Goal: Information Seeking & Learning: Check status

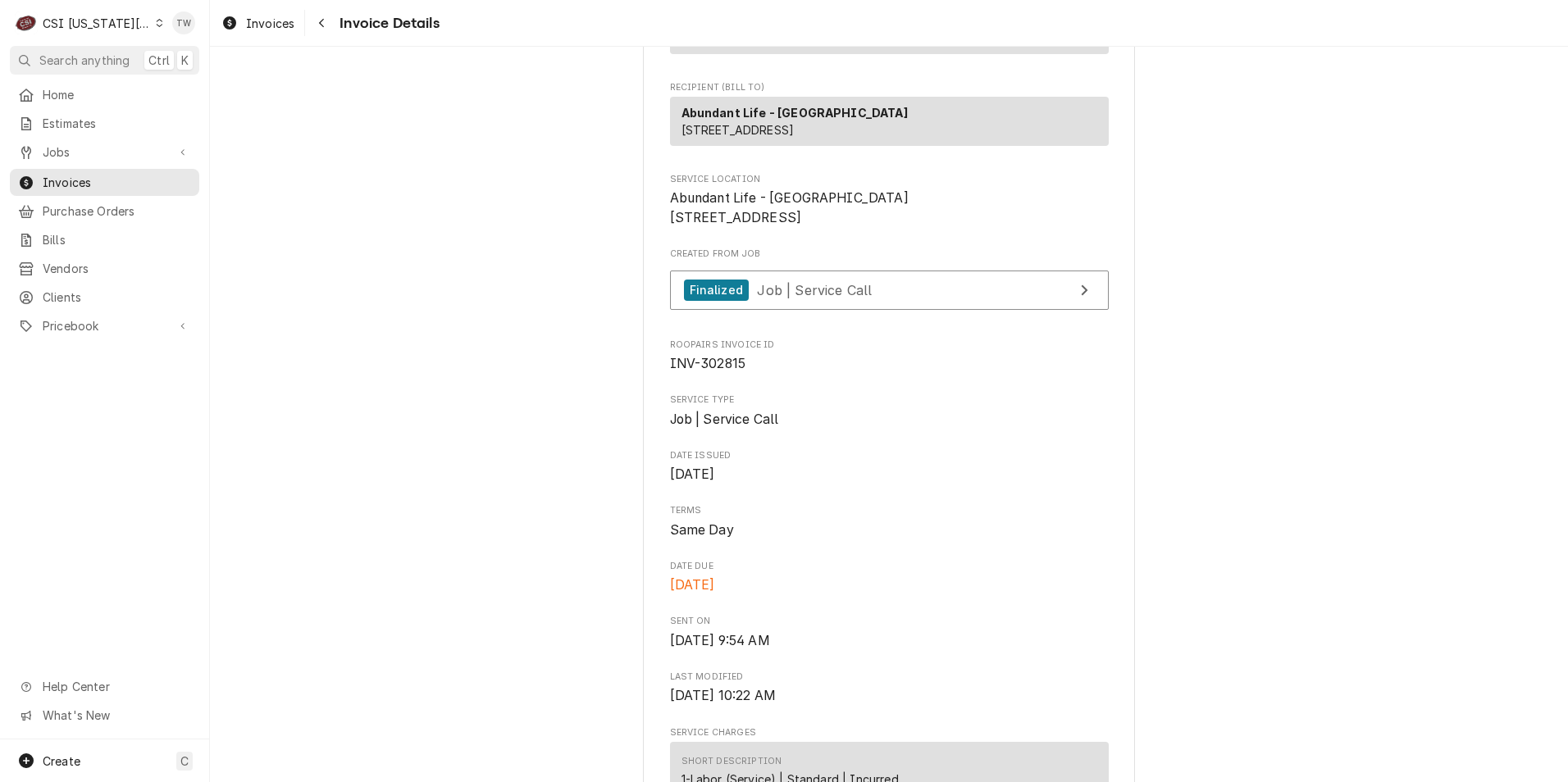
scroll to position [492, 0]
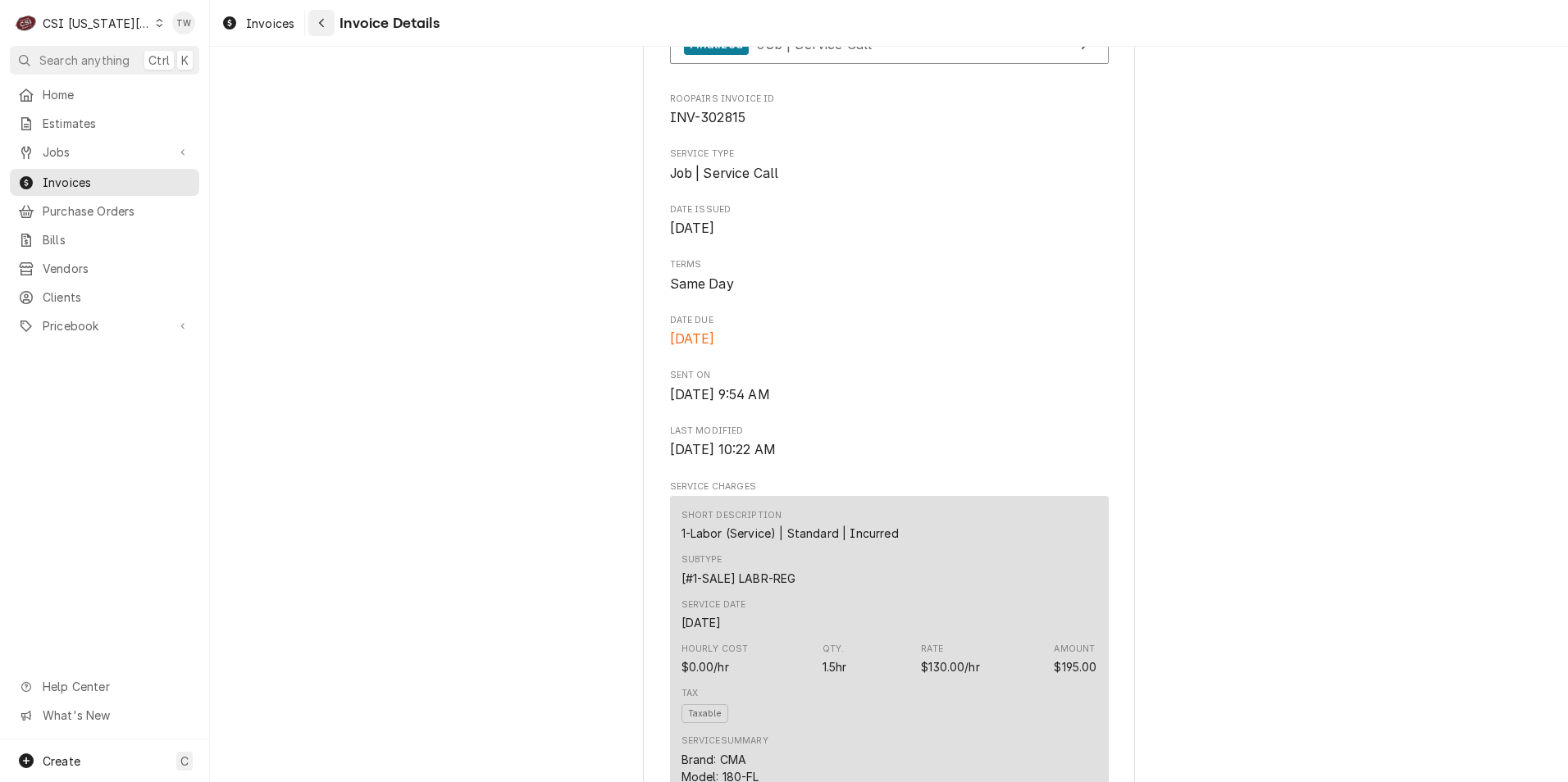
click at [326, 21] on div "Navigate back" at bounding box center [321, 23] width 16 height 16
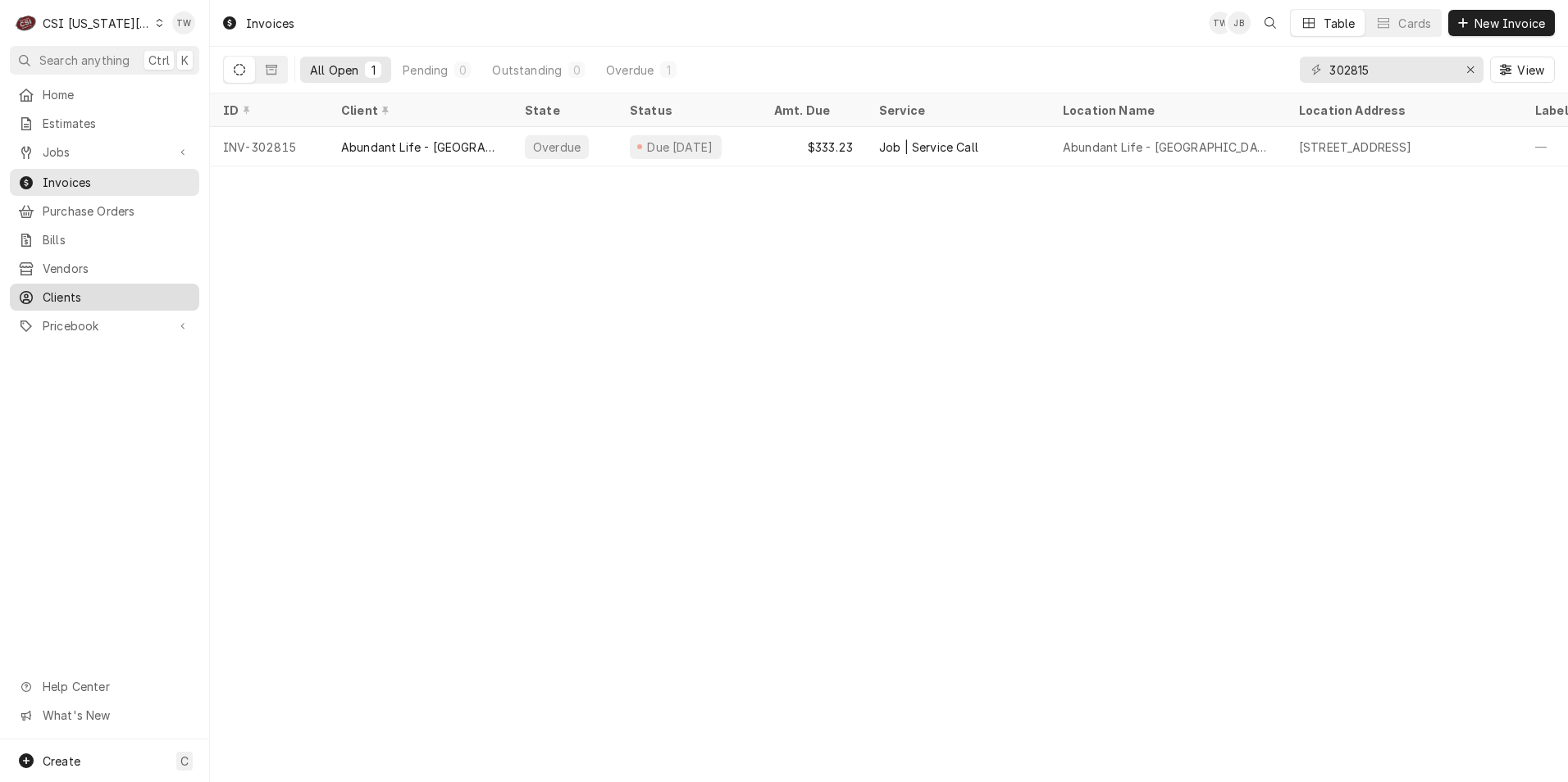
click at [100, 289] on span "Clients" at bounding box center [116, 297] width 148 height 17
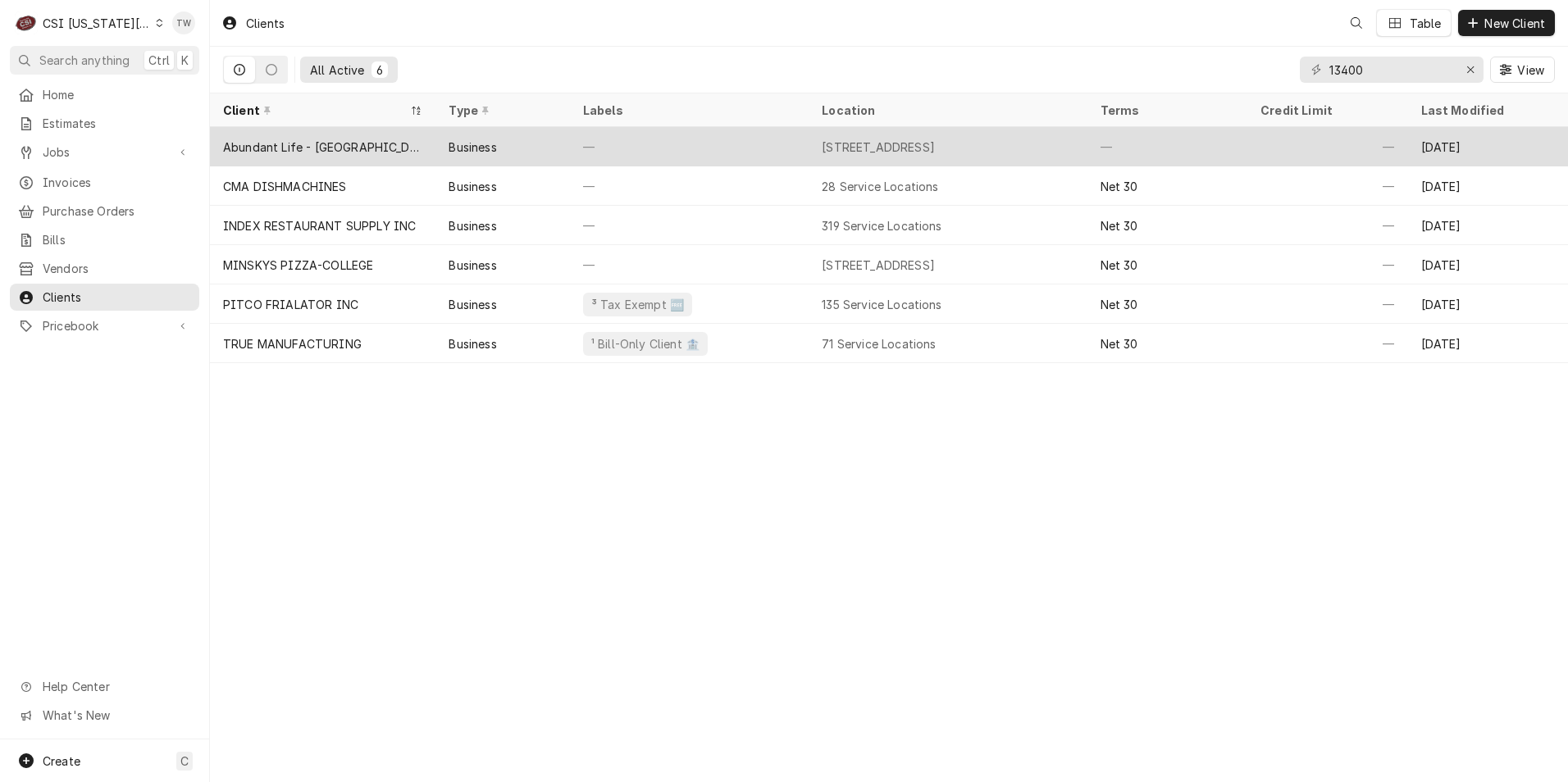
click at [326, 153] on div "Abundant Life - [GEOGRAPHIC_DATA]" at bounding box center [323, 146] width 226 height 39
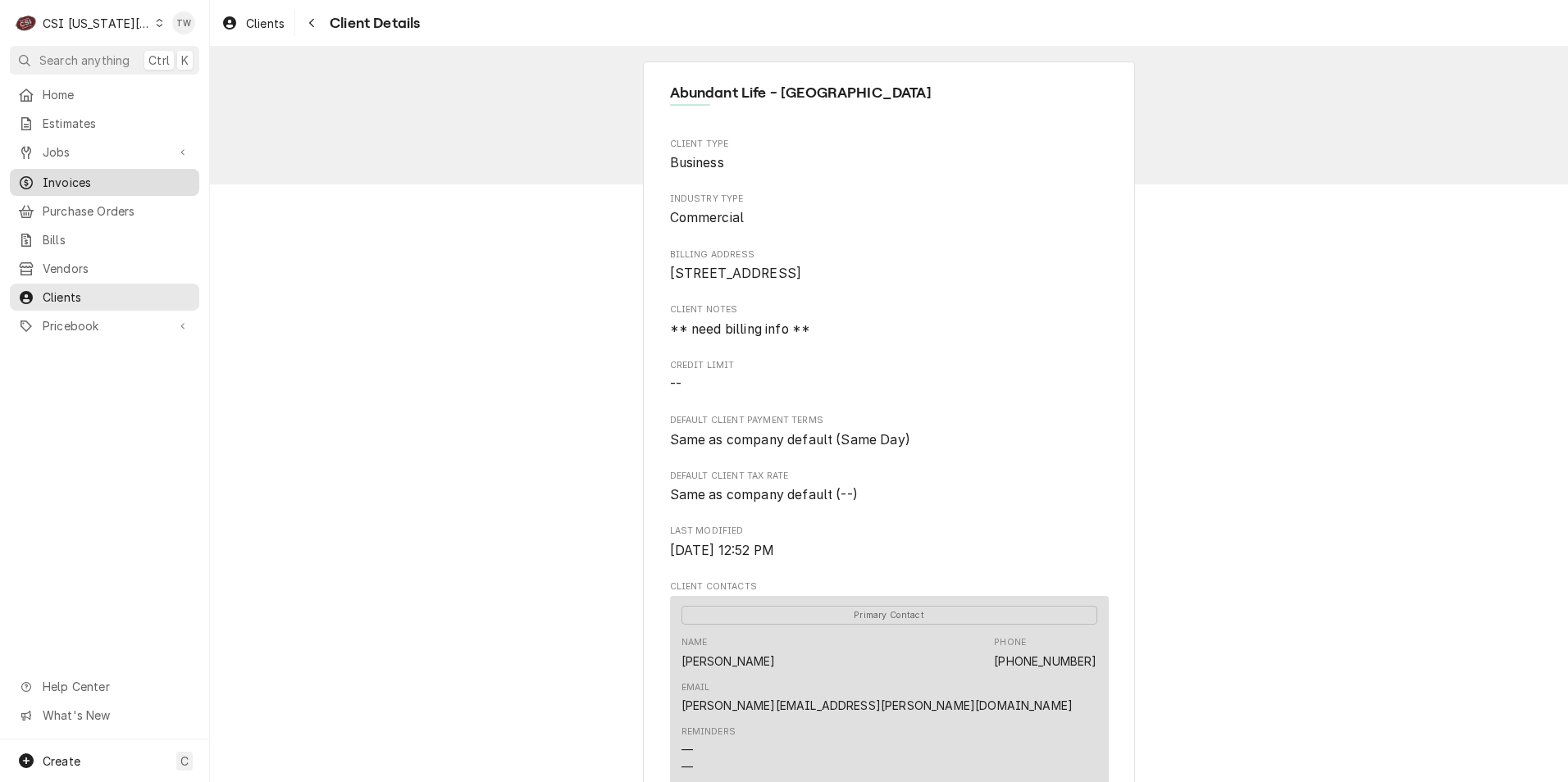
click at [89, 174] on span "Invoices" at bounding box center [116, 182] width 148 height 17
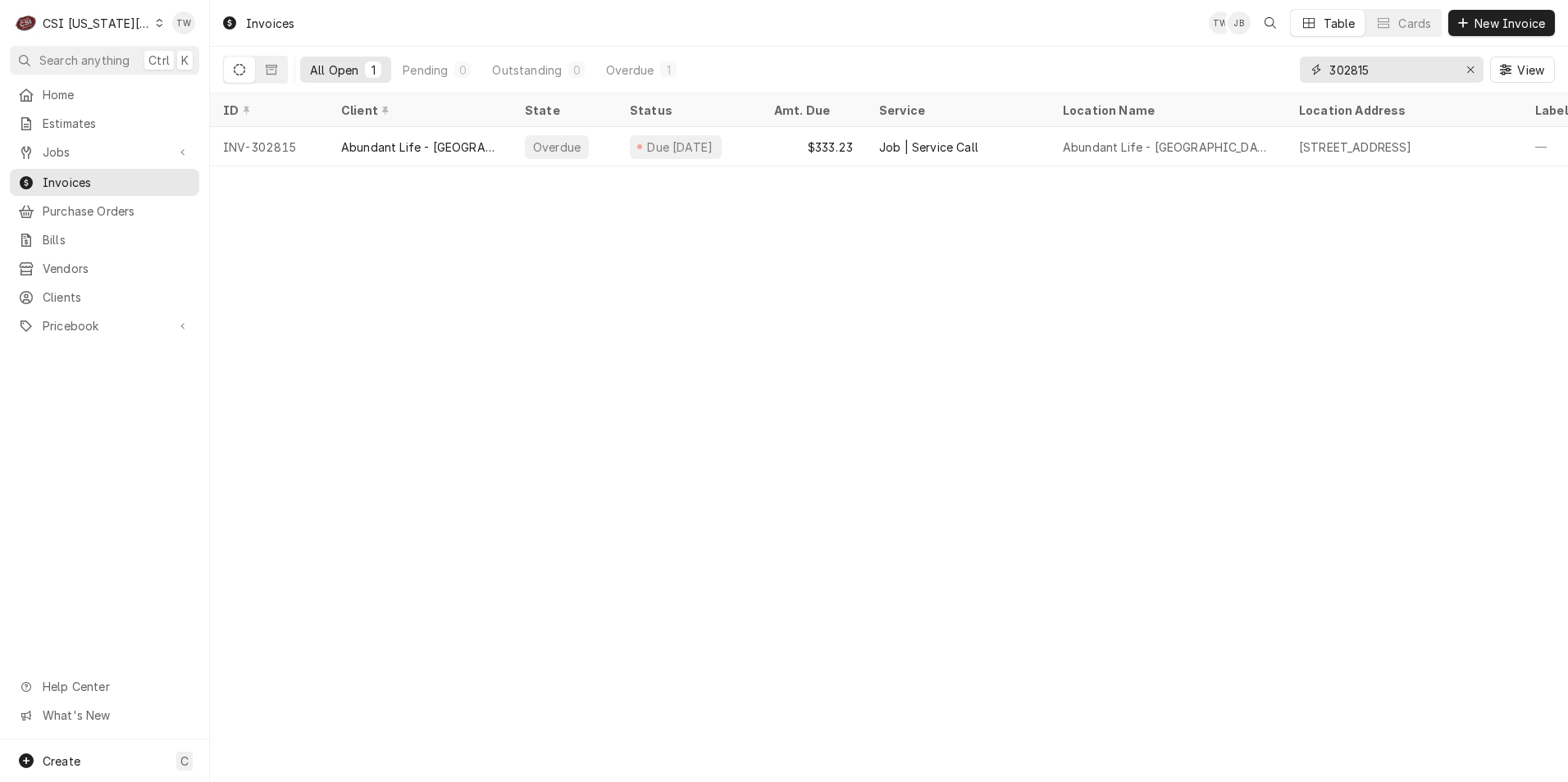
drag, startPoint x: 1383, startPoint y: 72, endPoint x: 1232, endPoint y: 77, distance: 151.1
click at [1232, 77] on div "All Open 1 Pending 0 Outstanding 0 Overdue 1 302815 View" at bounding box center [889, 69] width 1332 height 46
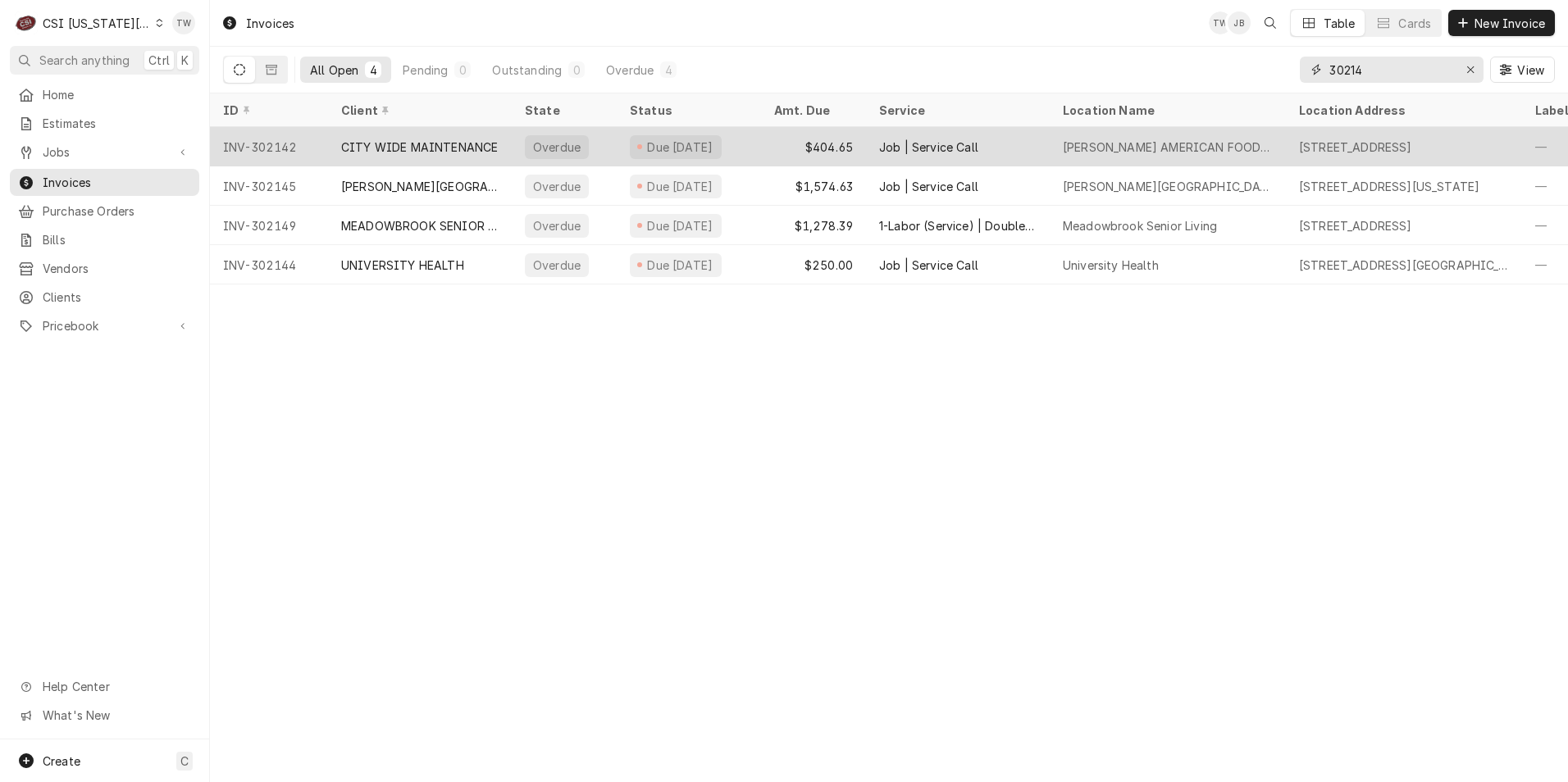
type input "30214"
click at [405, 159] on div "CITY WIDE MAINTENANCE" at bounding box center [420, 146] width 184 height 39
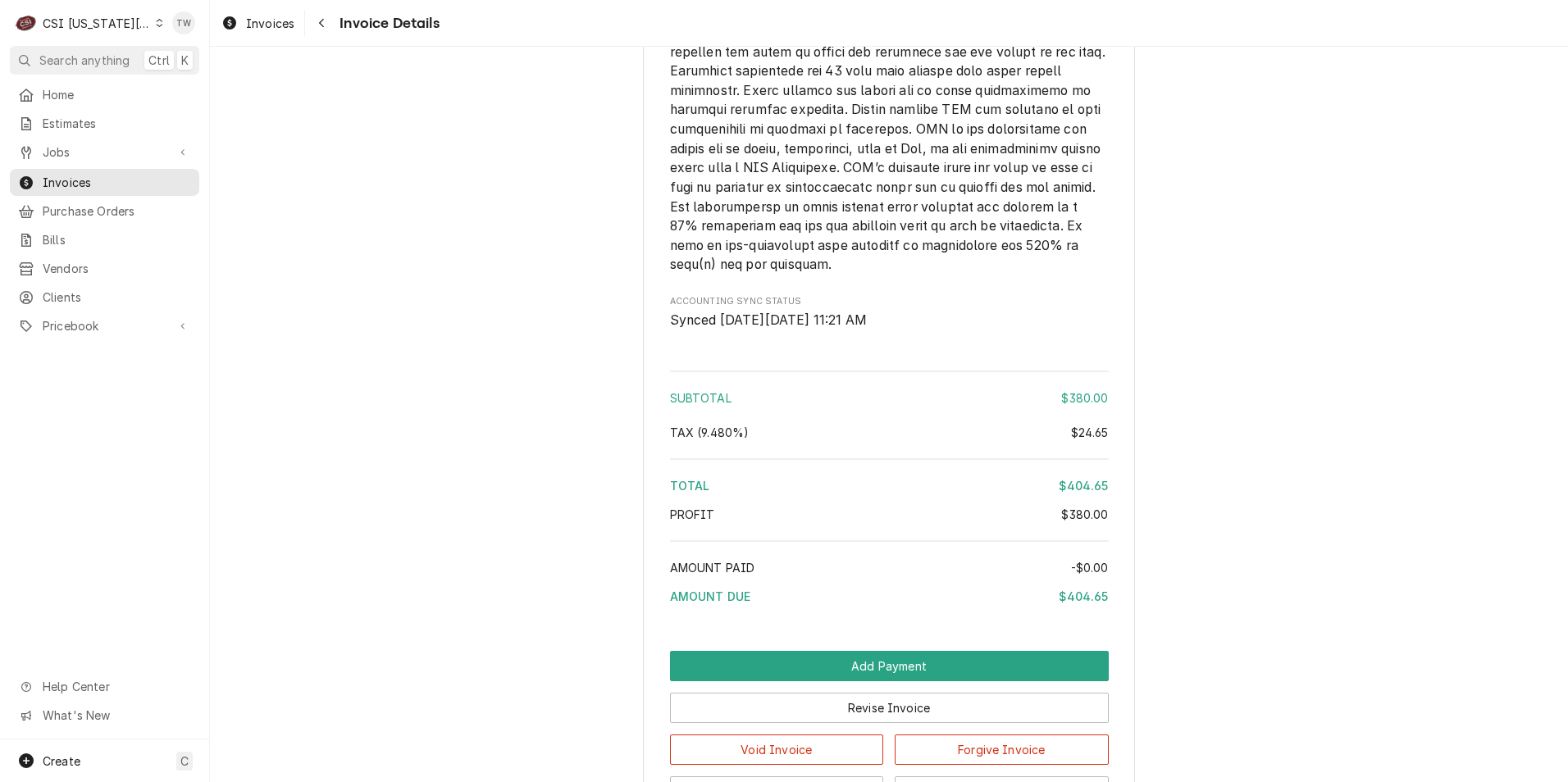
scroll to position [2621, 0]
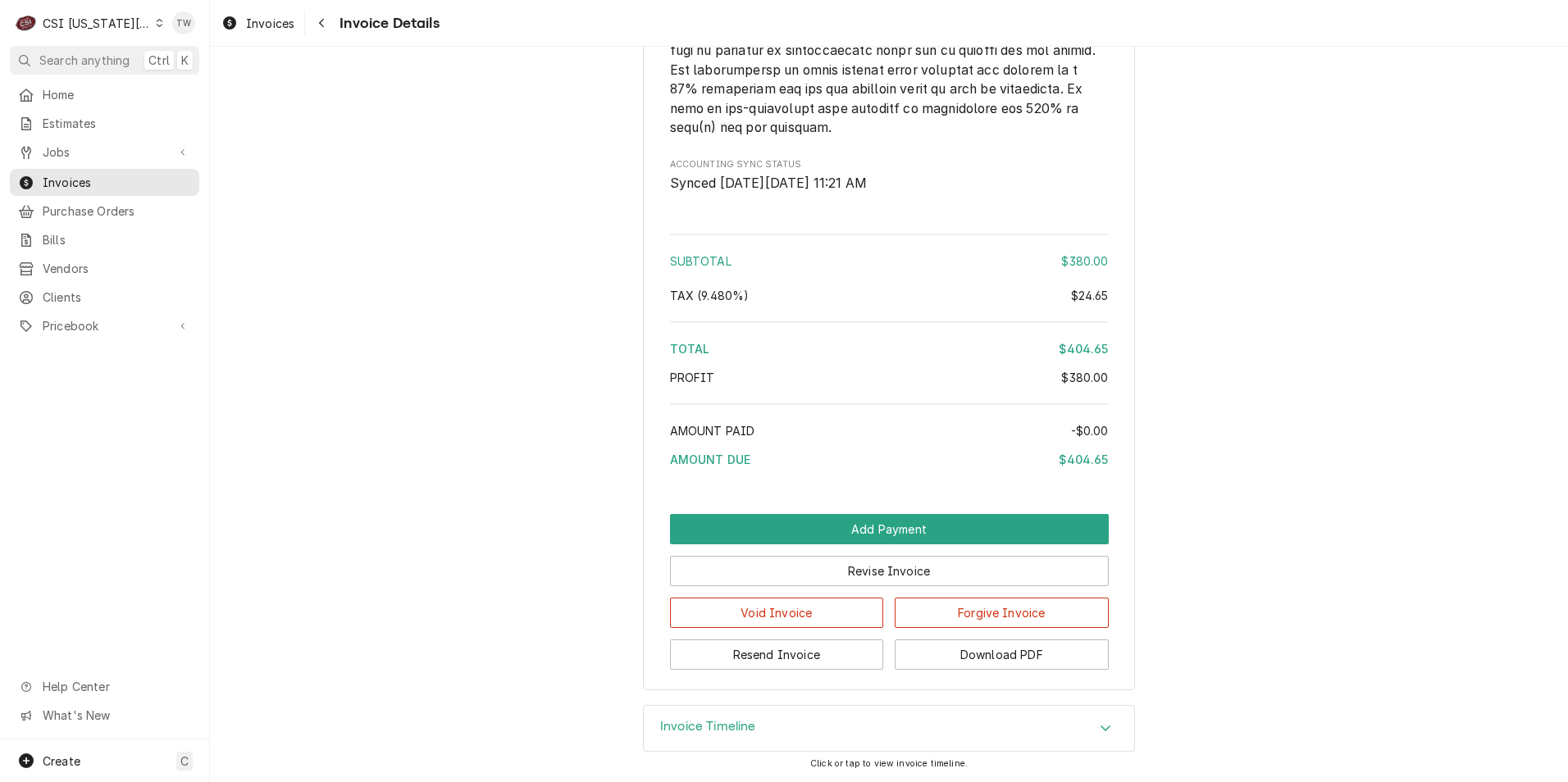
click at [842, 722] on div "Invoice Timeline" at bounding box center [888, 728] width 491 height 46
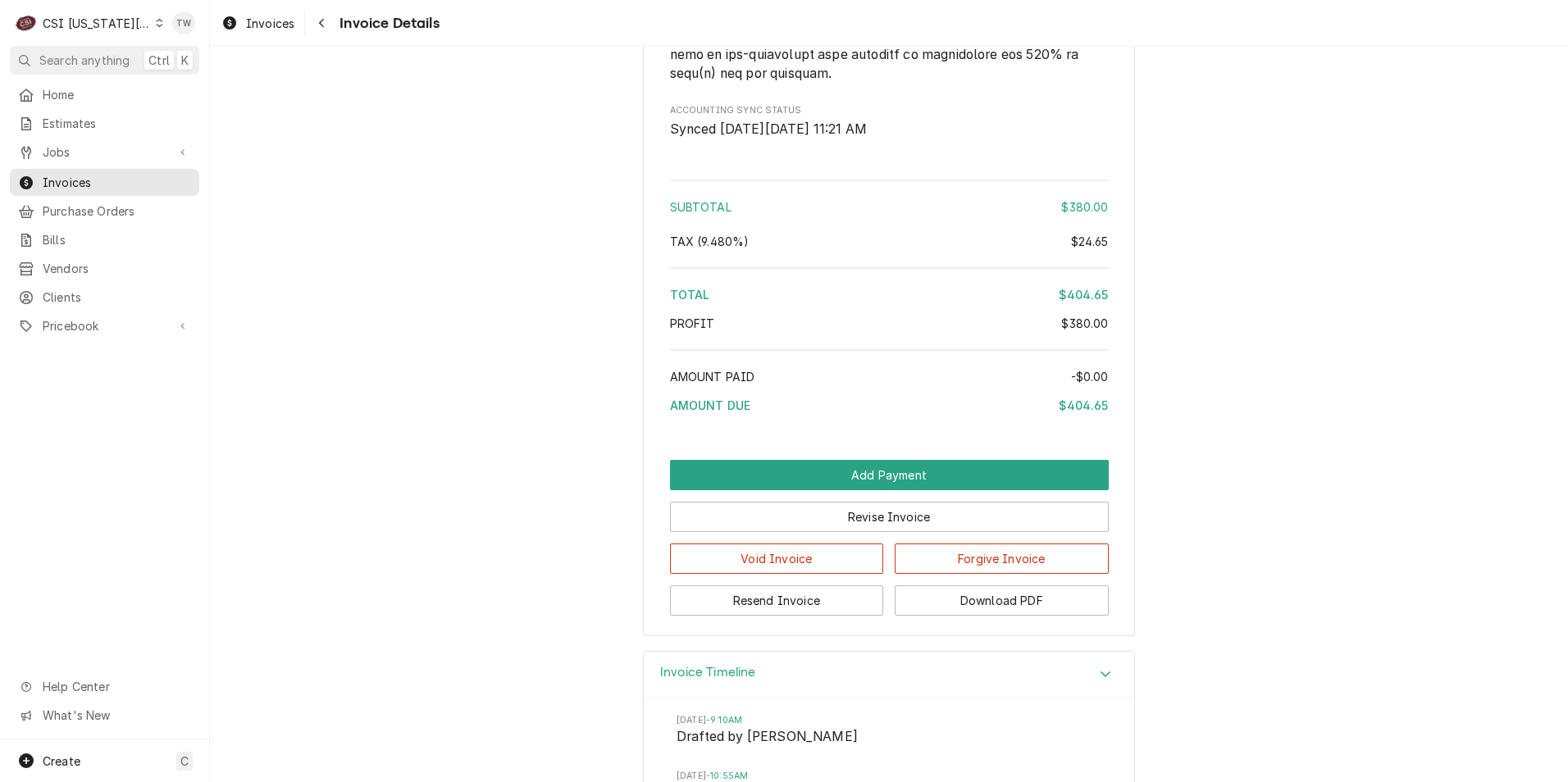
scroll to position [3031, 0]
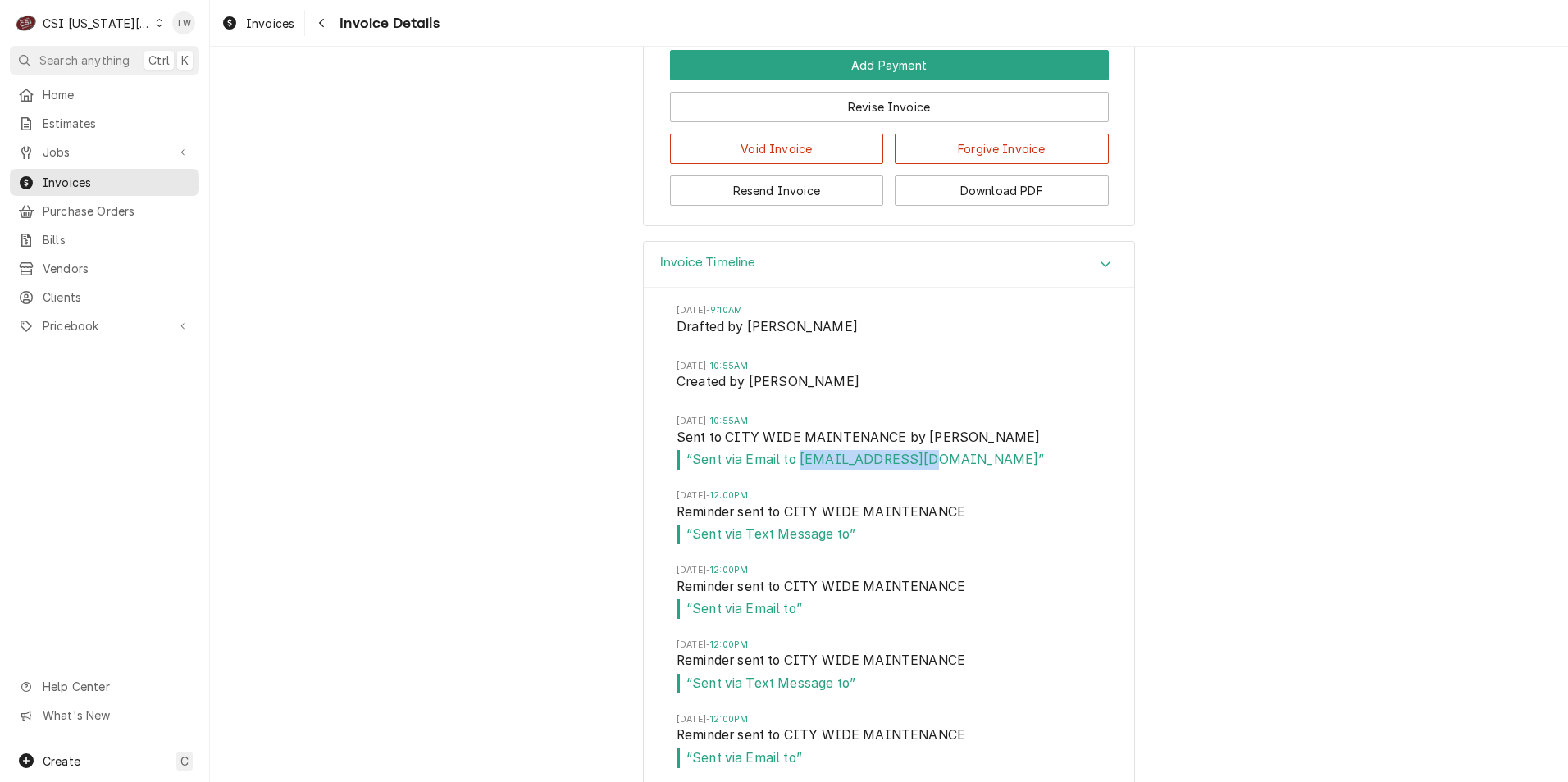
drag, startPoint x: 917, startPoint y: 515, endPoint x: 796, endPoint y: 521, distance: 121.1
click at [796, 470] on span "“ Sent via Email to ap@gocitywide.com ”" at bounding box center [888, 460] width 425 height 20
copy span "ap@gocitywide.com"
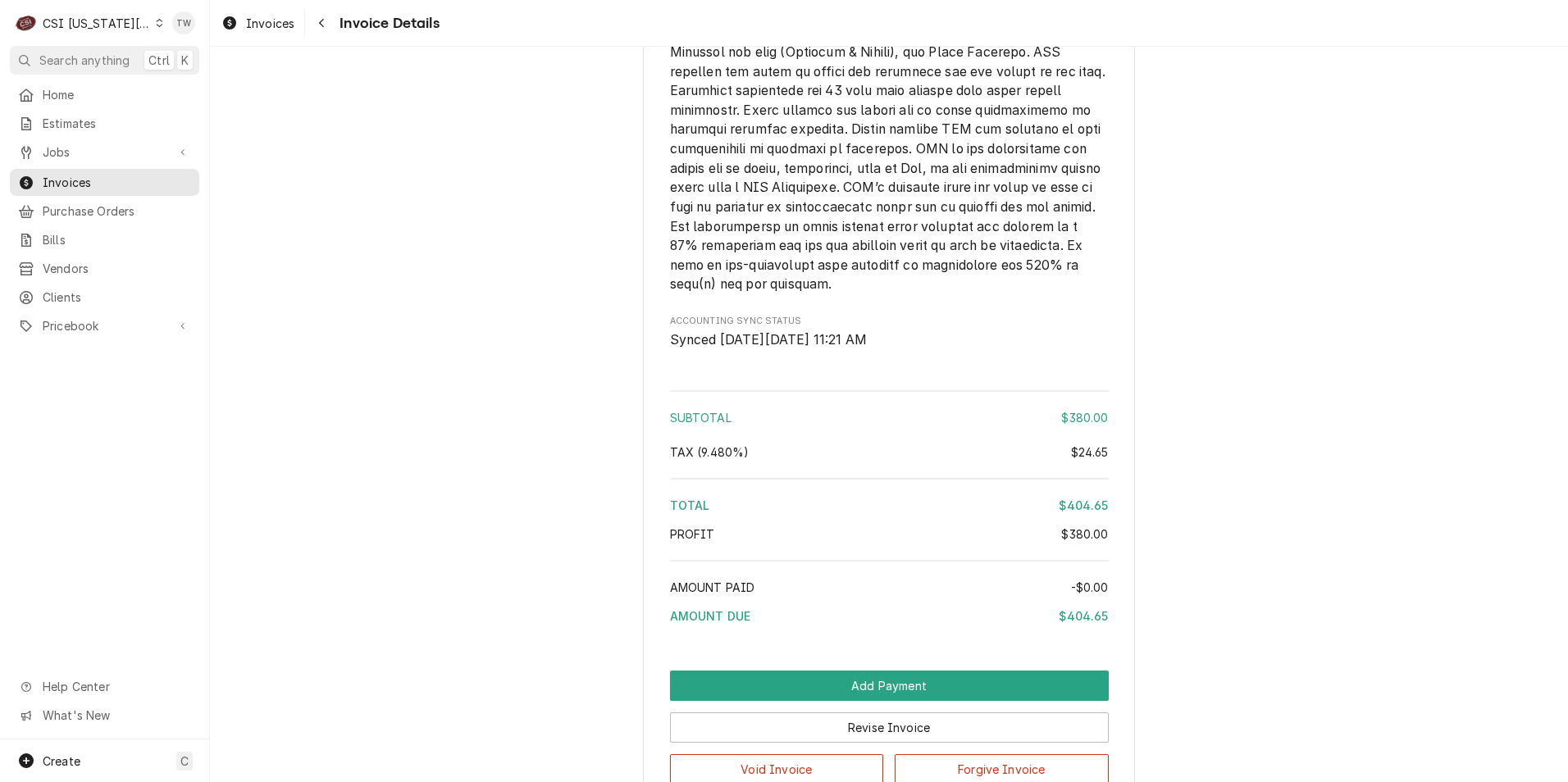
scroll to position [2703, 0]
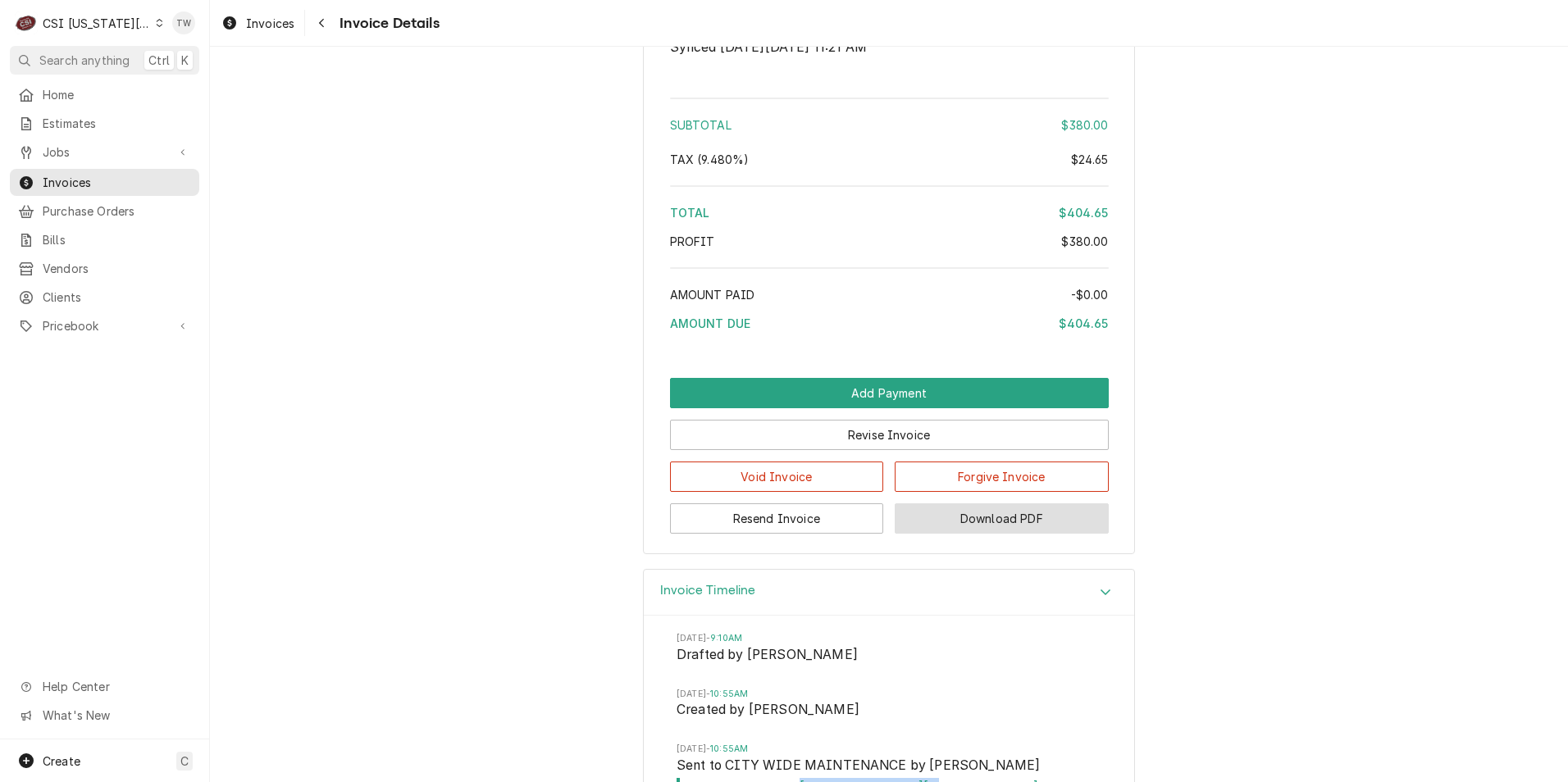
click at [1003, 534] on button "Download PDF" at bounding box center [1001, 518] width 214 height 30
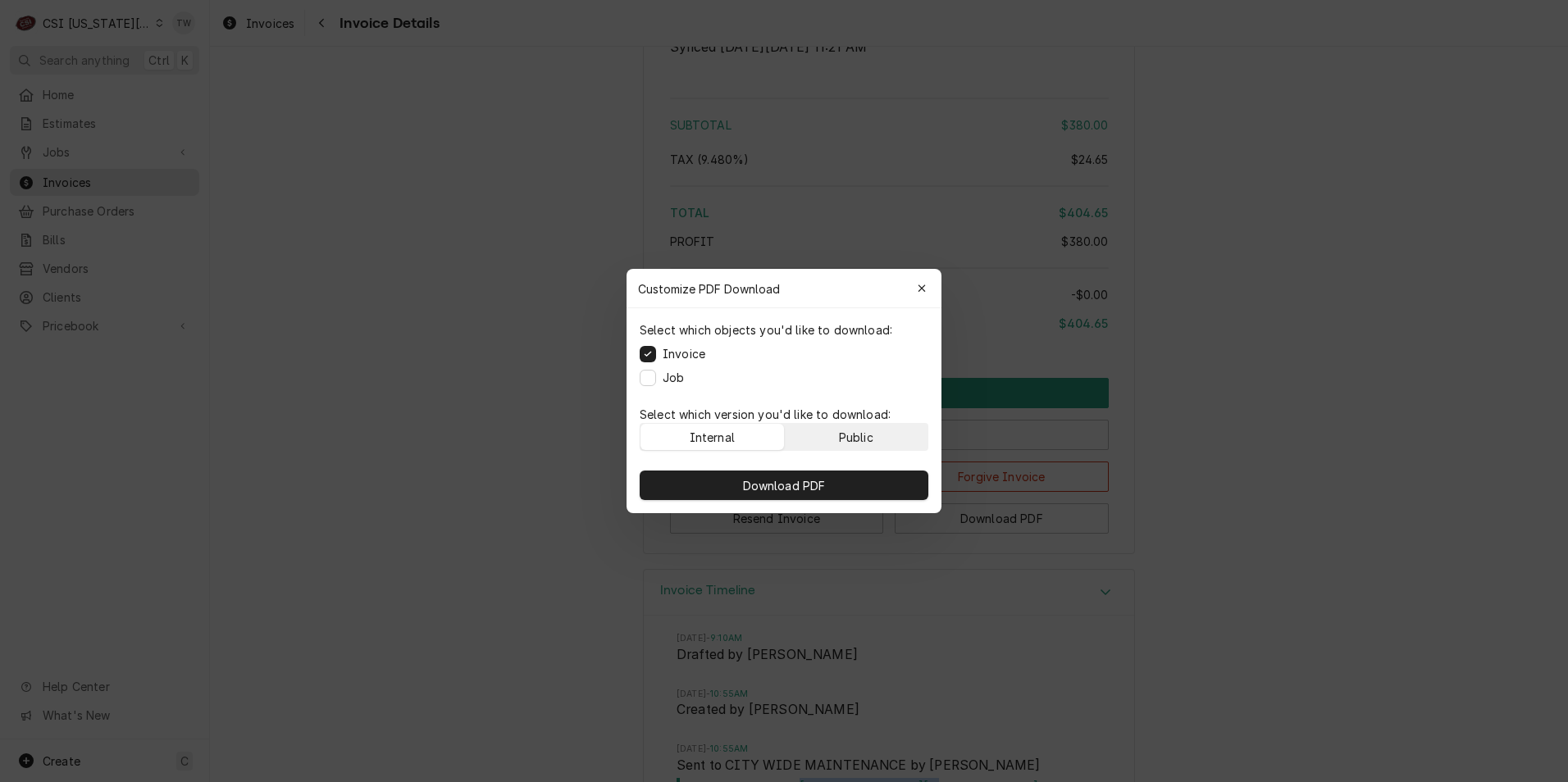
click at [879, 444] on button "Public" at bounding box center [856, 437] width 143 height 26
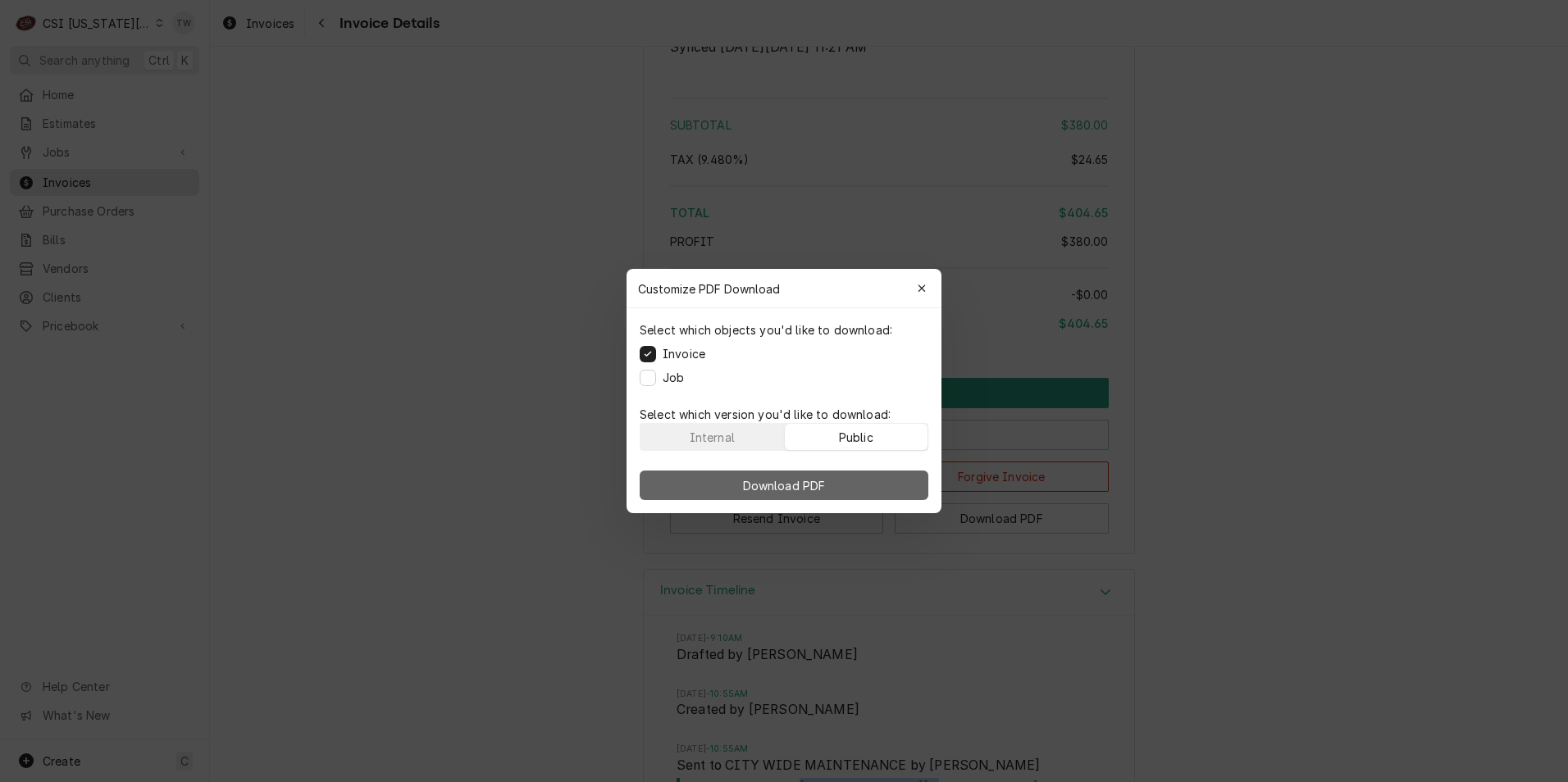
click at [837, 489] on button "Download PDF" at bounding box center [784, 485] width 288 height 30
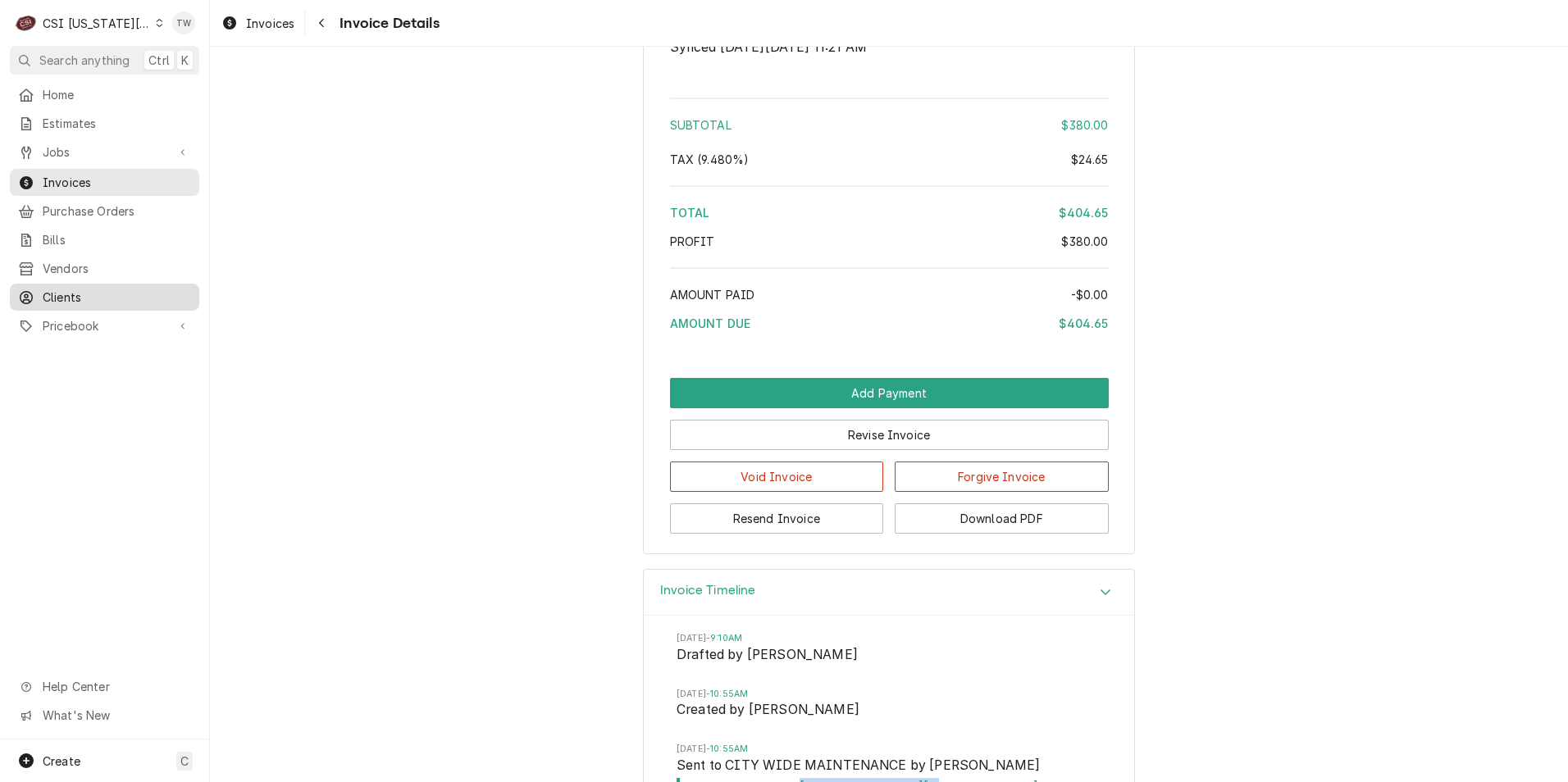
click at [69, 292] on span "Clients" at bounding box center [116, 297] width 148 height 17
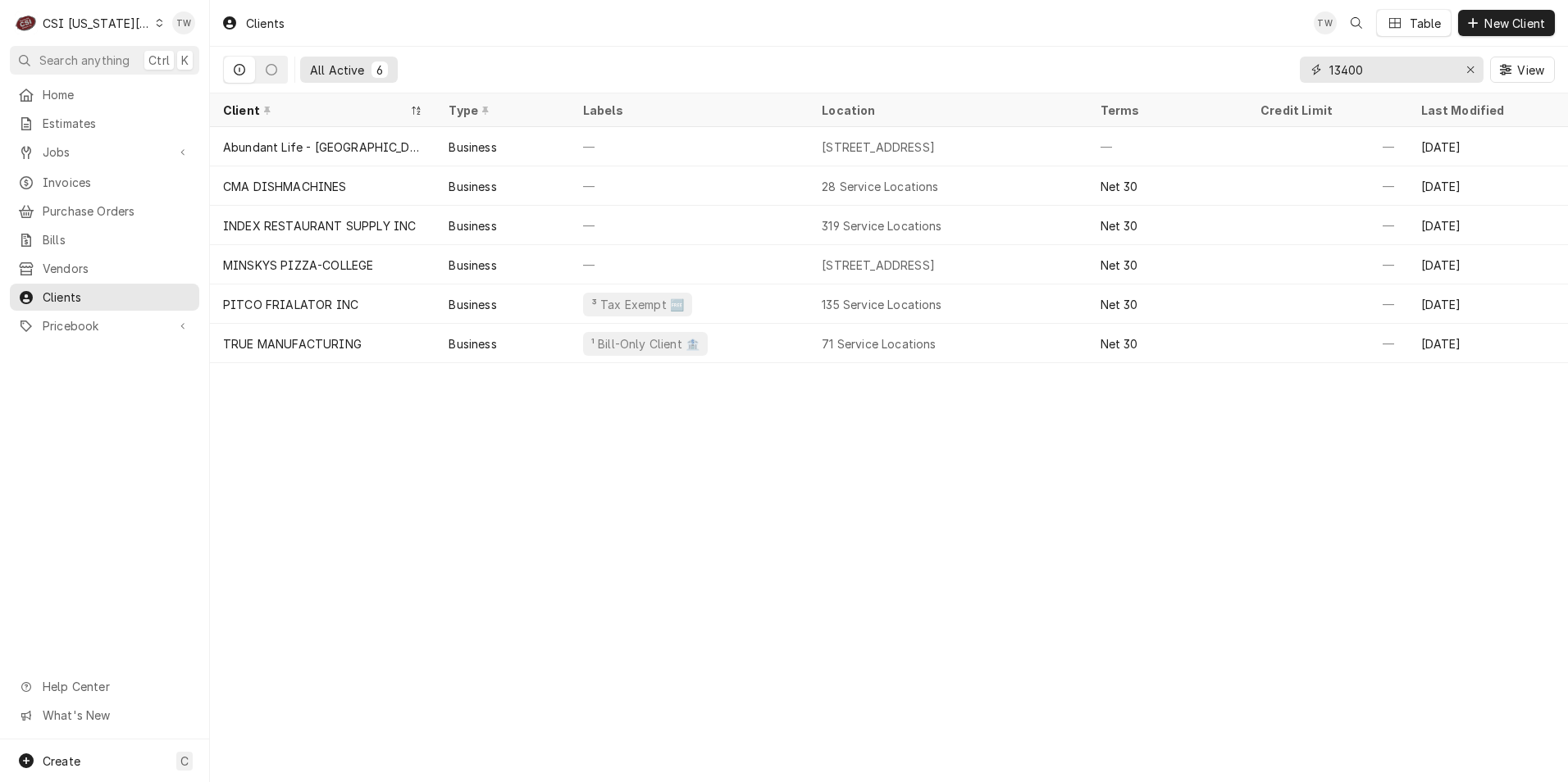
drag, startPoint x: 1367, startPoint y: 67, endPoint x: 1241, endPoint y: 70, distance: 126.0
click at [1249, 69] on div "All Active 6 13400 View" at bounding box center [889, 69] width 1332 height 46
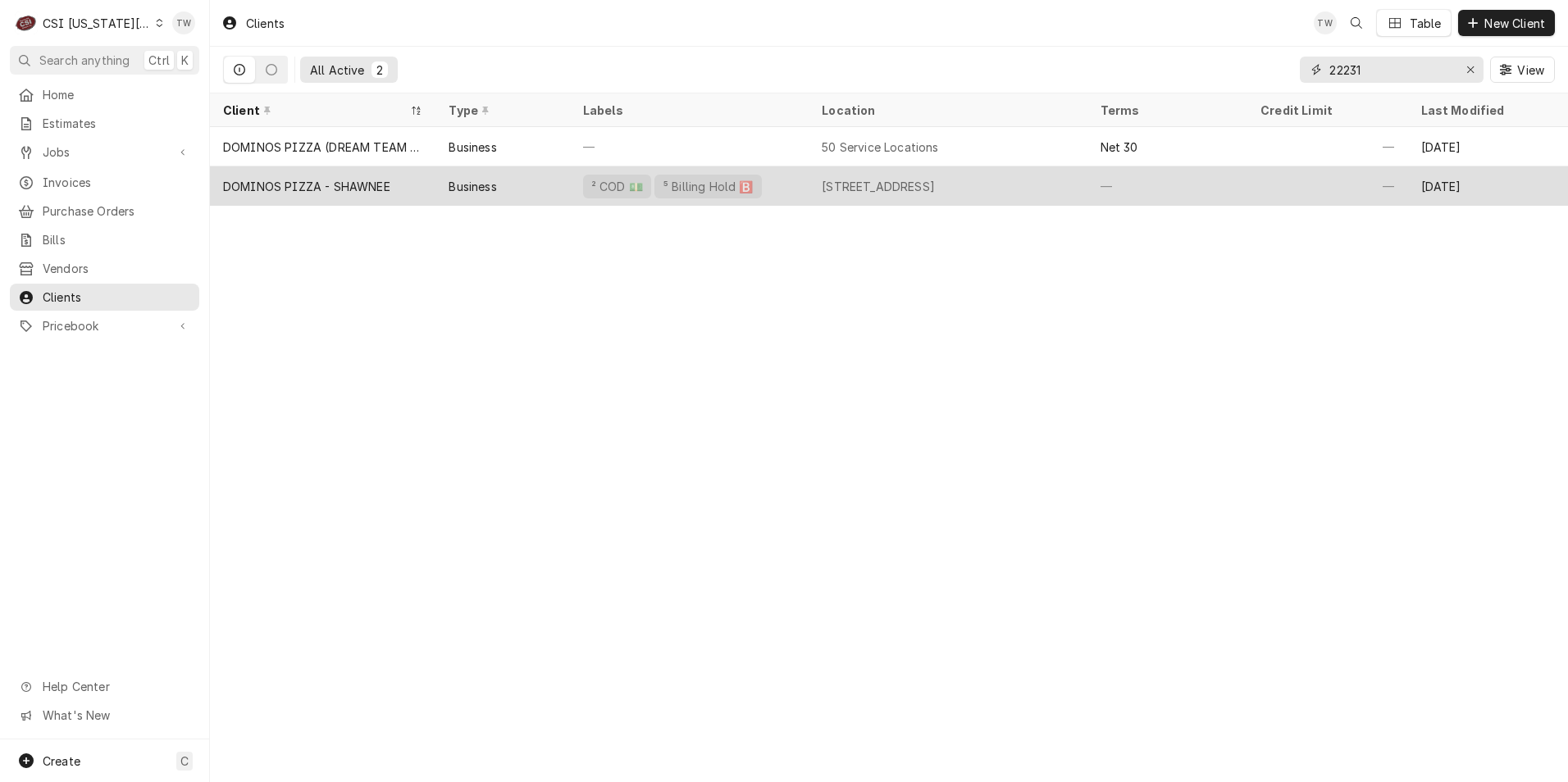
type input "22231"
click at [541, 189] on div "Business" at bounding box center [503, 186] width 134 height 39
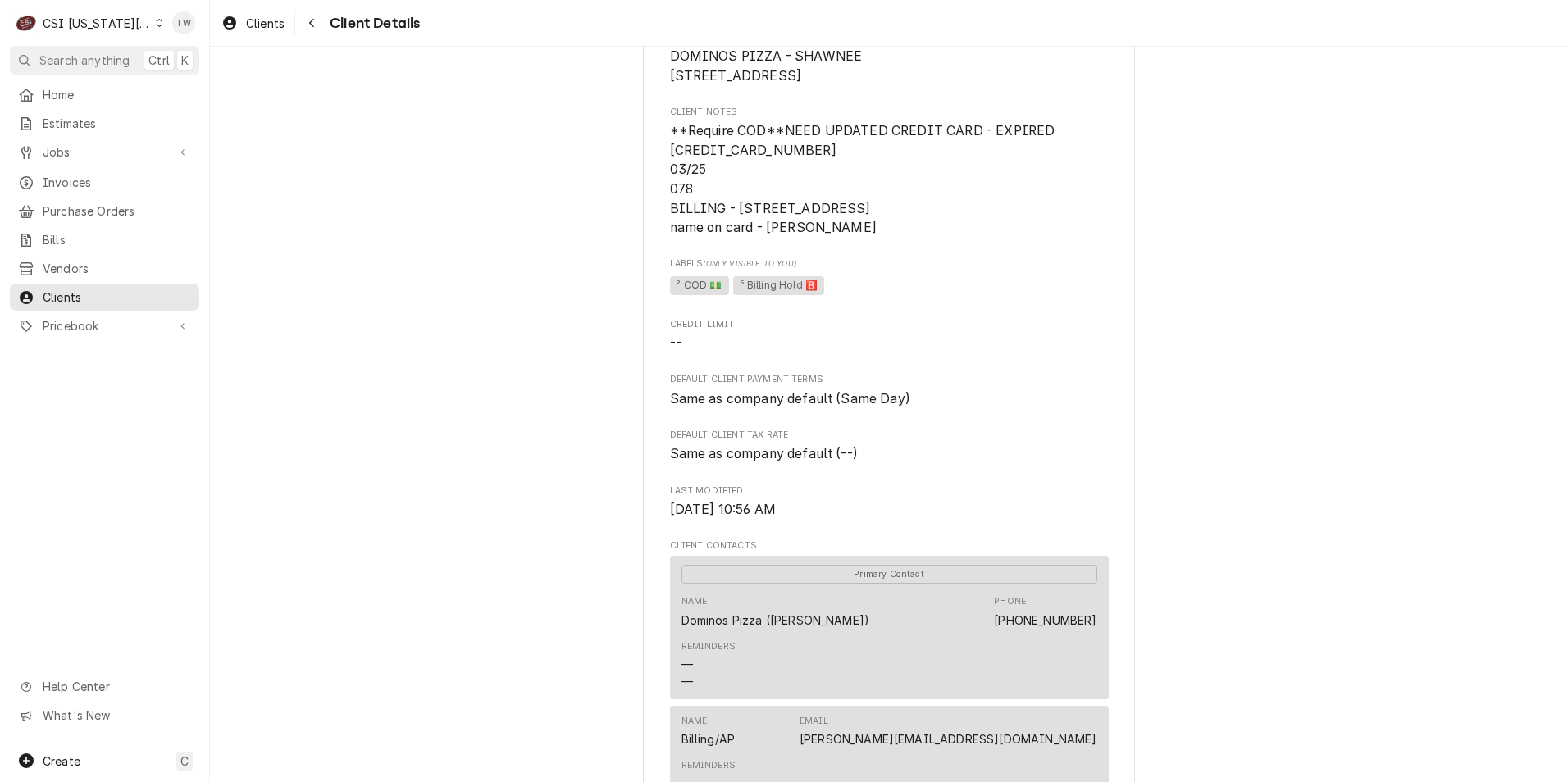
scroll to position [246, 0]
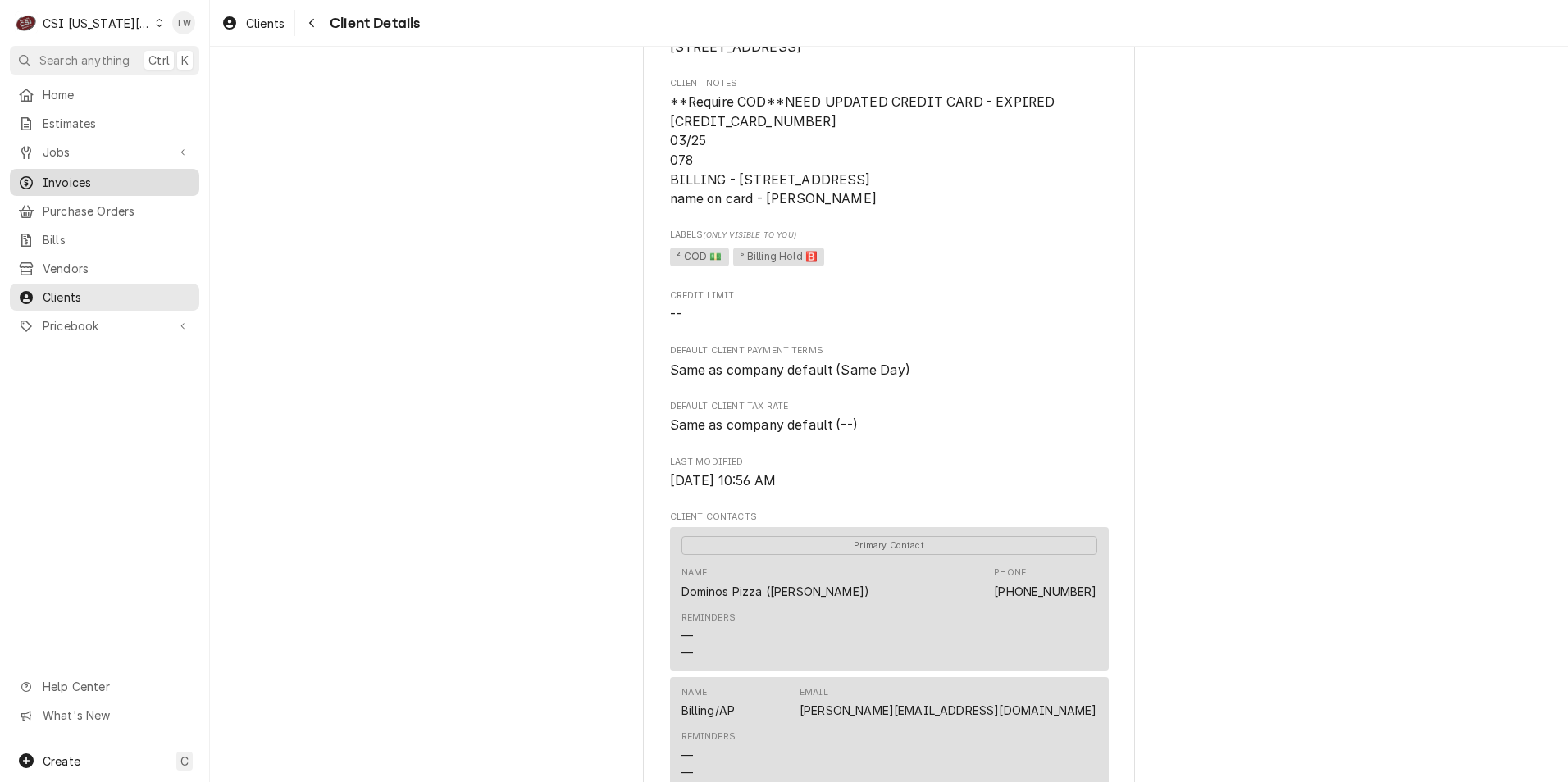
click at [91, 178] on span "Invoices" at bounding box center [116, 182] width 148 height 17
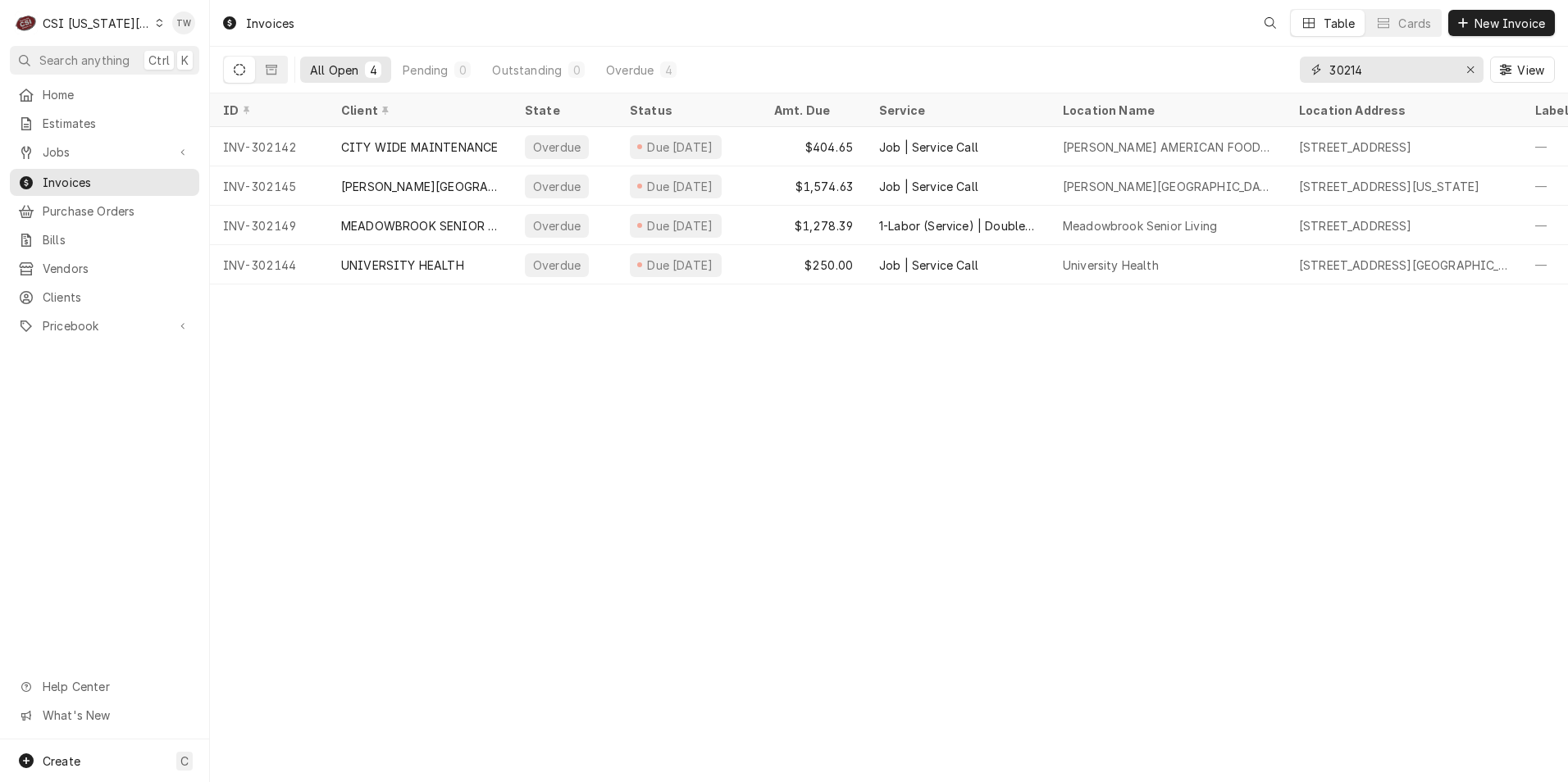
click at [1387, 69] on input "30214" at bounding box center [1391, 69] width 123 height 26
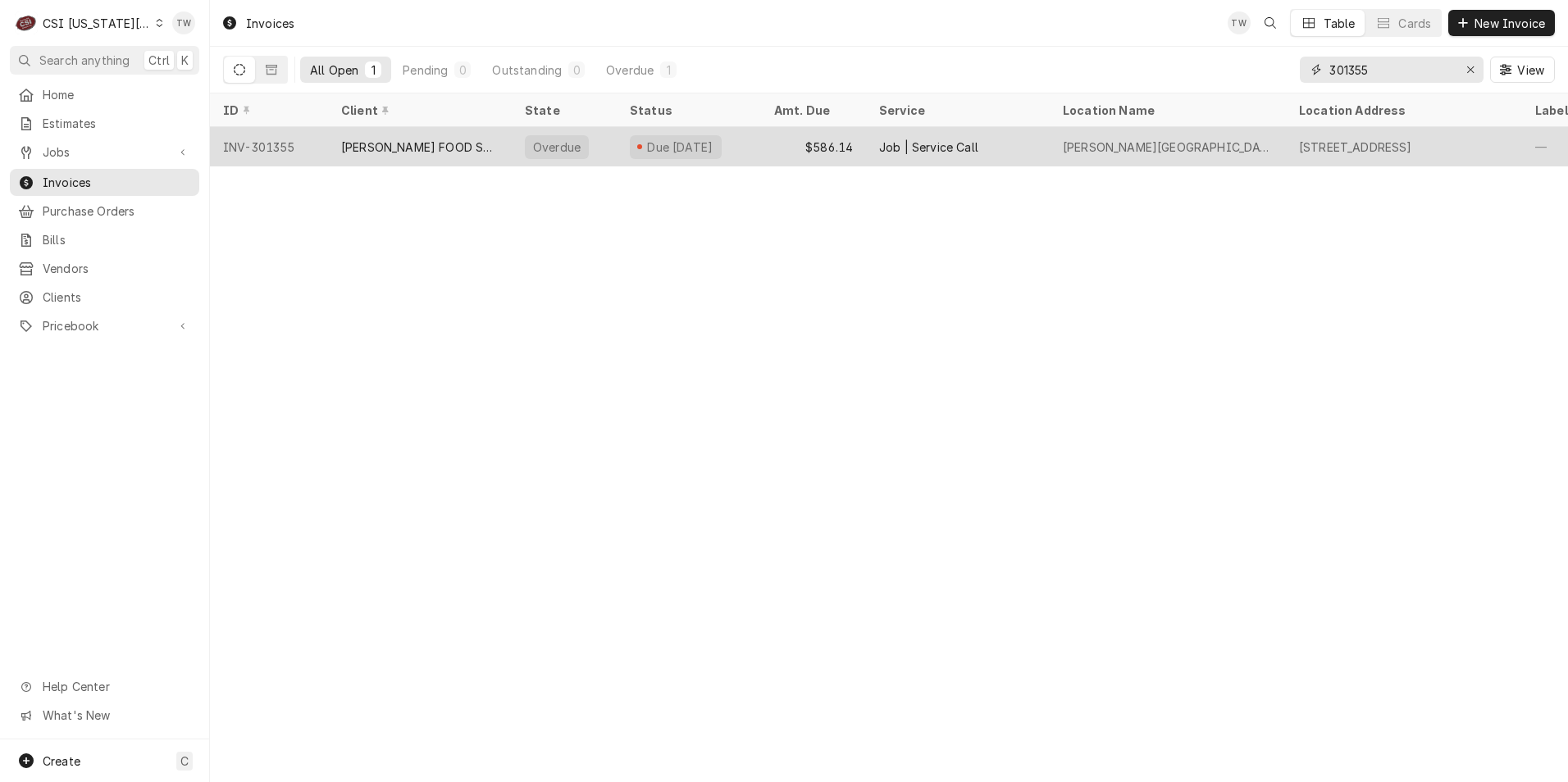
type input "301355"
click at [441, 143] on div "[PERSON_NAME] FOOD SERVICE EQUIPMENT (1)" at bounding box center [419, 148] width 157 height 17
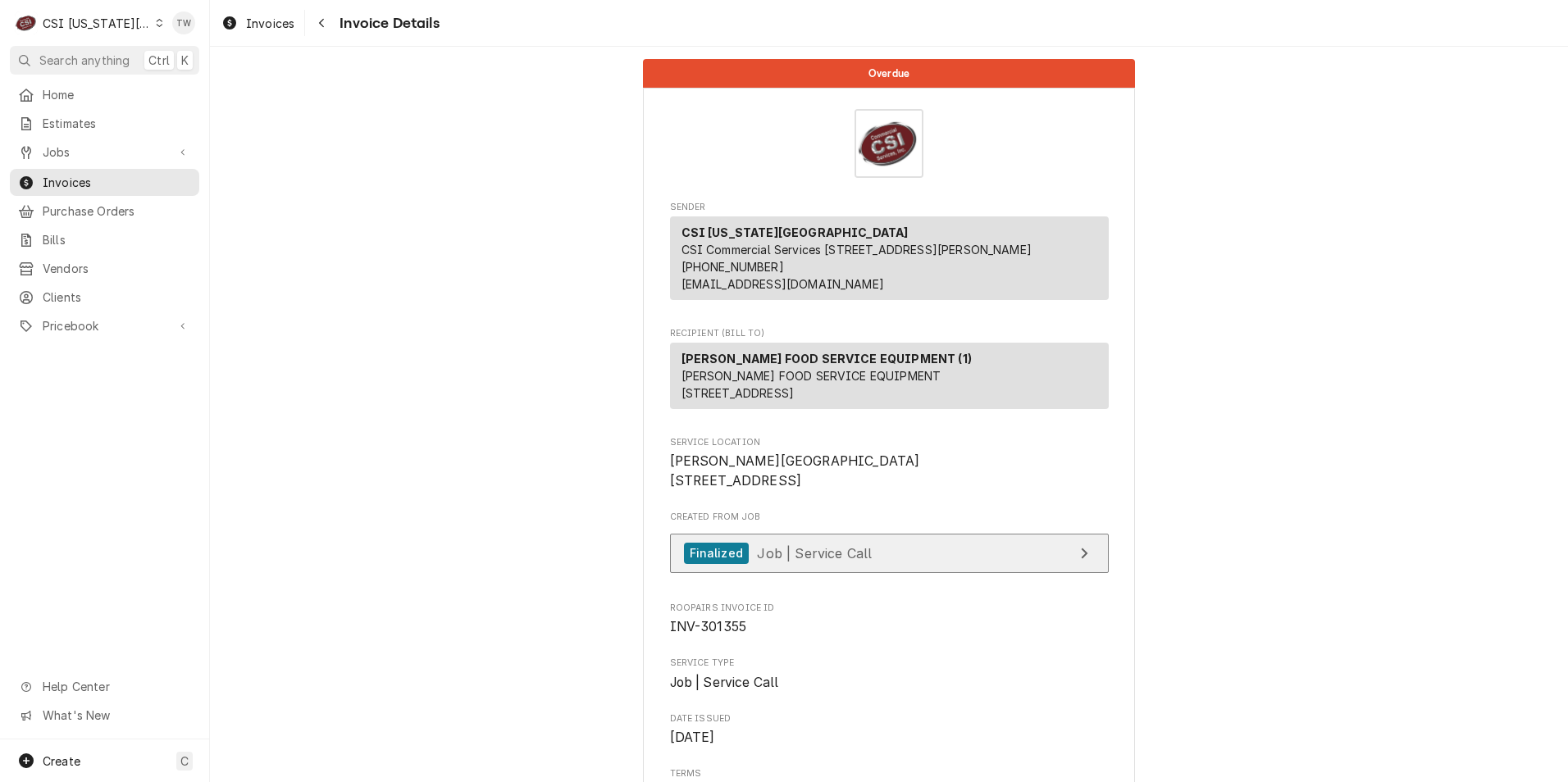
click at [861, 574] on link "Finalized Job | Service Call" at bounding box center [889, 554] width 438 height 40
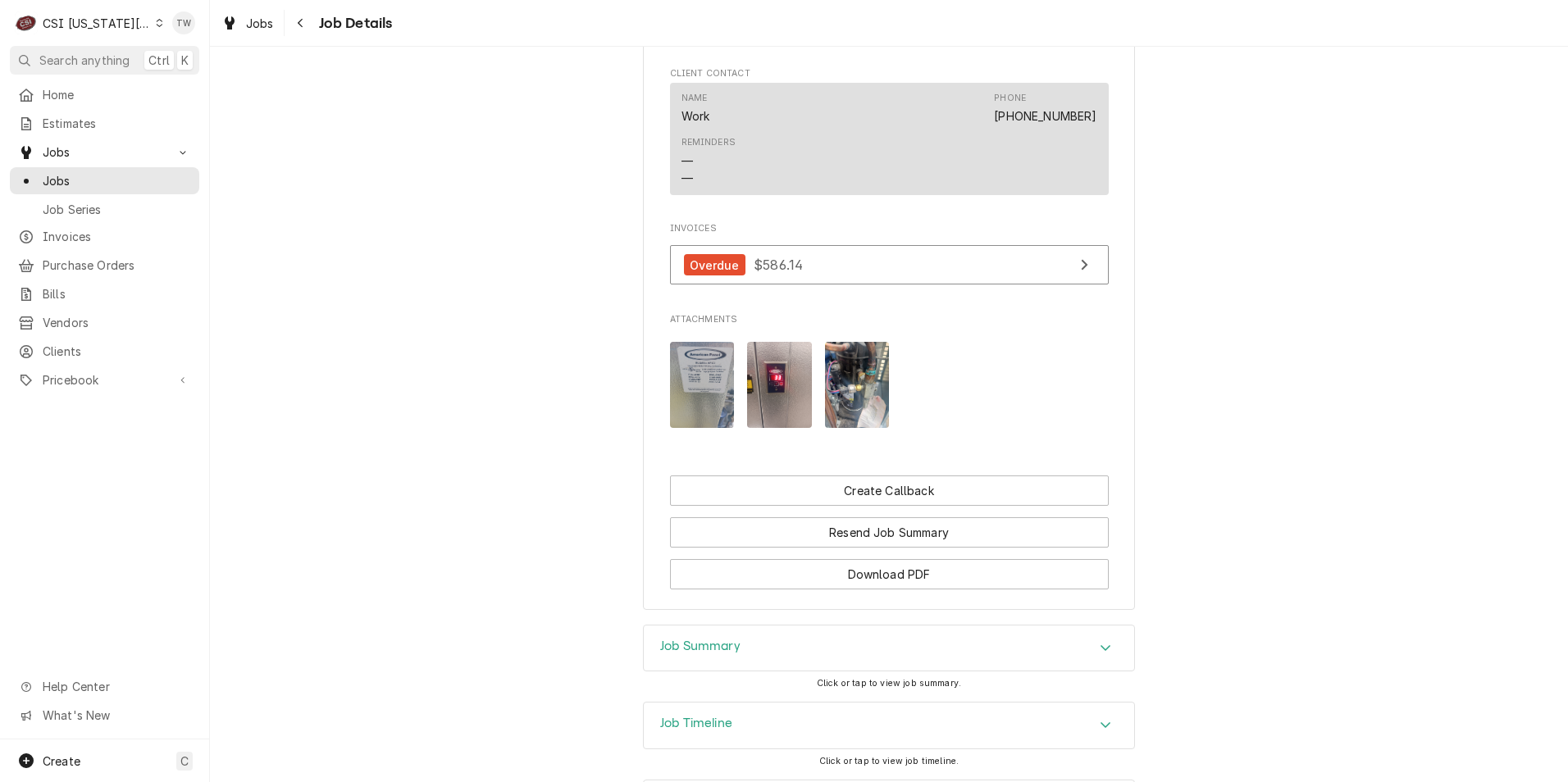
scroll to position [1394, 0]
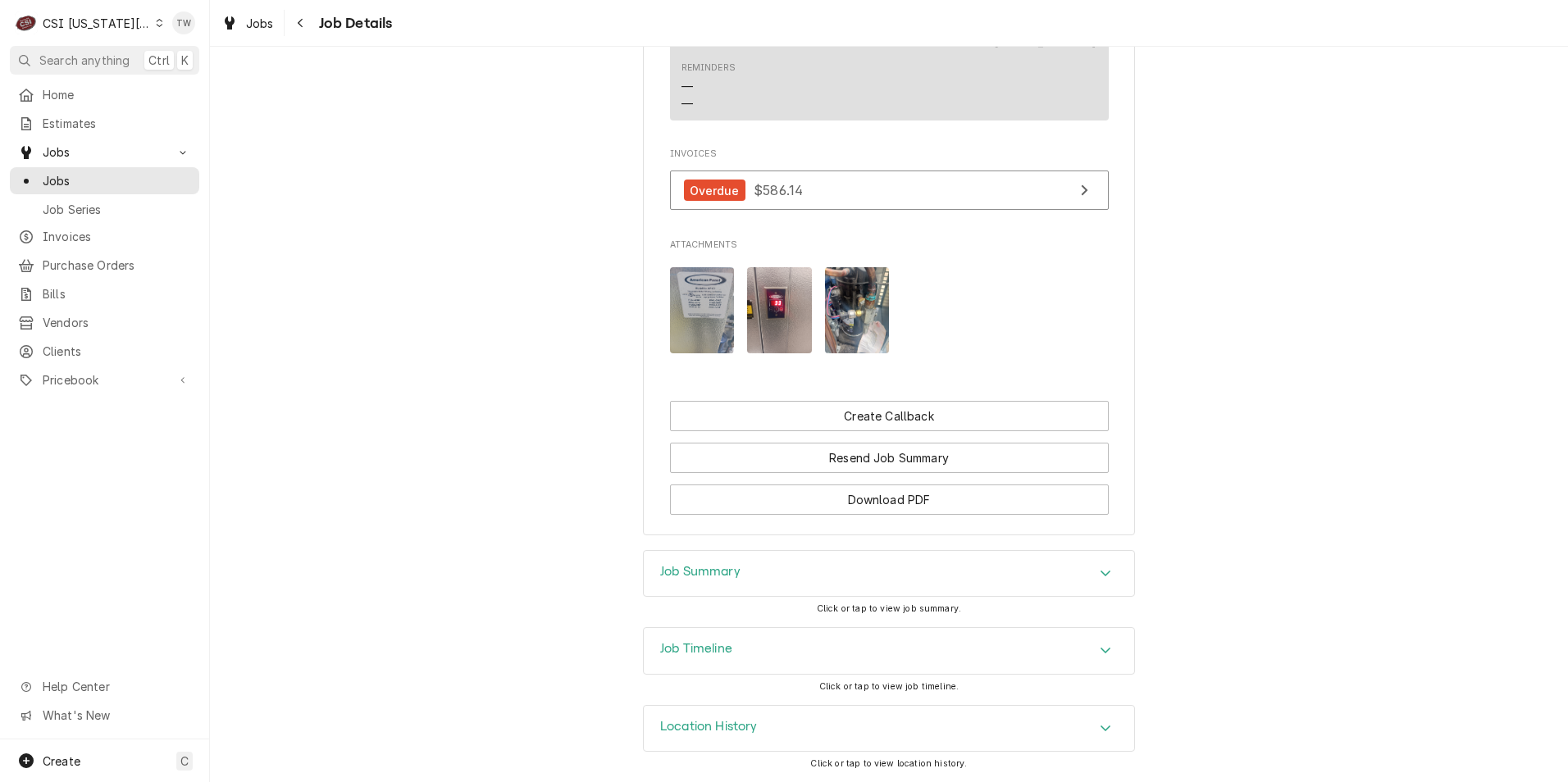
click at [688, 321] on img "Attachments" at bounding box center [702, 310] width 65 height 86
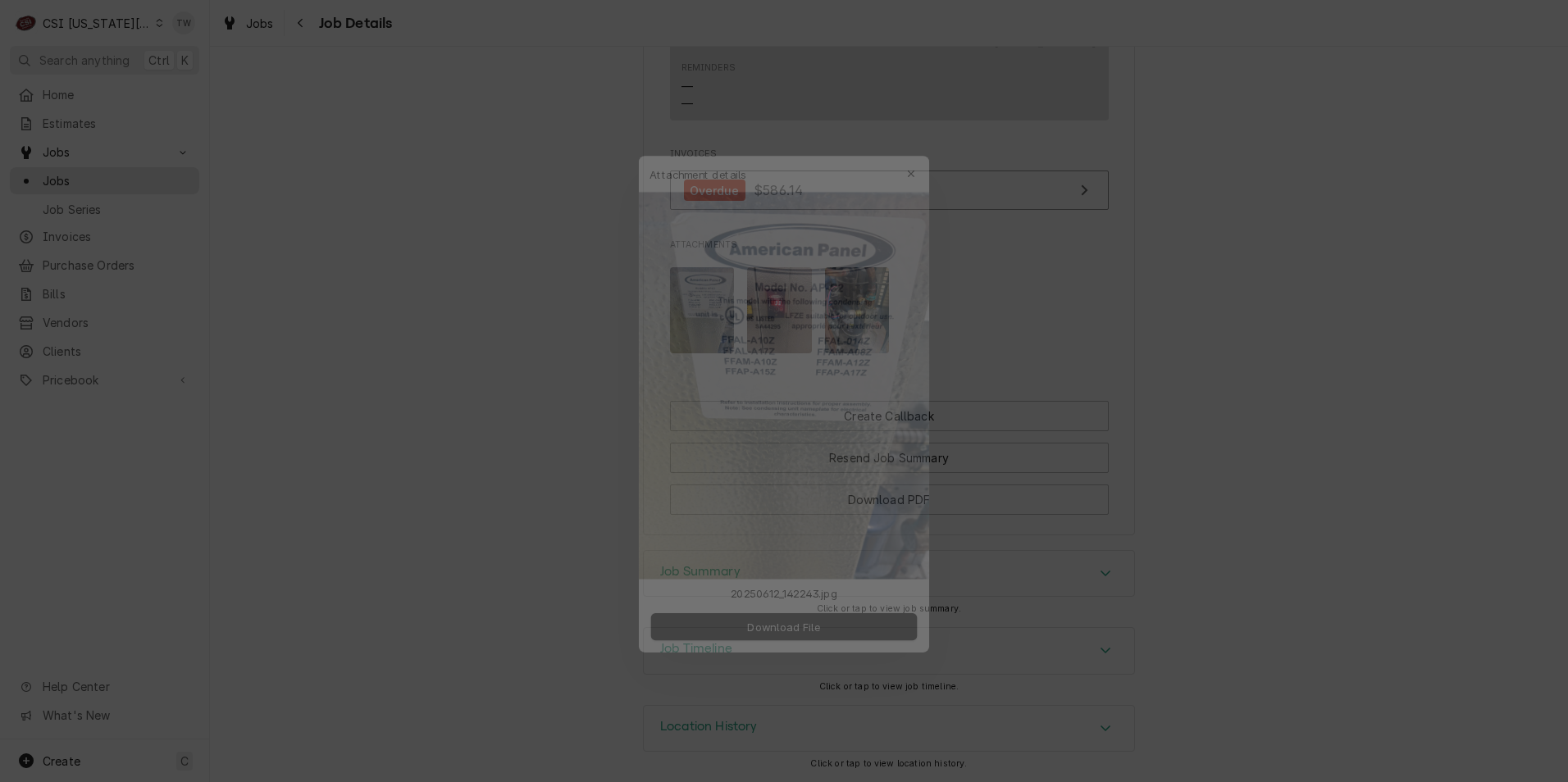
click at [519, 371] on div at bounding box center [784, 391] width 1568 height 782
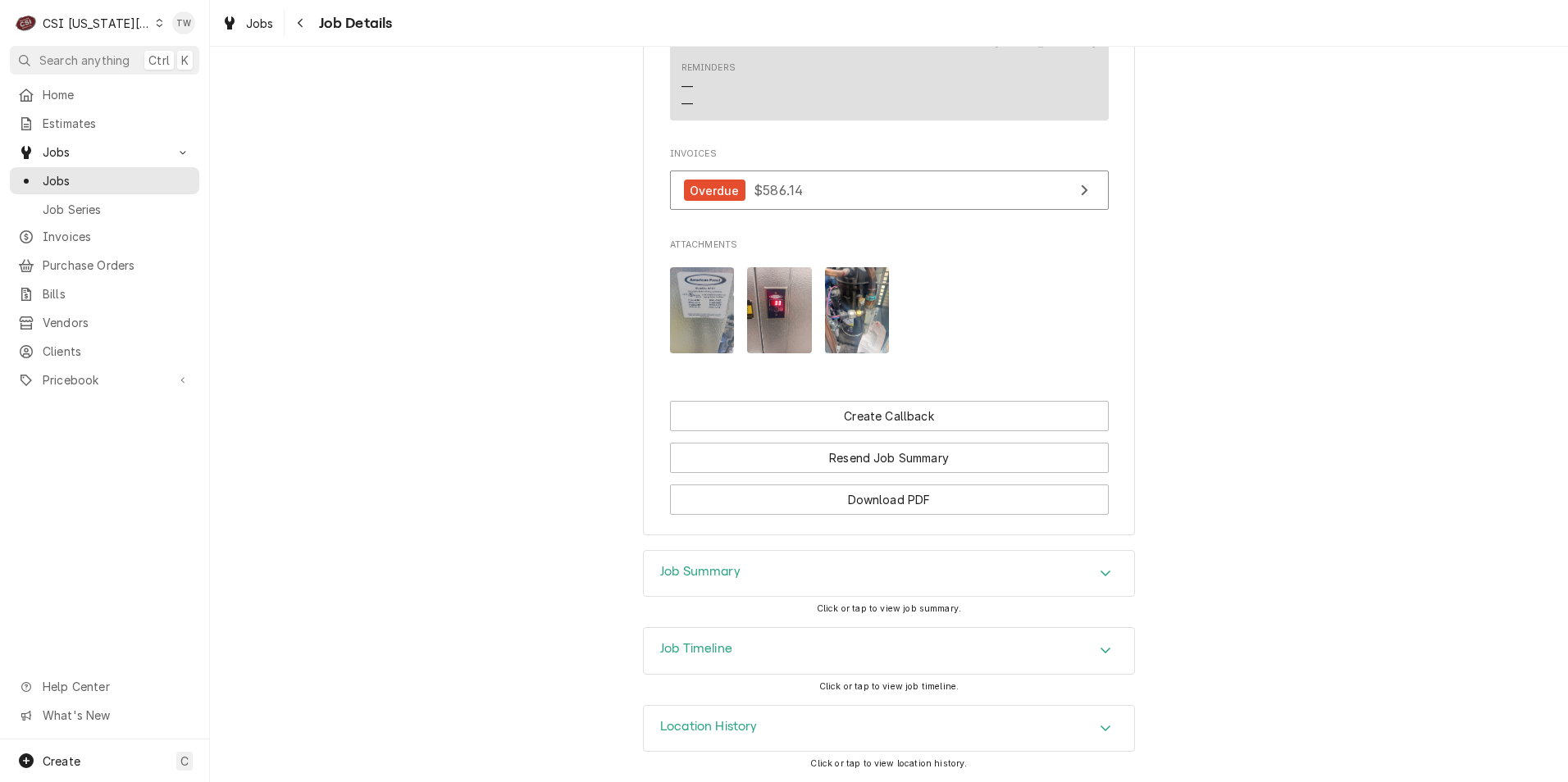
click at [774, 331] on img "Attachments" at bounding box center [779, 310] width 65 height 86
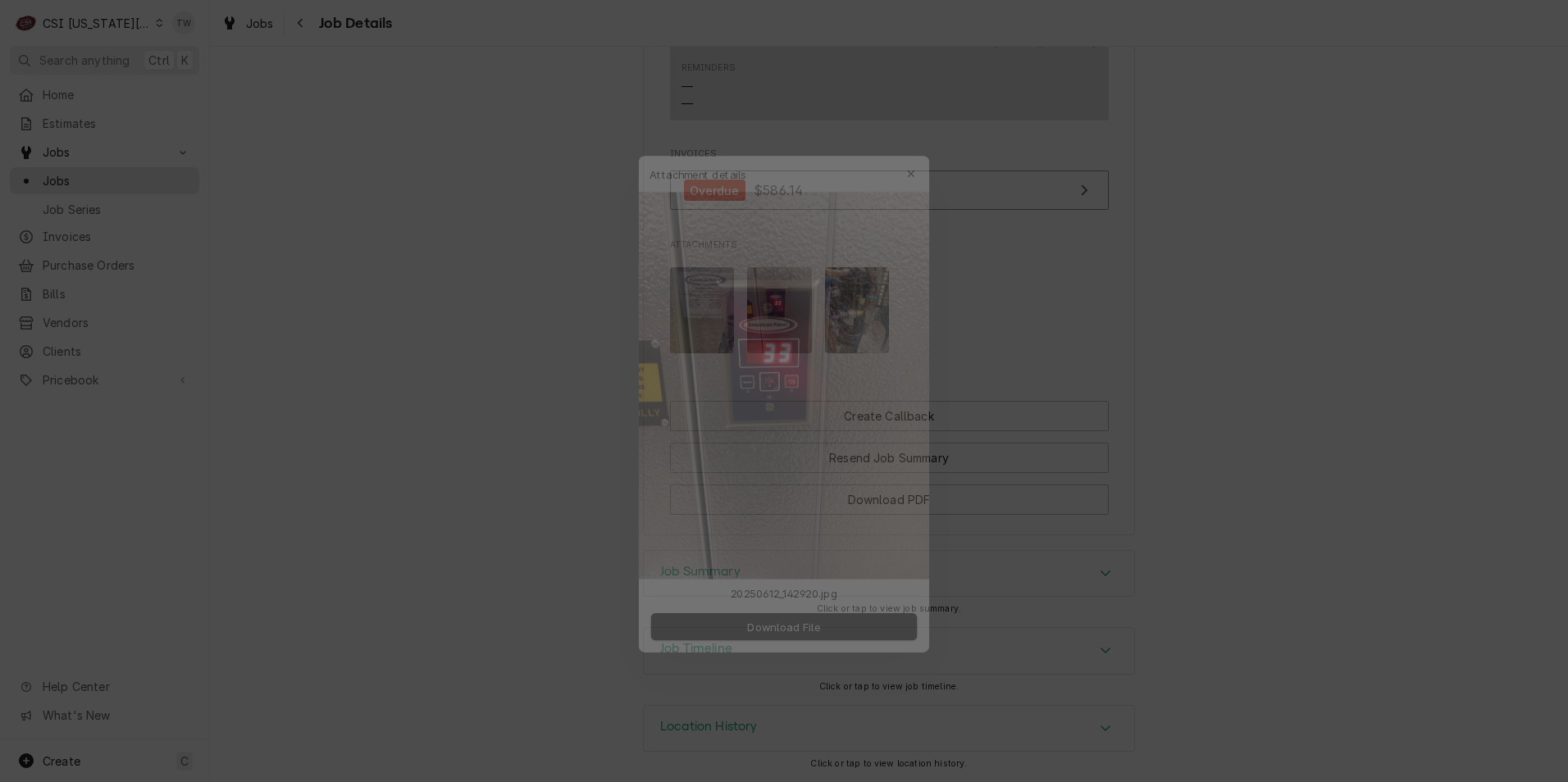
click at [491, 356] on div at bounding box center [784, 391] width 1568 height 782
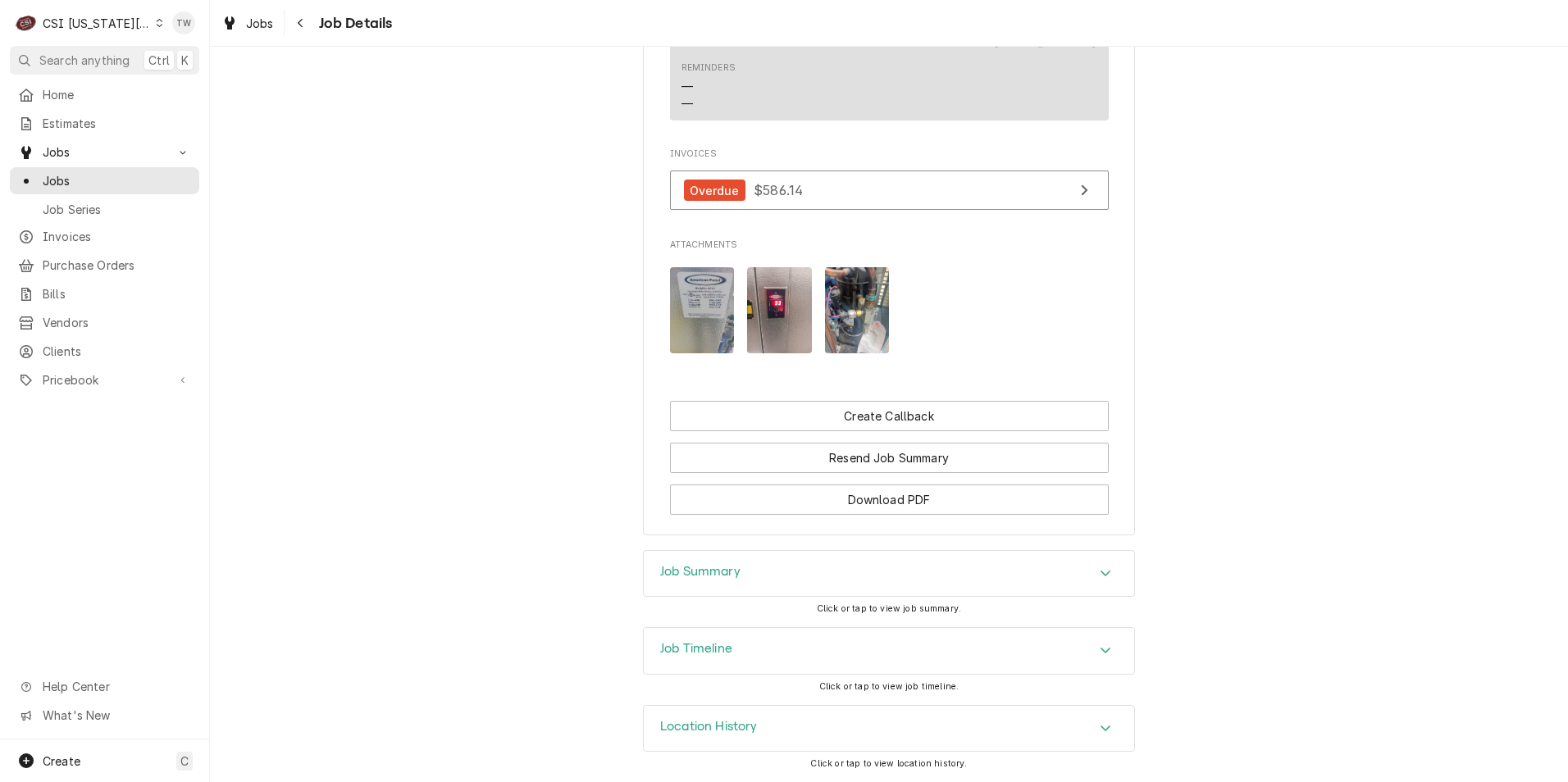
click at [675, 339] on img "Attachments" at bounding box center [702, 310] width 65 height 86
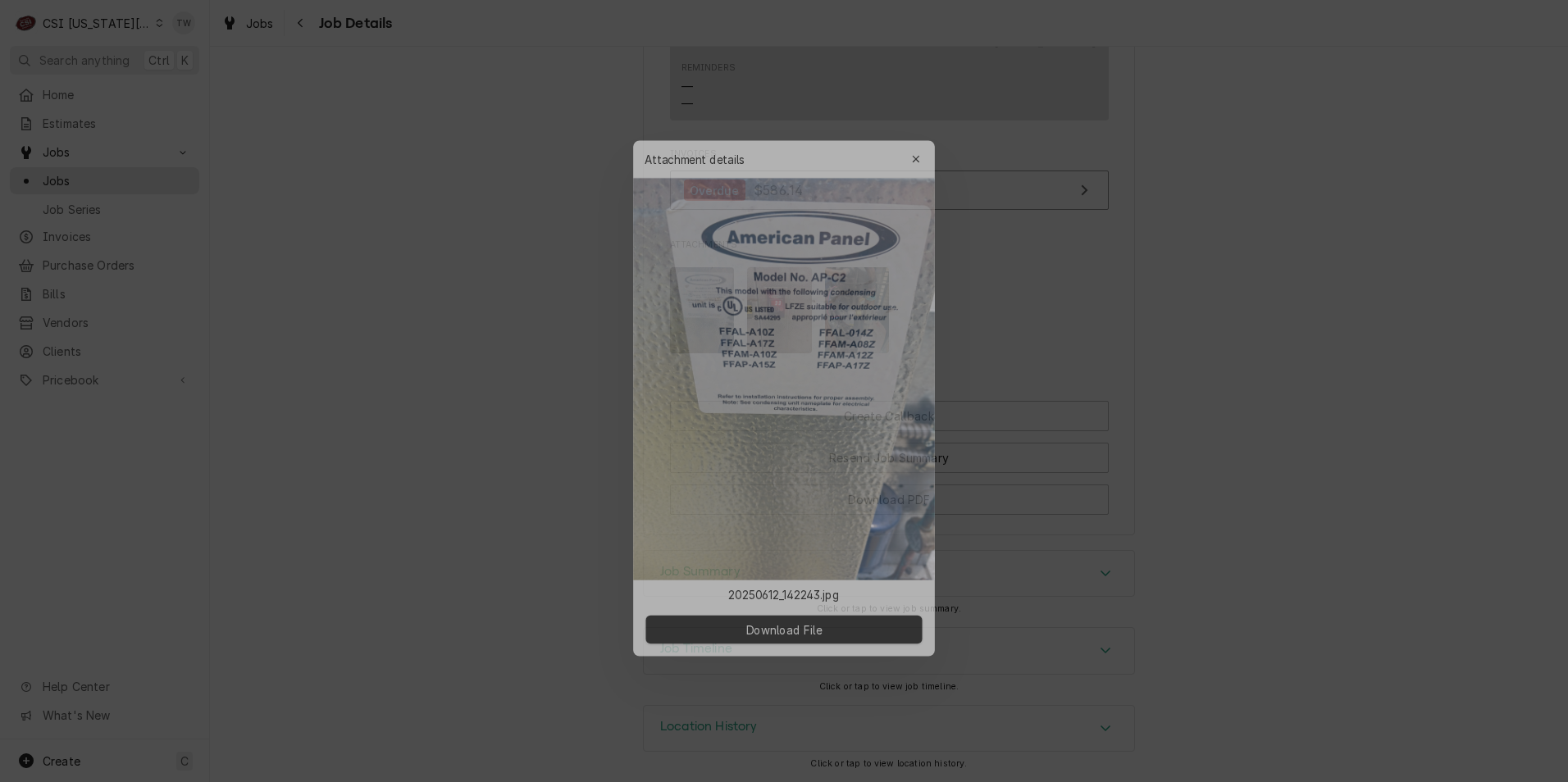
click at [493, 514] on div at bounding box center [784, 391] width 1568 height 782
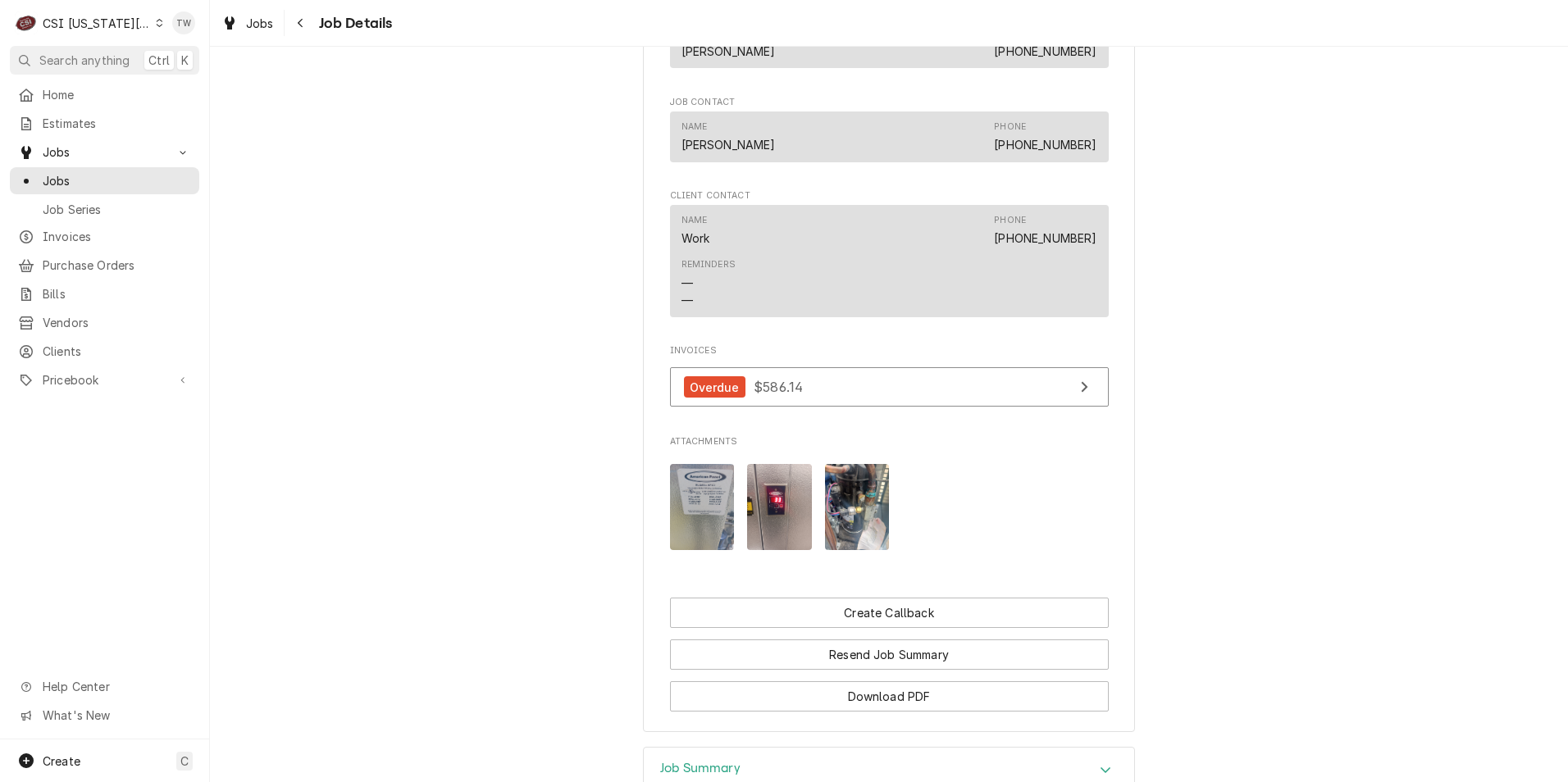
scroll to position [1311, 0]
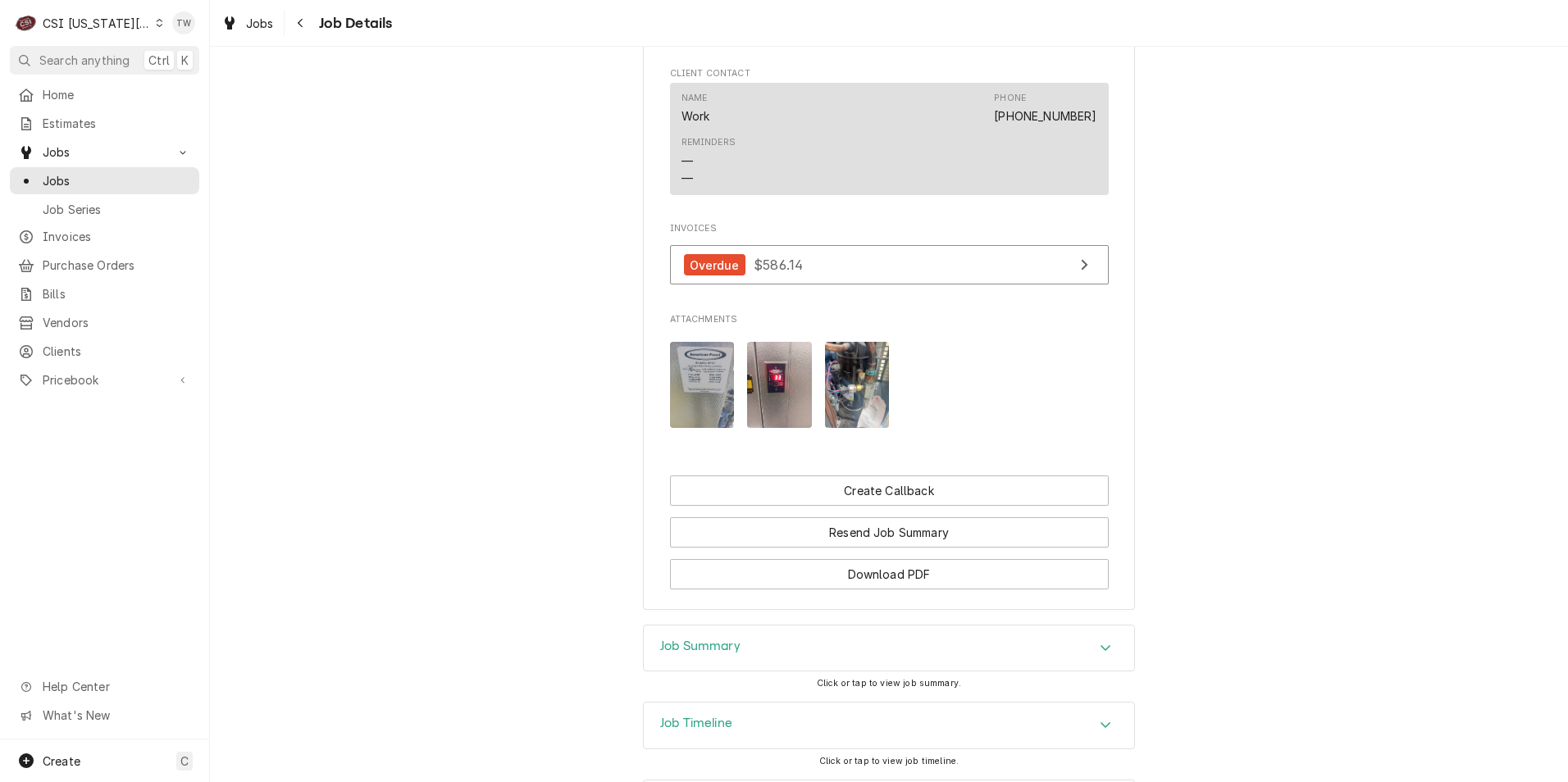
click at [712, 407] on img "Attachments" at bounding box center [702, 384] width 65 height 86
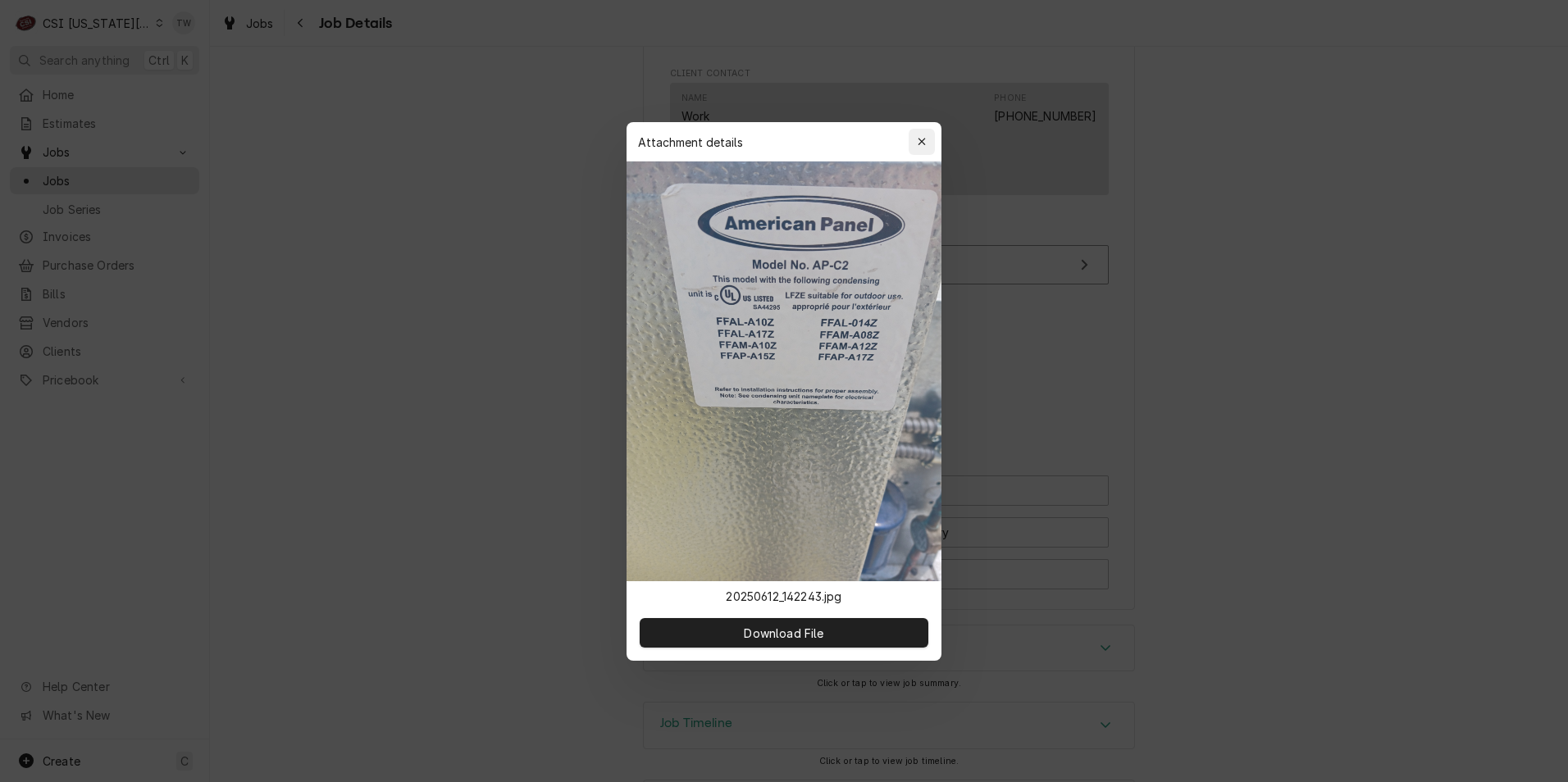
click at [928, 136] on div "button" at bounding box center [921, 141] width 16 height 16
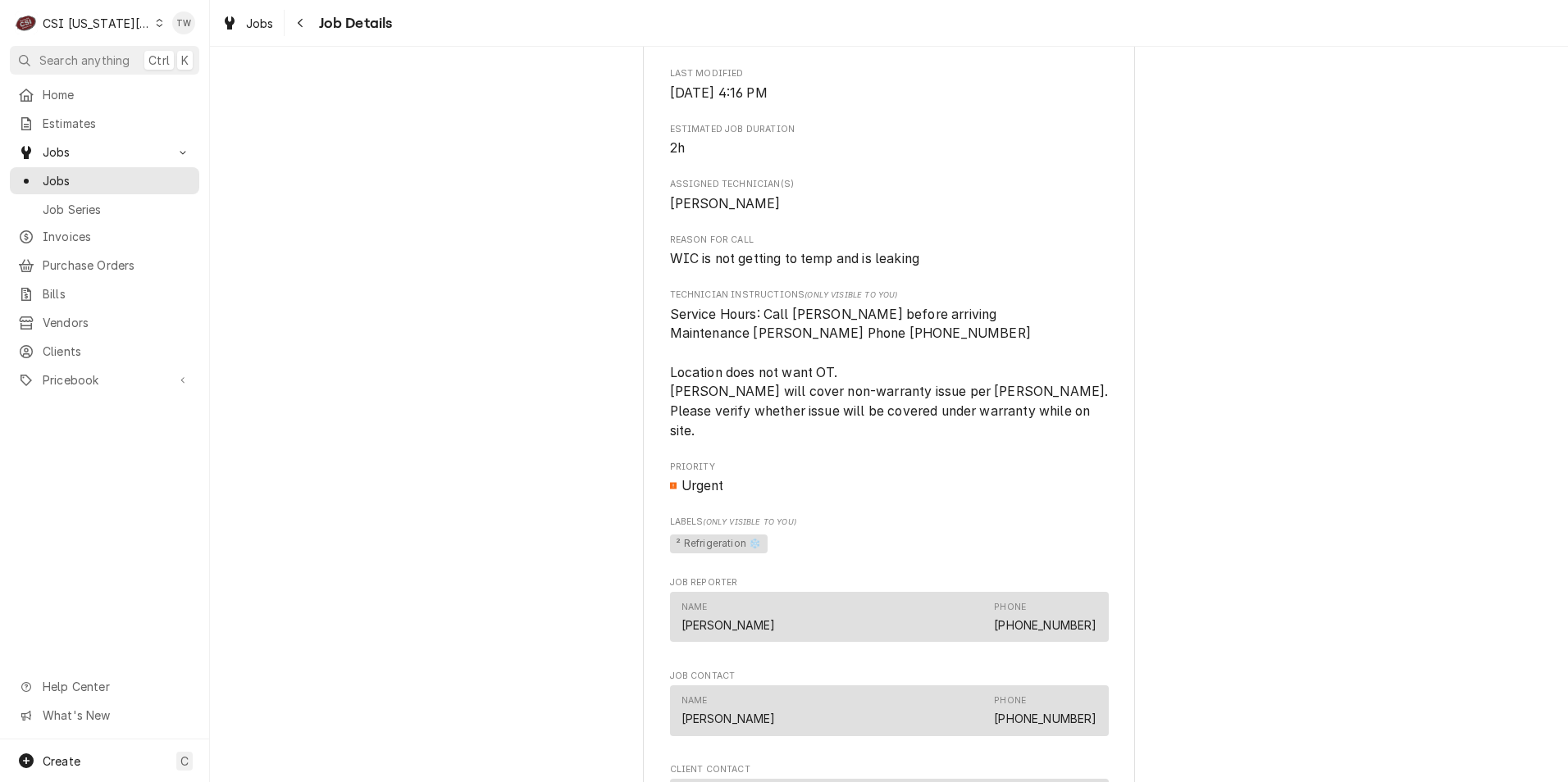
scroll to position [574, 0]
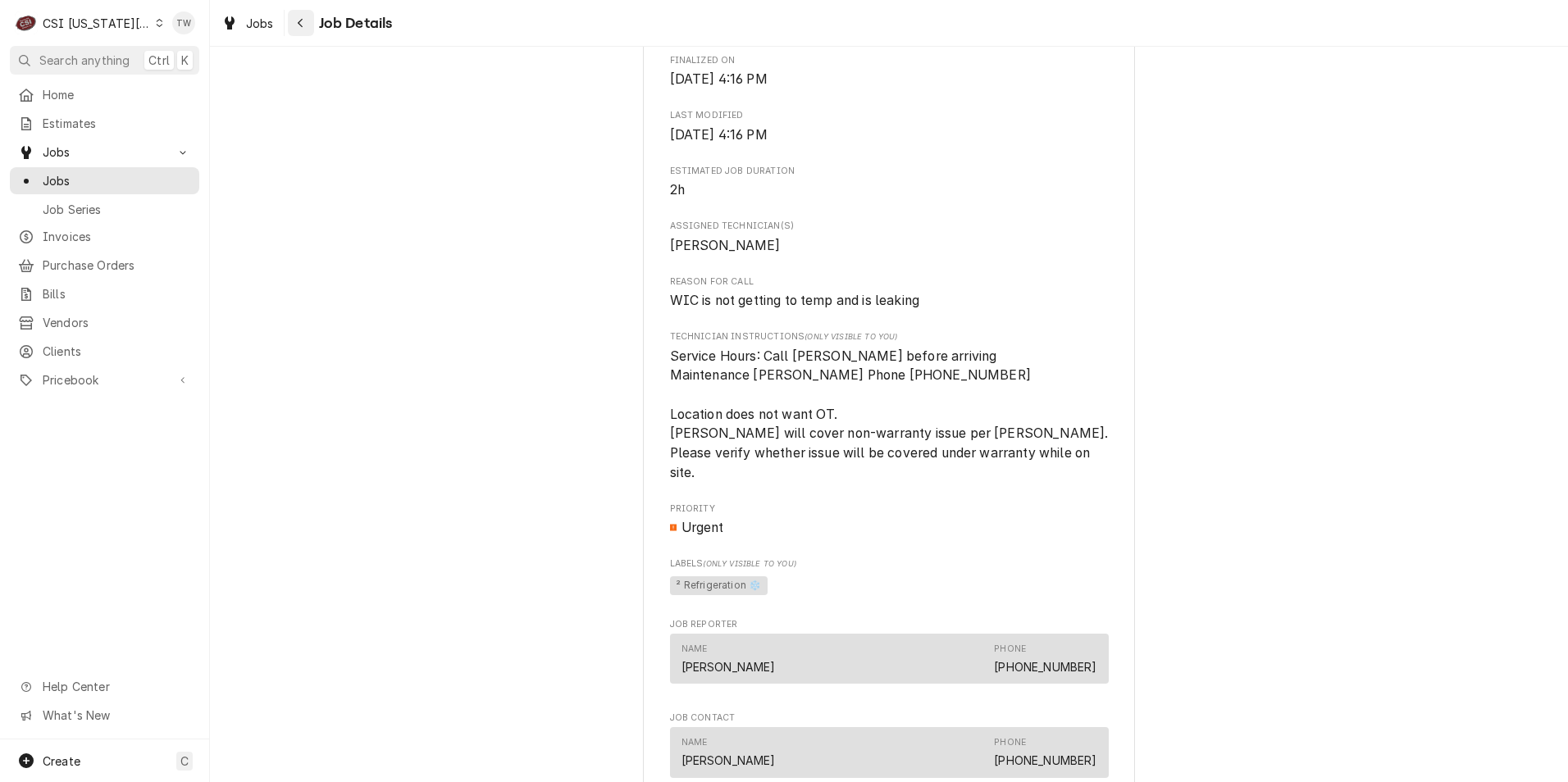
click at [304, 28] on div "Navigate back" at bounding box center [300, 23] width 16 height 16
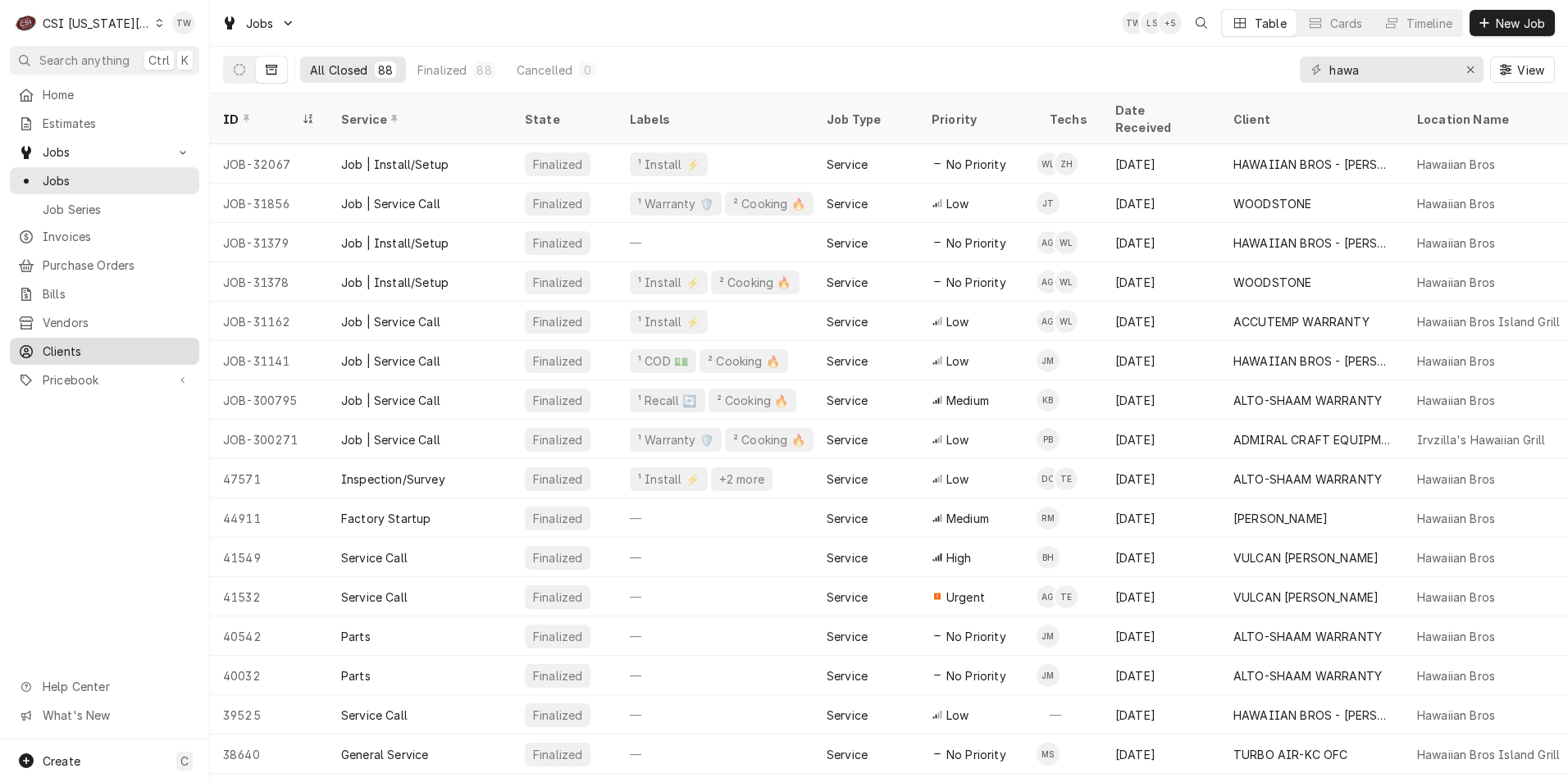
click at [82, 343] on span "Clients" at bounding box center [116, 352] width 148 height 17
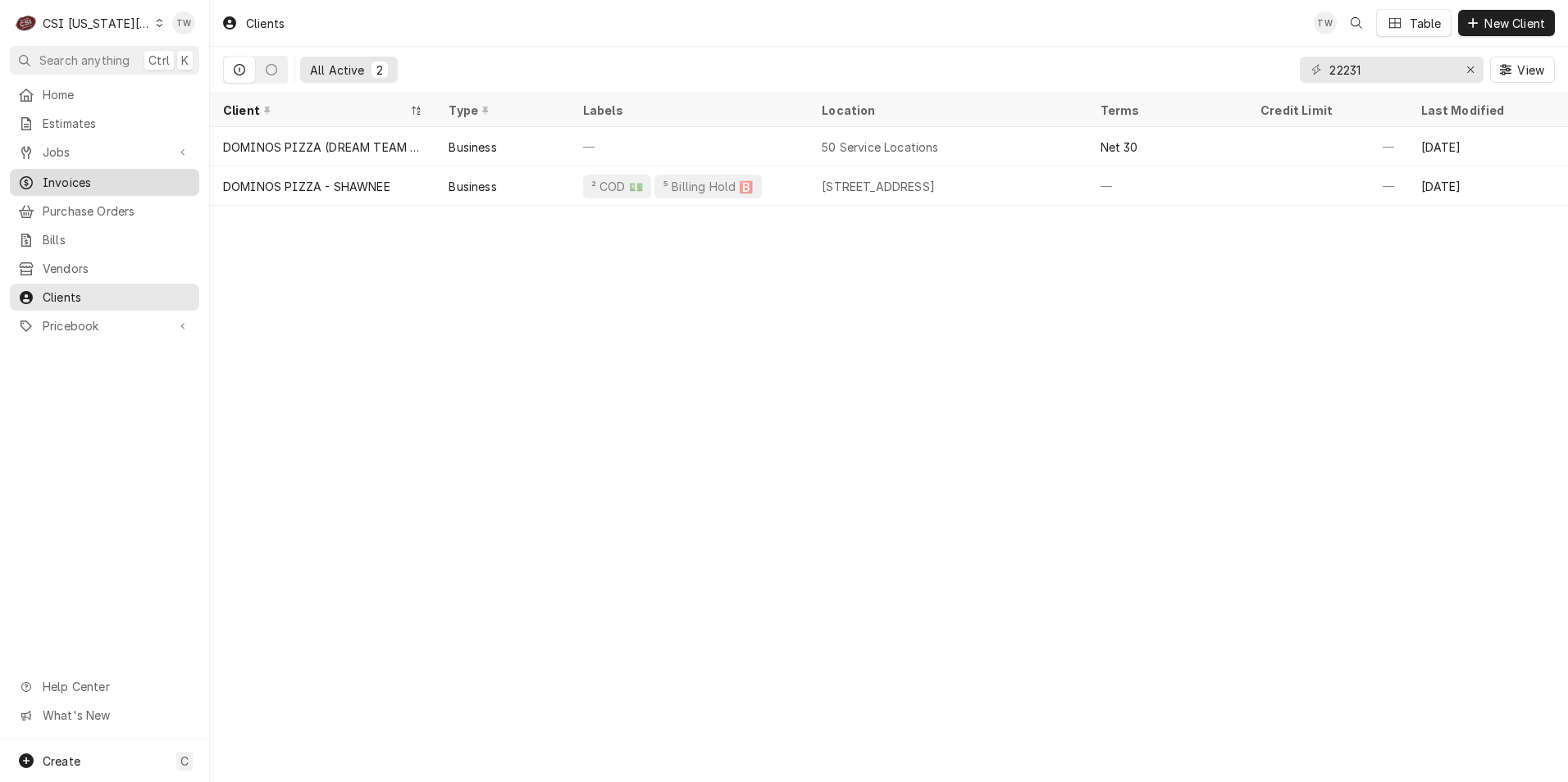
click at [97, 182] on span "Invoices" at bounding box center [116, 182] width 148 height 17
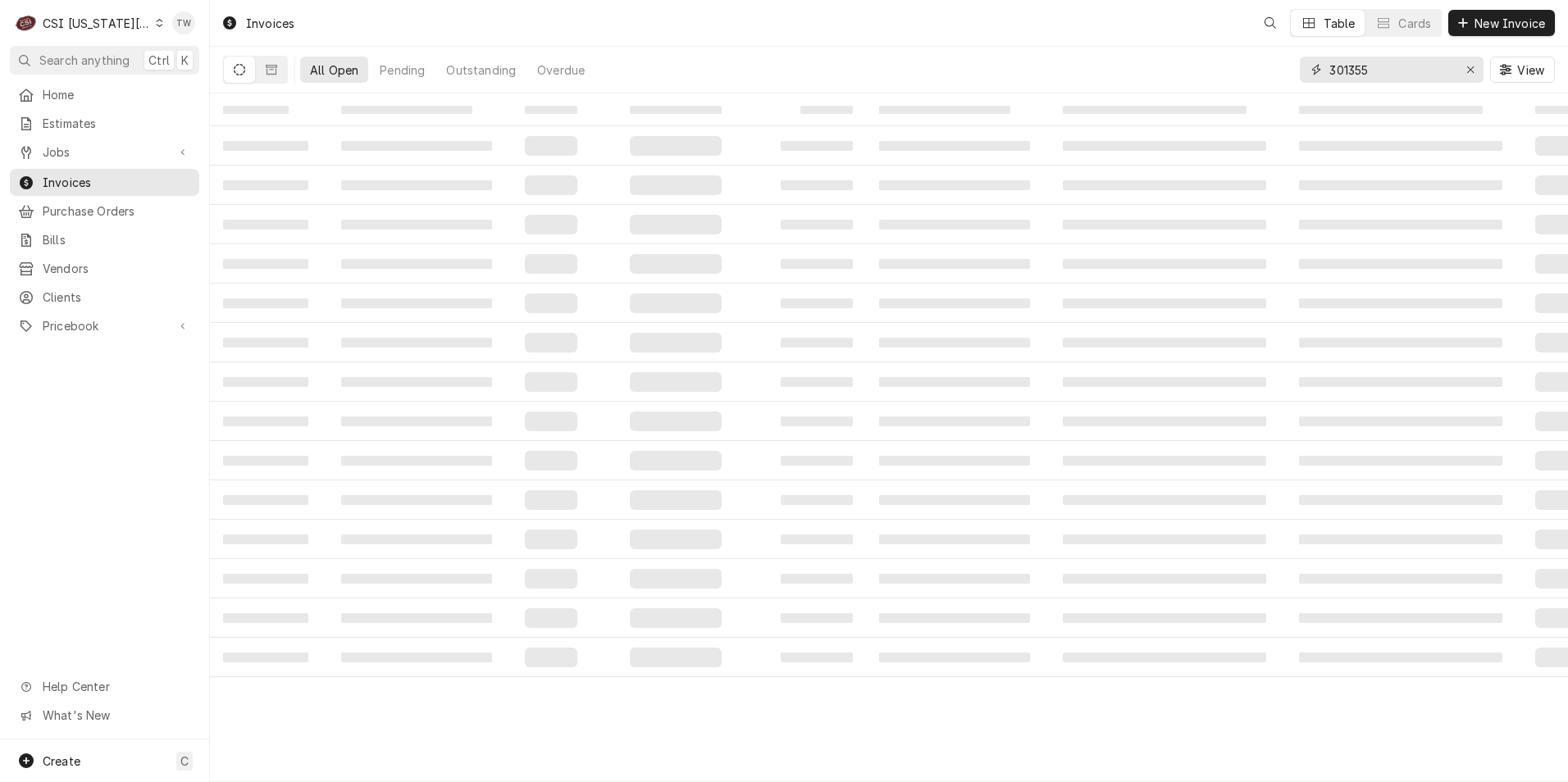
drag, startPoint x: 1374, startPoint y: 67, endPoint x: 1108, endPoint y: 45, distance: 266.9
click at [1108, 45] on div "Invoices Table Cards New Invoice All Open Pending Outstanding Overdue 301355 Vi…" at bounding box center [889, 47] width 1358 height 94
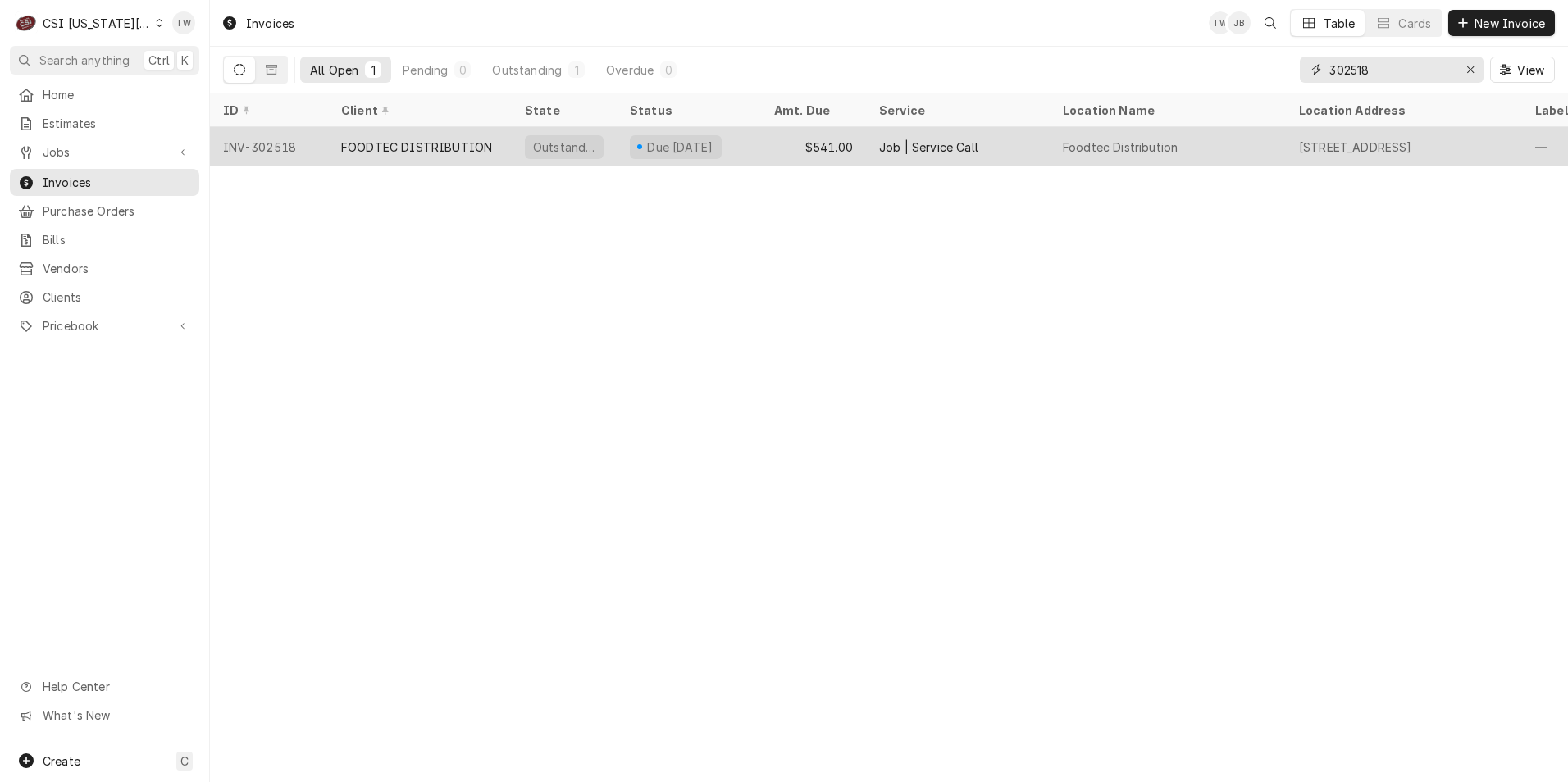
type input "302518"
click at [454, 156] on div "FOODTEC DISTRIBUTION" at bounding box center [420, 146] width 184 height 39
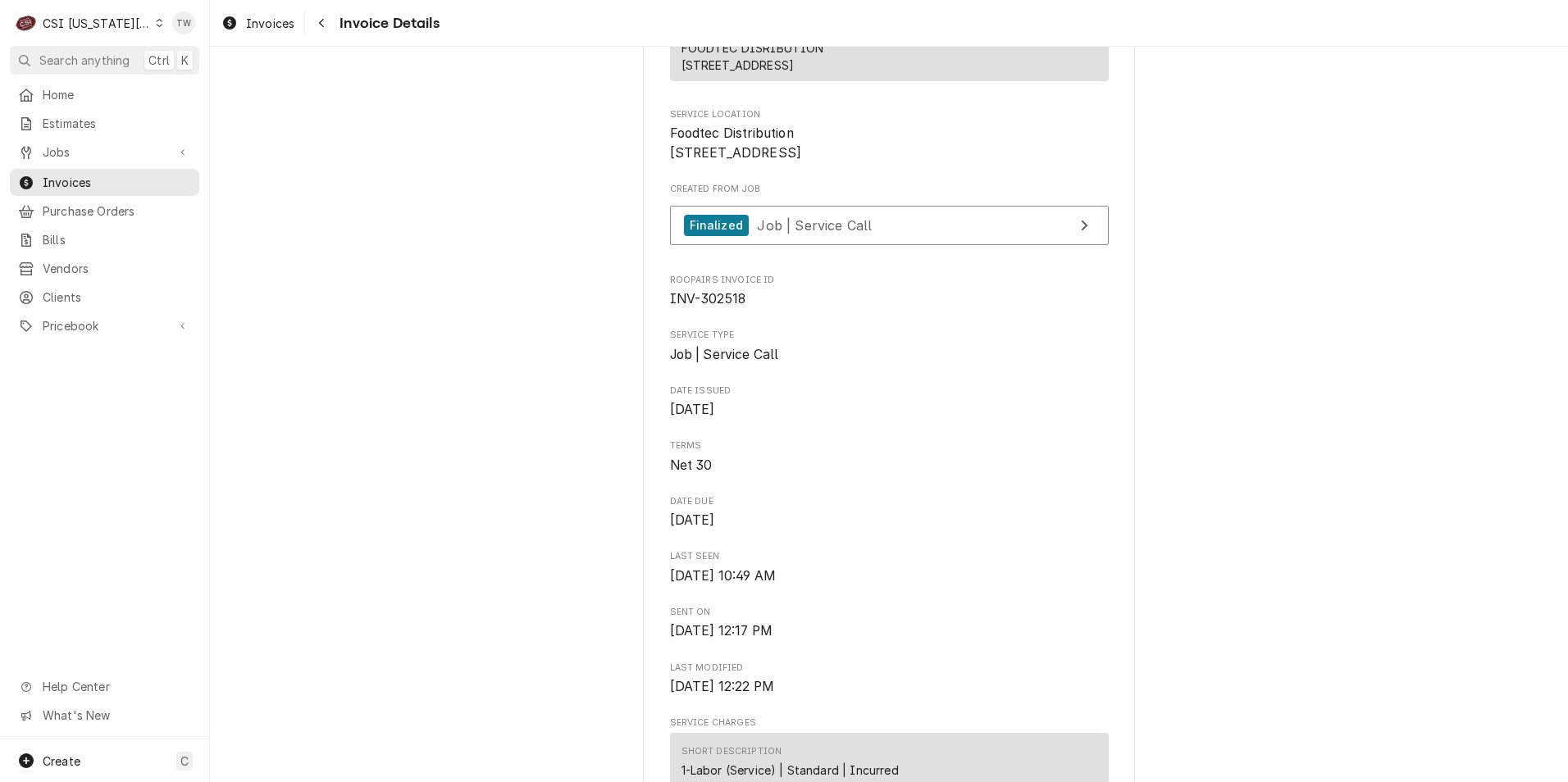
scroll to position [82, 0]
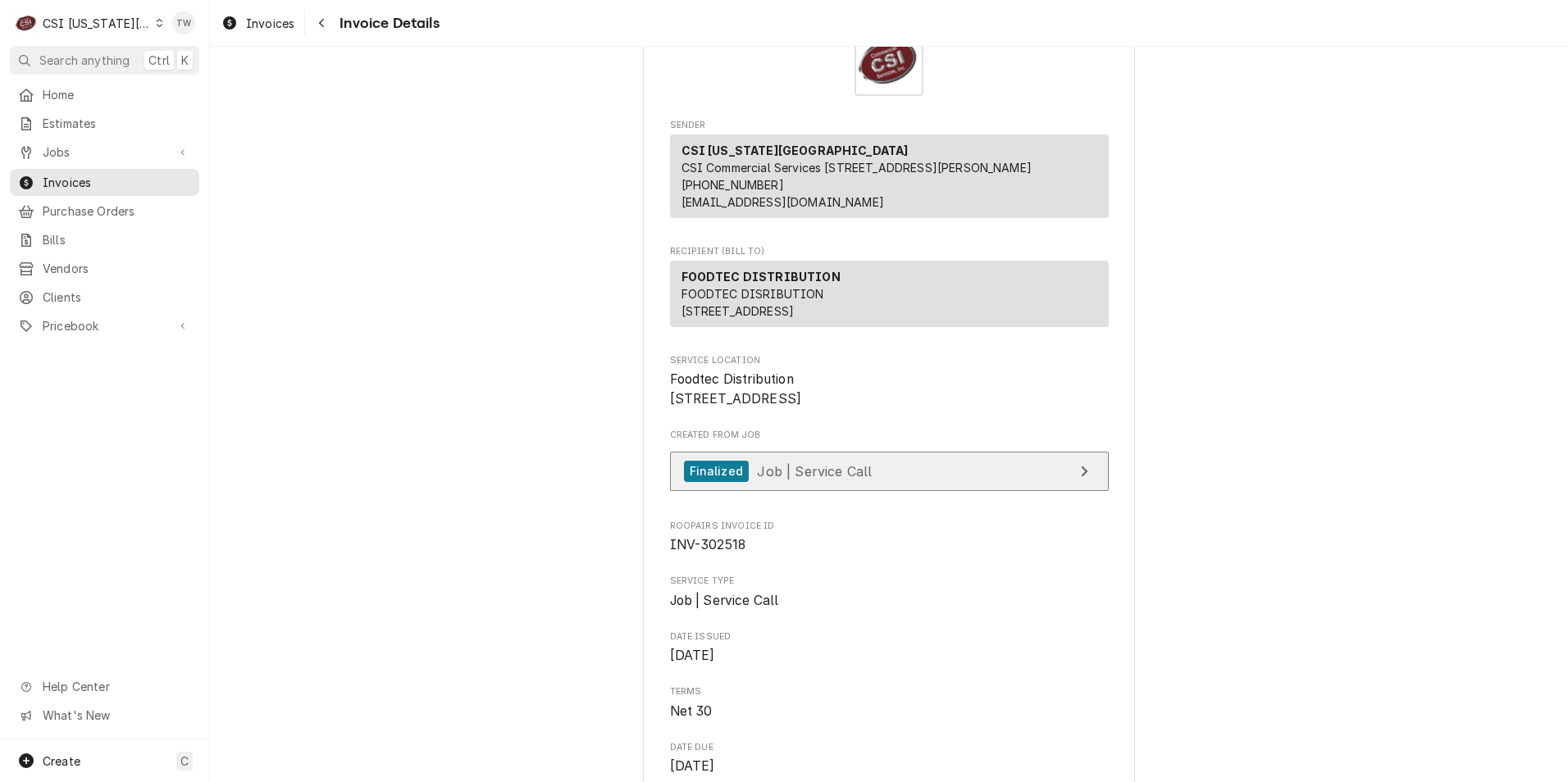
click at [898, 492] on link "Finalized Job | Service Call" at bounding box center [889, 471] width 438 height 40
click at [320, 29] on div "Navigate back" at bounding box center [321, 23] width 16 height 16
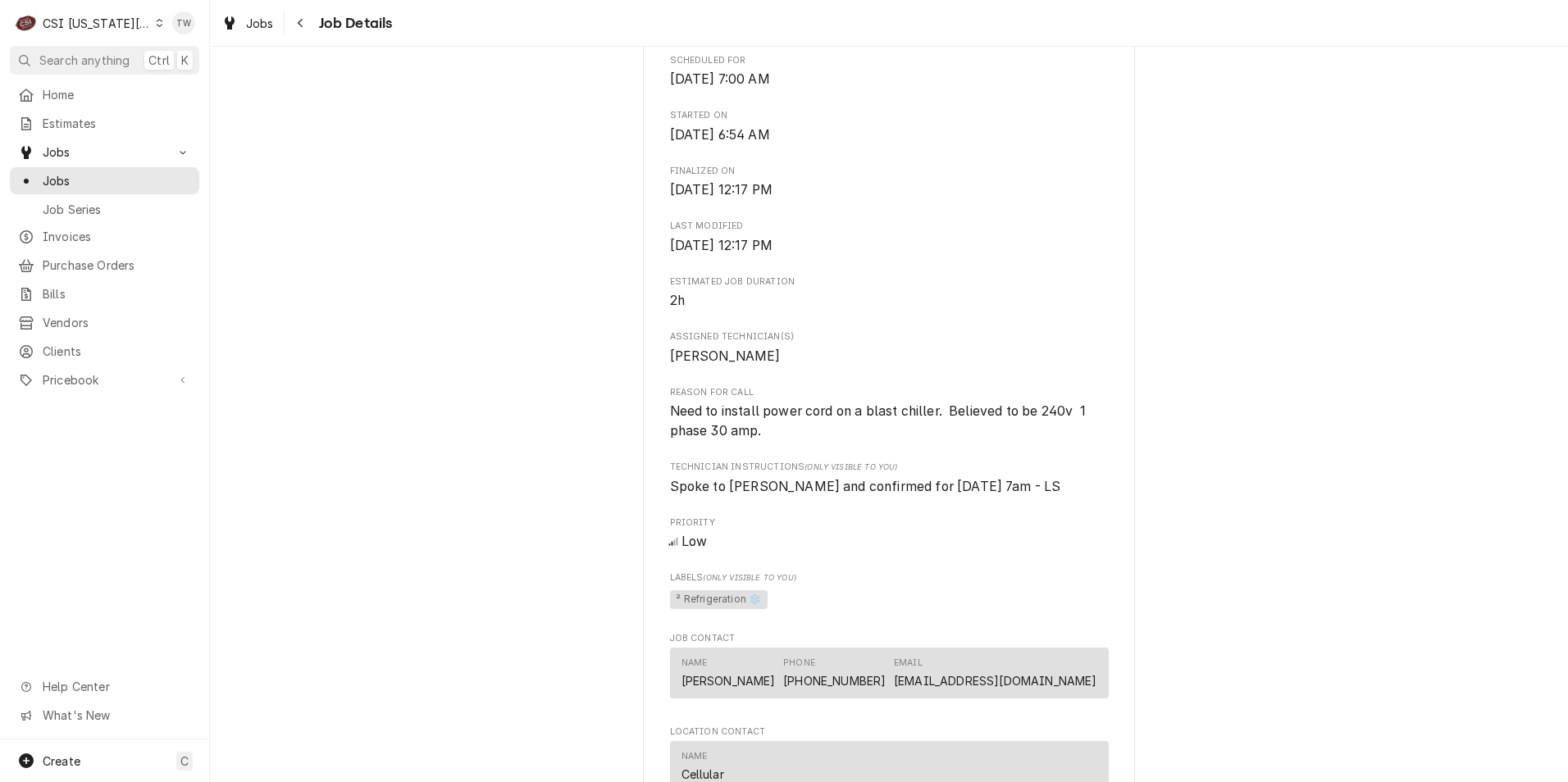
scroll to position [574, 0]
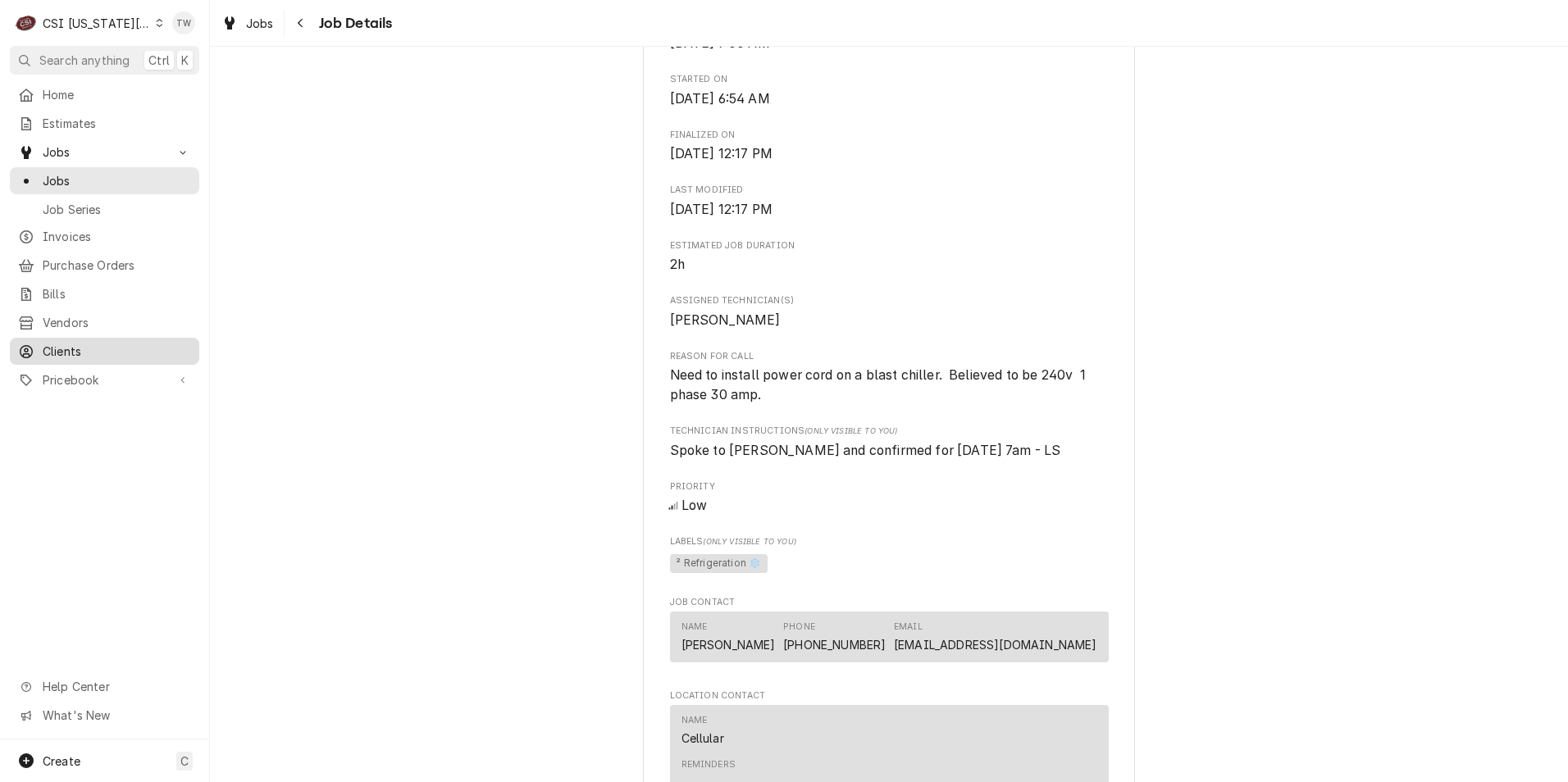
click at [93, 338] on link "Clients" at bounding box center [104, 351] width 189 height 27
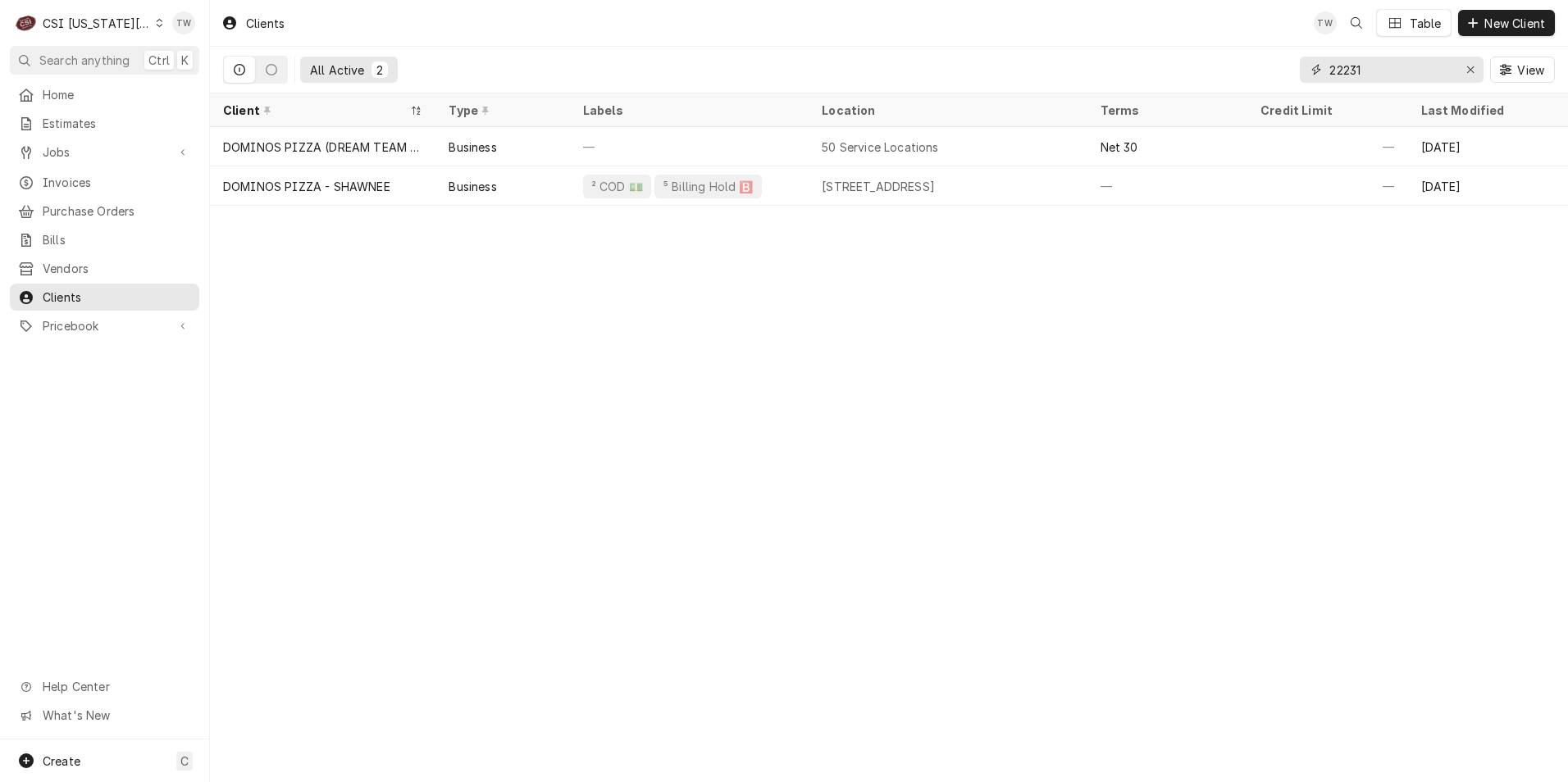
drag, startPoint x: 1381, startPoint y: 76, endPoint x: 1281, endPoint y: 64, distance: 100.7
click at [1282, 64] on div "All Active 2 22231 View" at bounding box center [889, 69] width 1332 height 46
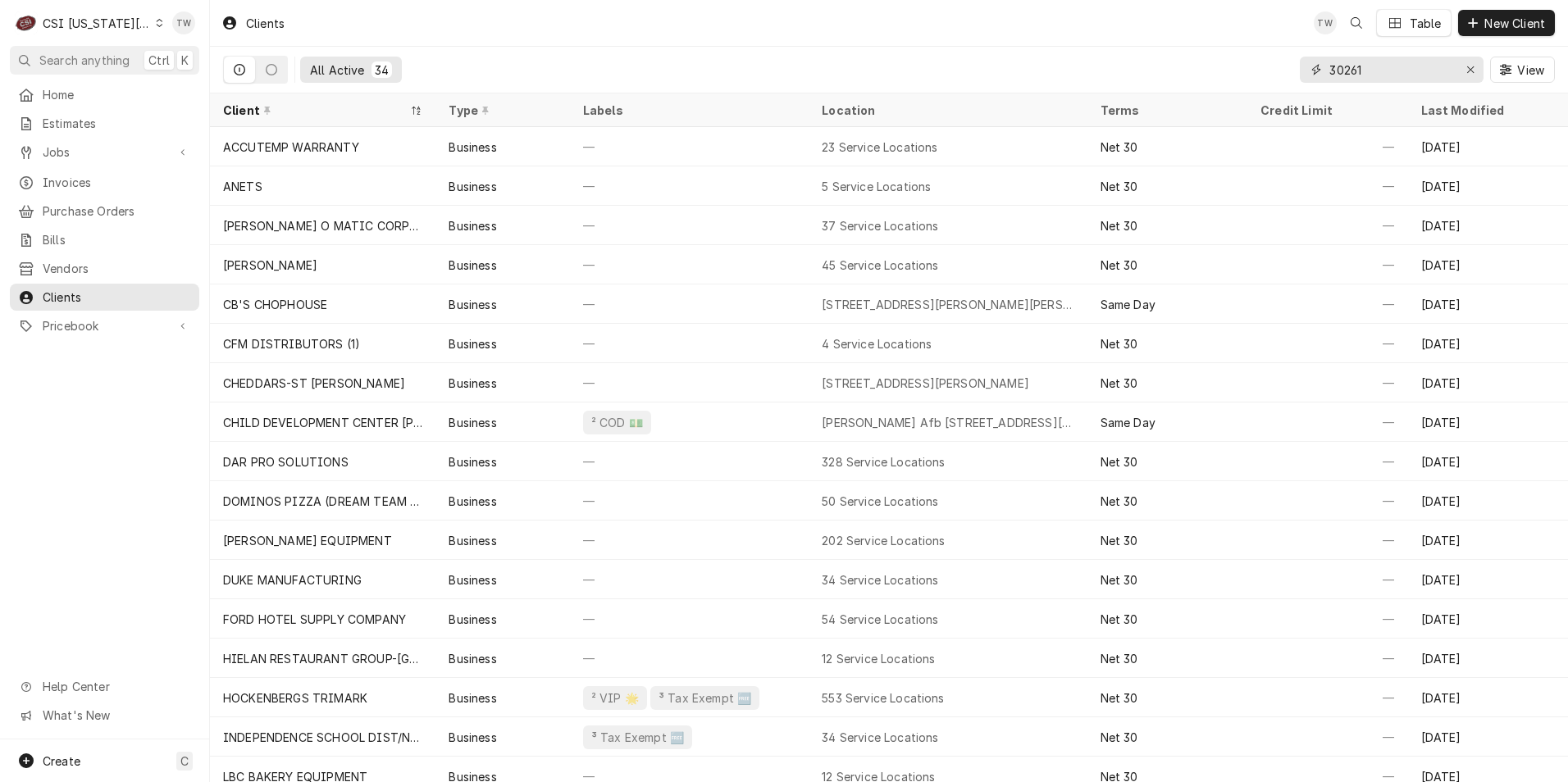
type input "302616"
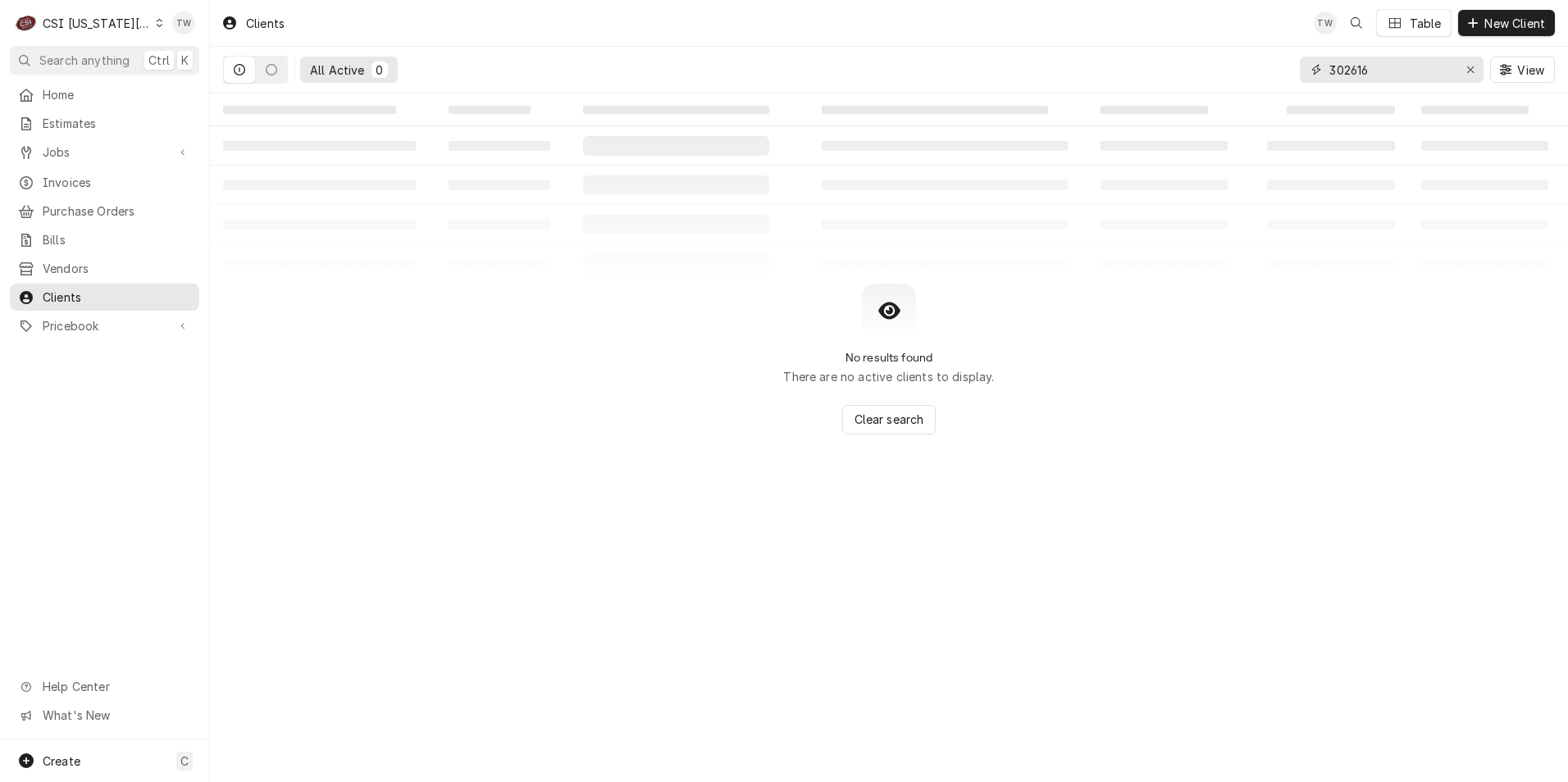
drag, startPoint x: 1400, startPoint y: 69, endPoint x: 1176, endPoint y: 55, distance: 224.4
click at [1176, 56] on div "All Active 0 302616 View" at bounding box center [889, 69] width 1332 height 46
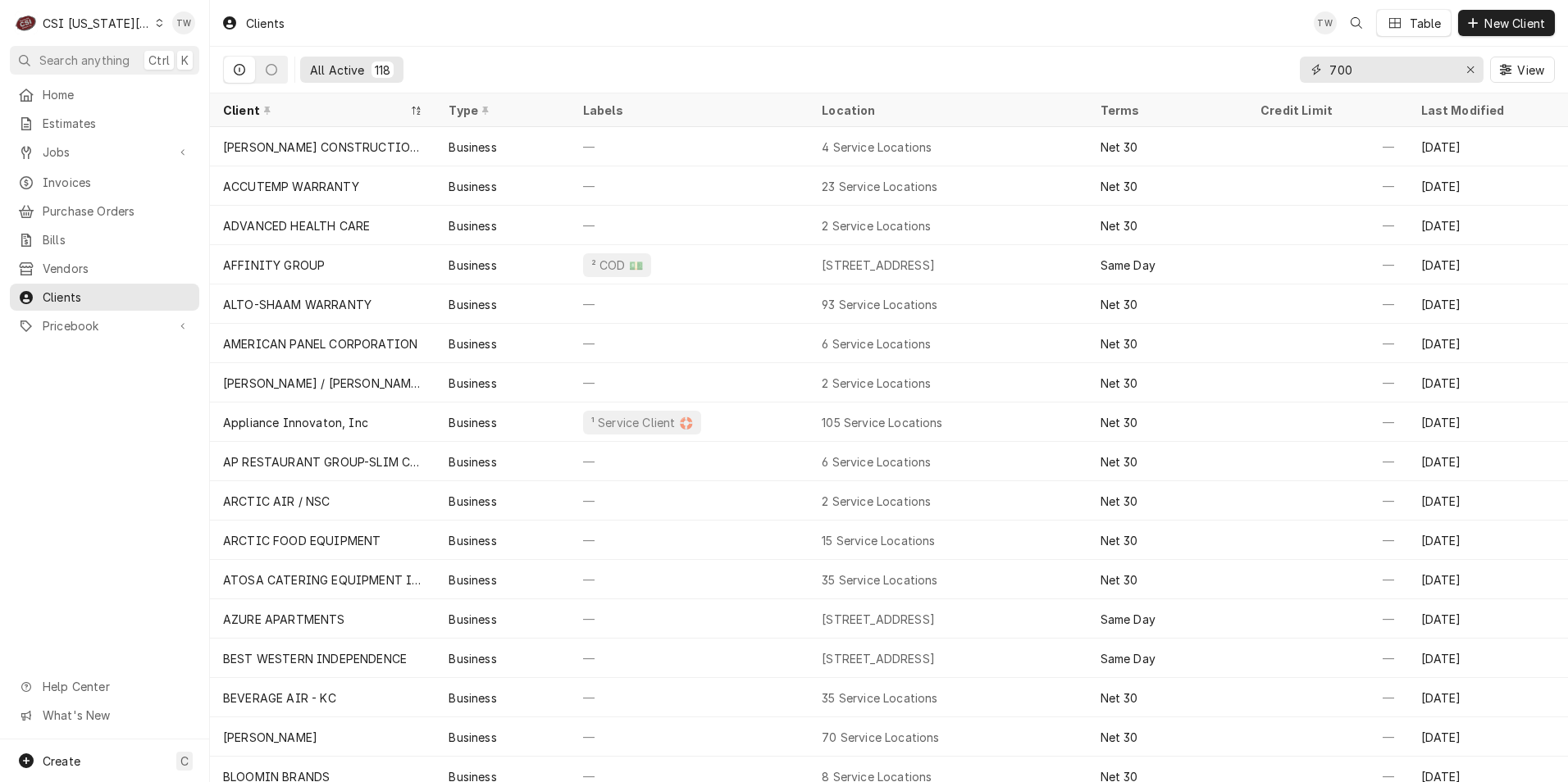
click at [1380, 69] on input "700" at bounding box center [1391, 69] width 123 height 26
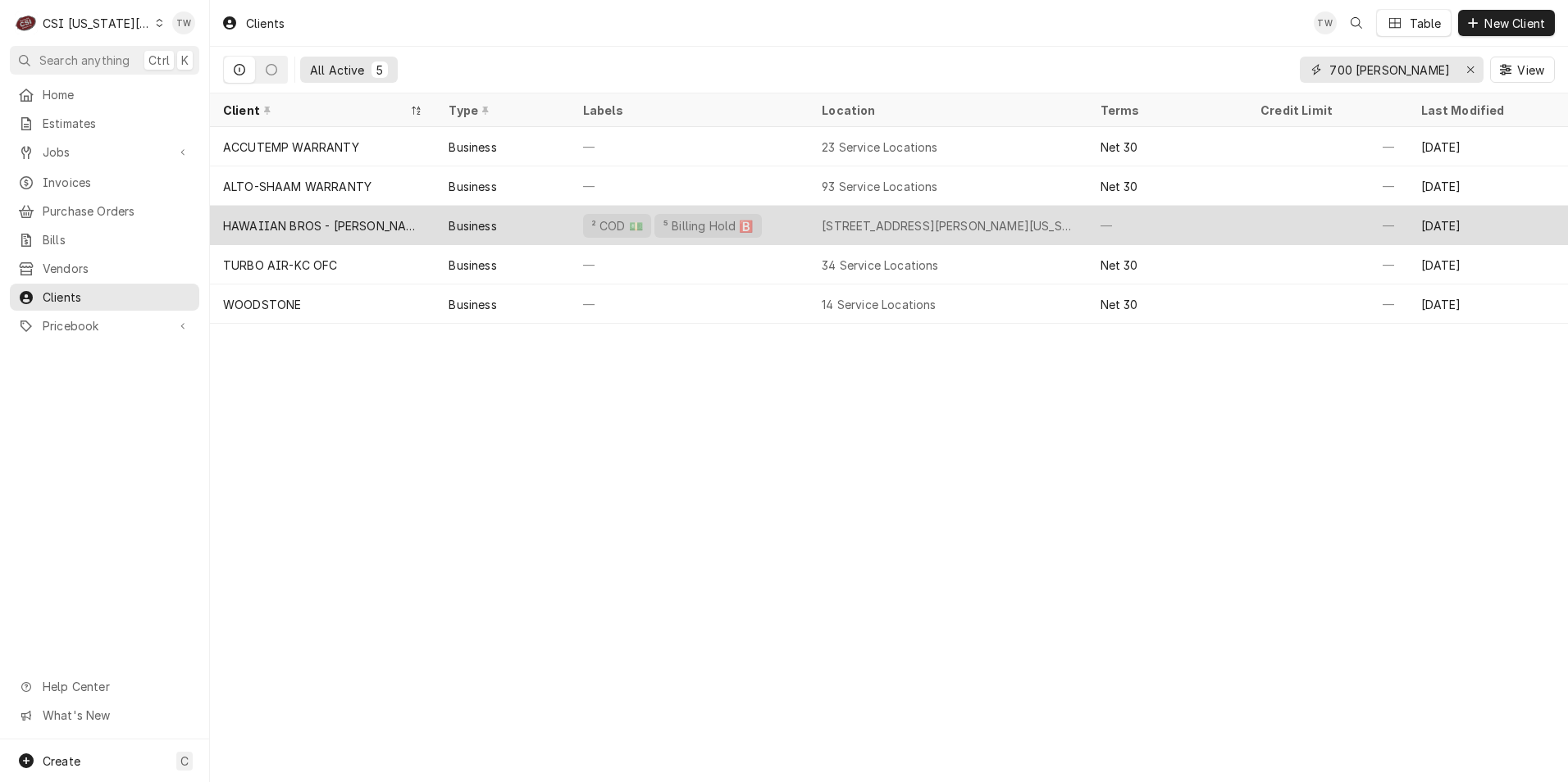
type input "700 nw barry"
click at [799, 227] on div "² COD 💵 ⁵ Billing Hold 🅱️" at bounding box center [688, 225] width 239 height 39
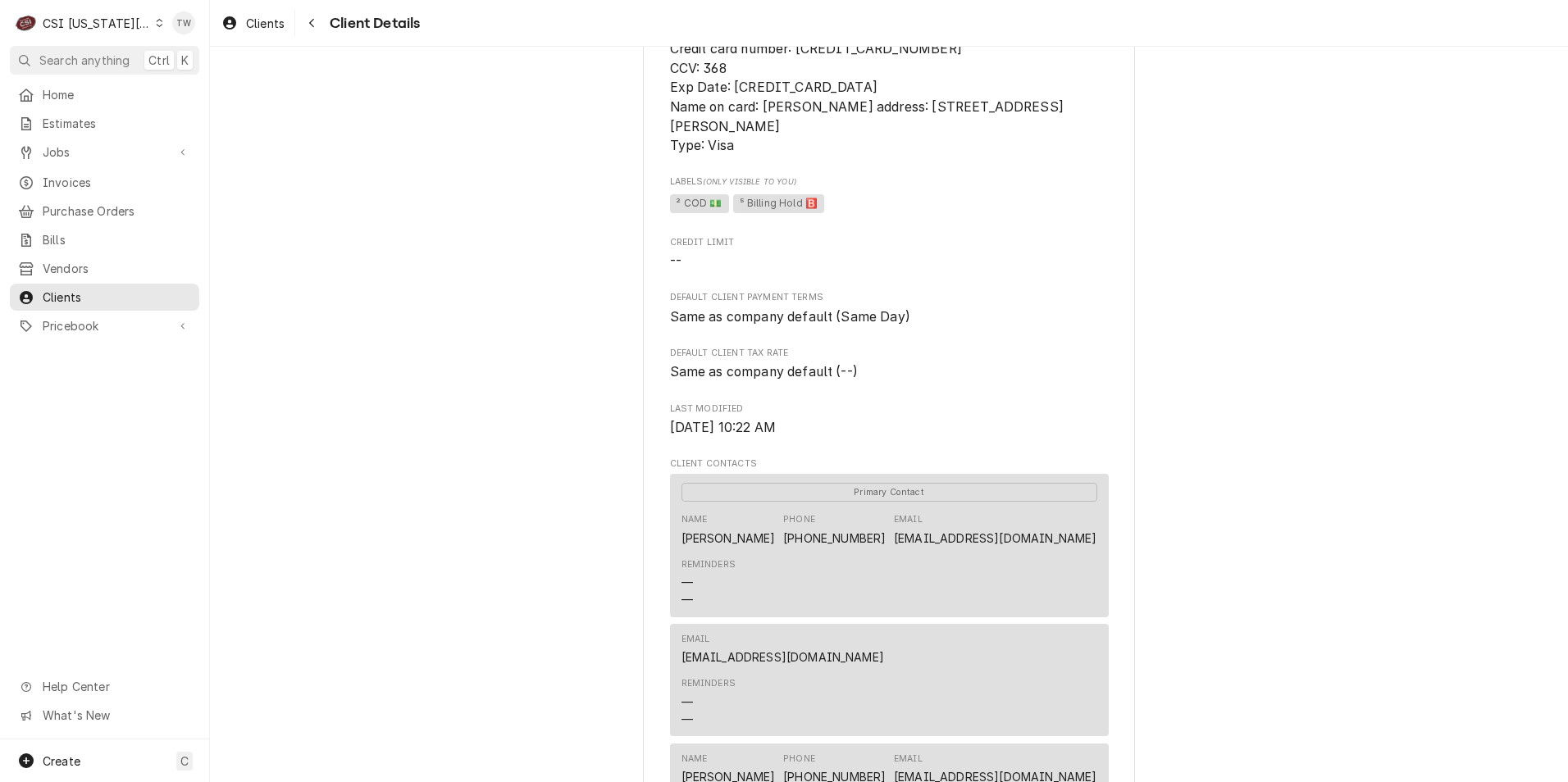
scroll to position [328, 0]
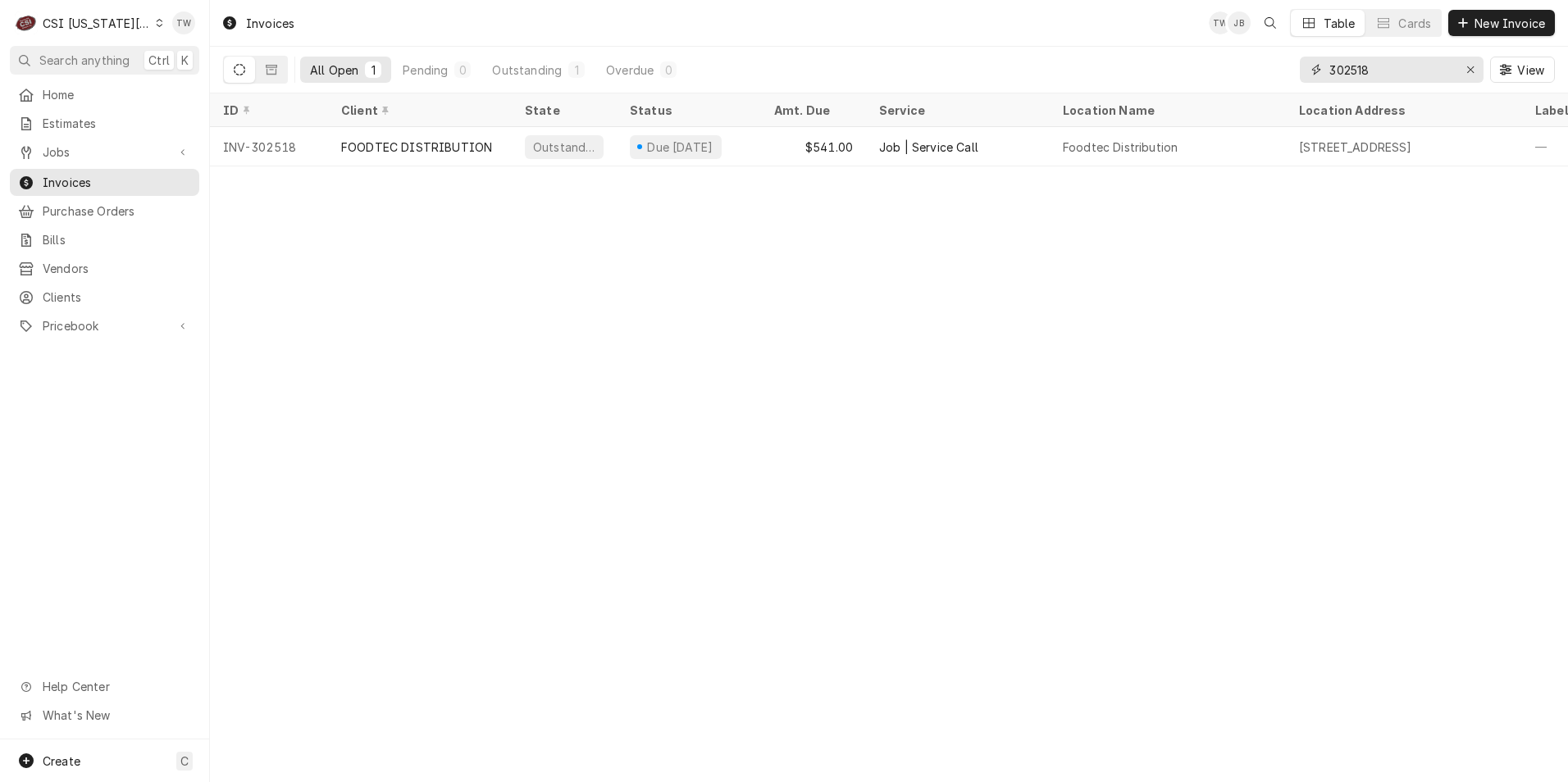
drag, startPoint x: 1387, startPoint y: 76, endPoint x: 1150, endPoint y: 67, distance: 237.2
click at [1150, 67] on div "All Open 1 Pending 0 Outstanding 1 Overdue 0 302518 View" at bounding box center [889, 69] width 1332 height 46
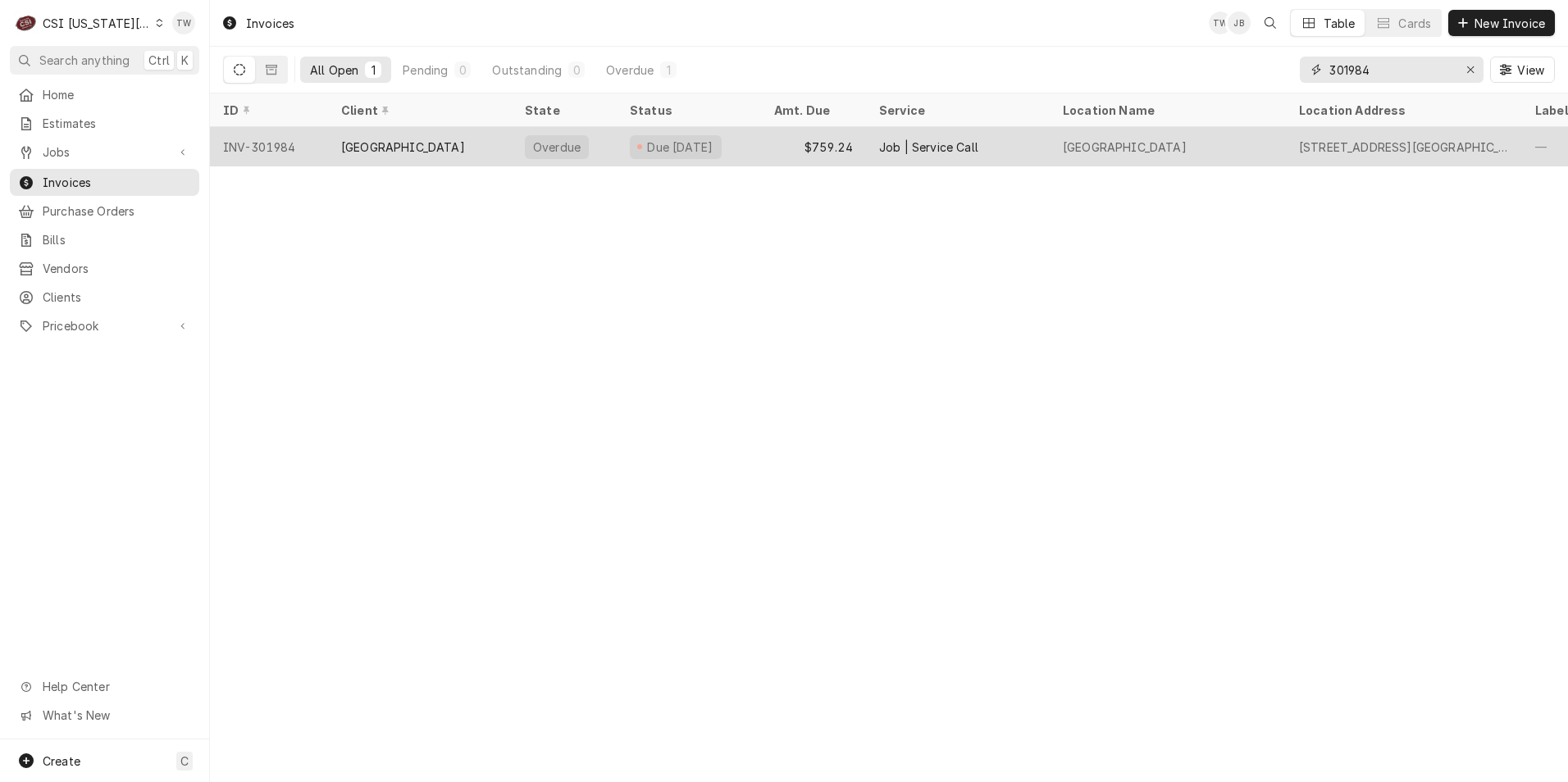
type input "301984"
click at [399, 148] on div "[GEOGRAPHIC_DATA]" at bounding box center [403, 148] width 124 height 17
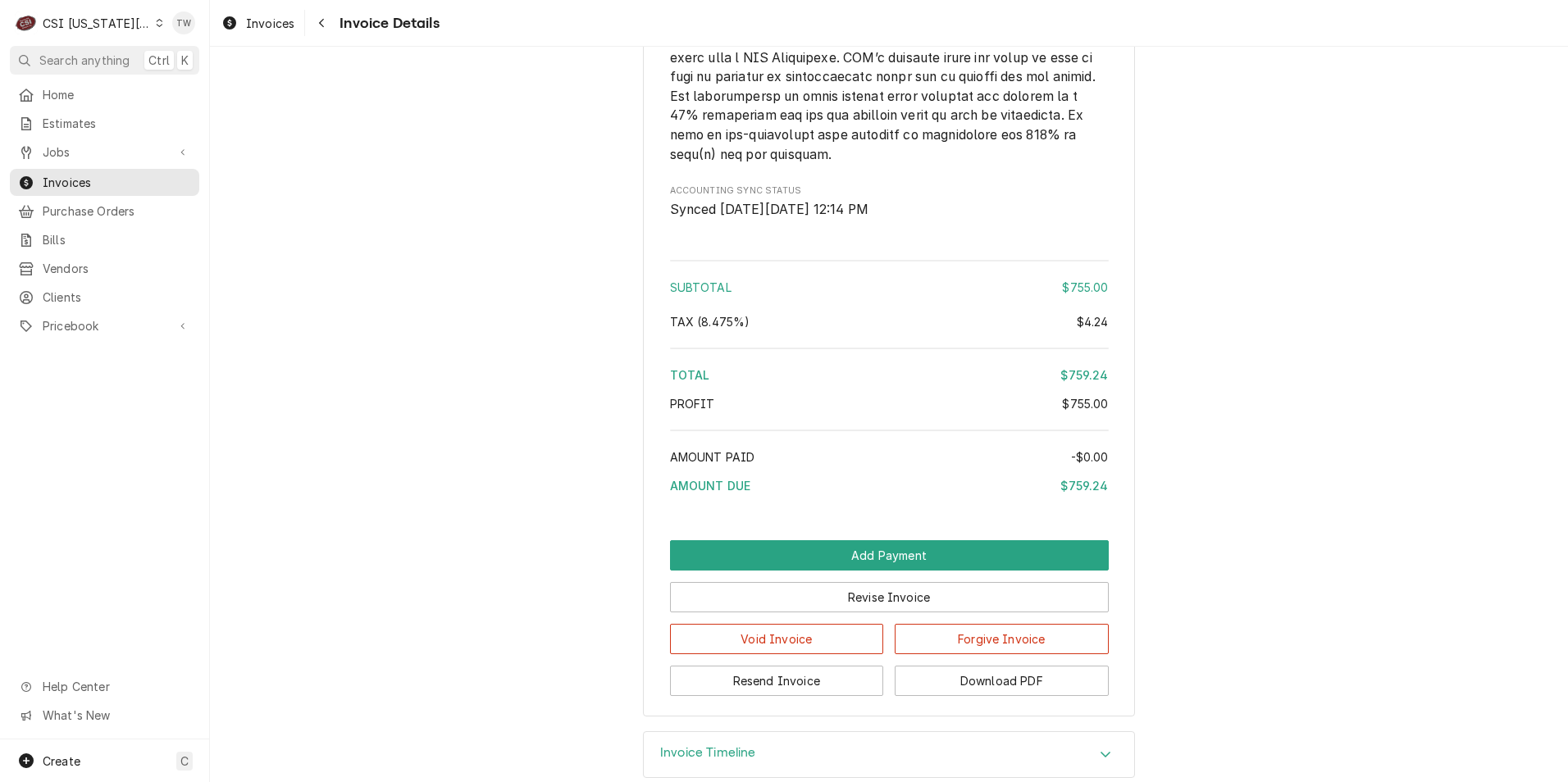
scroll to position [2813, 0]
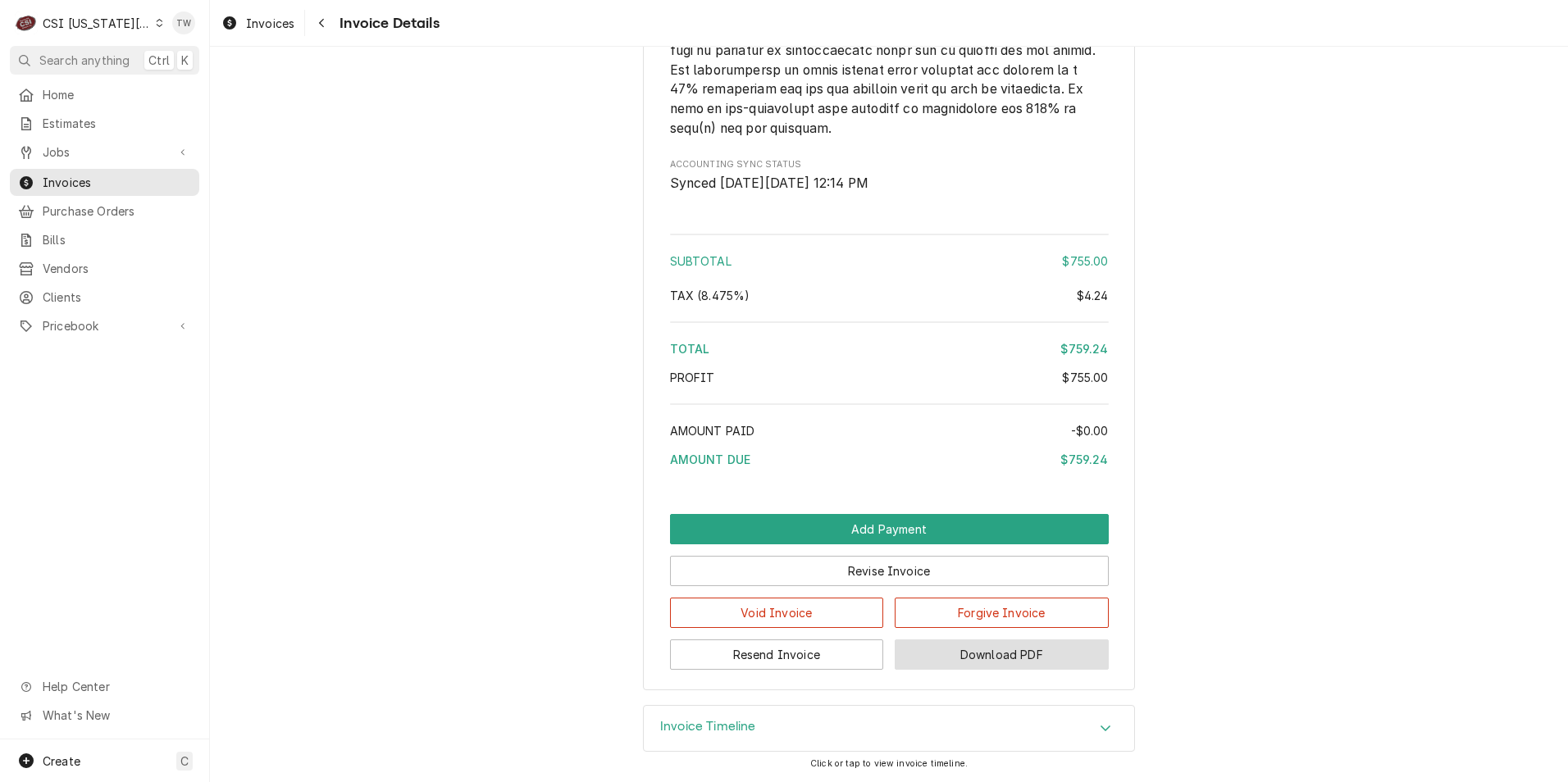
click at [1020, 655] on button "Download PDF" at bounding box center [1001, 654] width 214 height 30
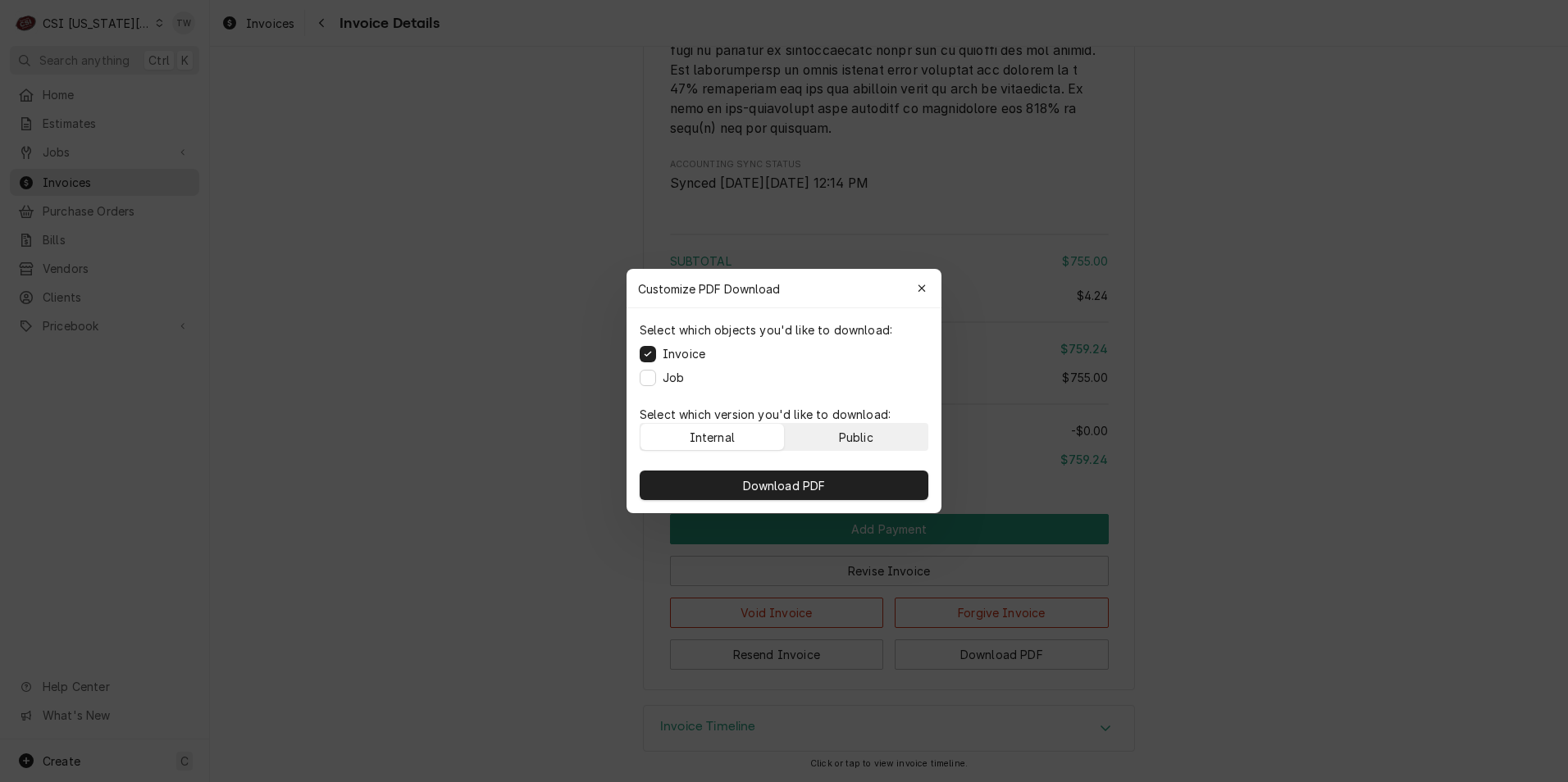
click at [872, 432] on div "Public" at bounding box center [856, 437] width 35 height 17
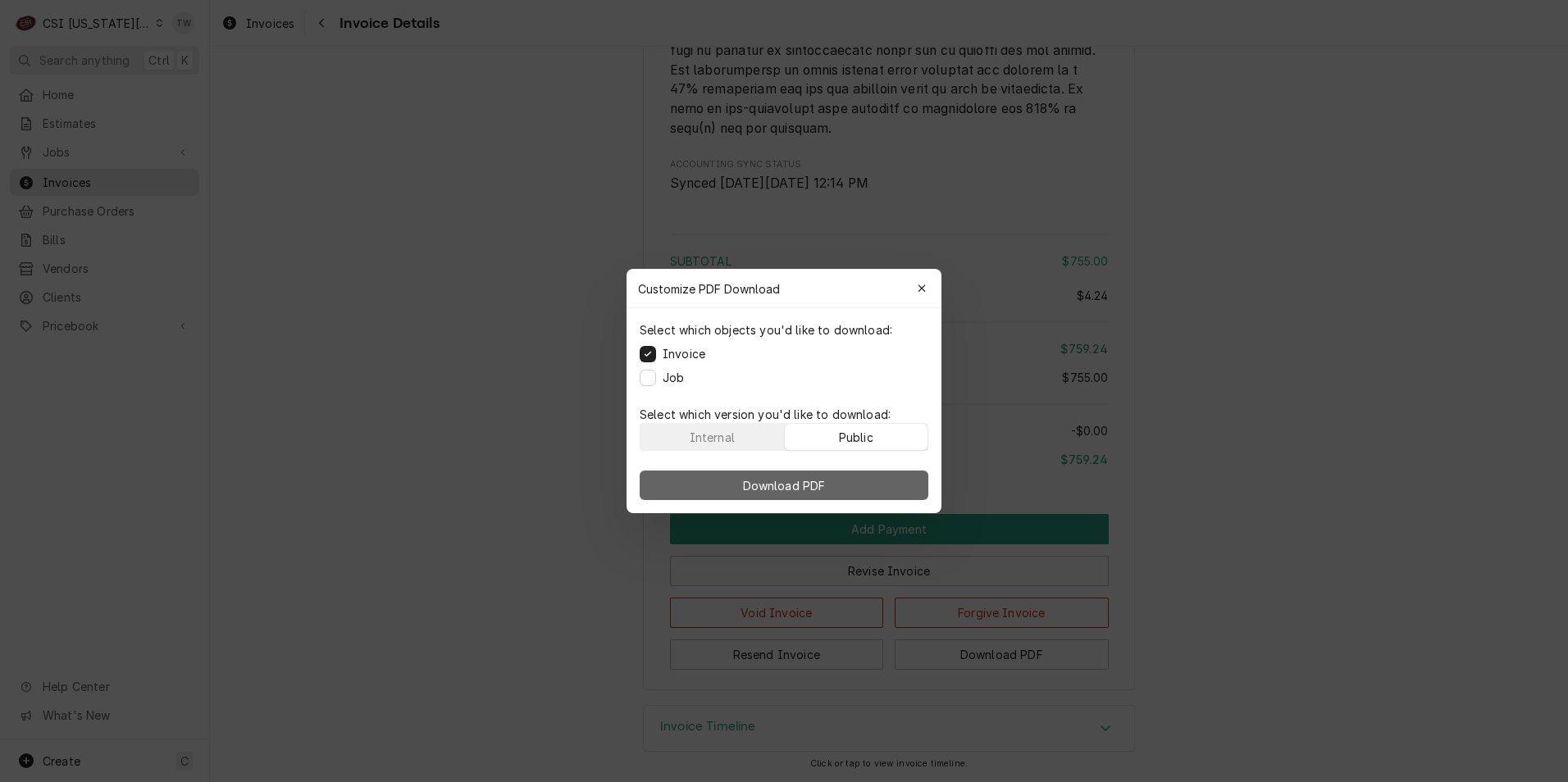
click at [877, 490] on button "Download PDF" at bounding box center [784, 485] width 288 height 30
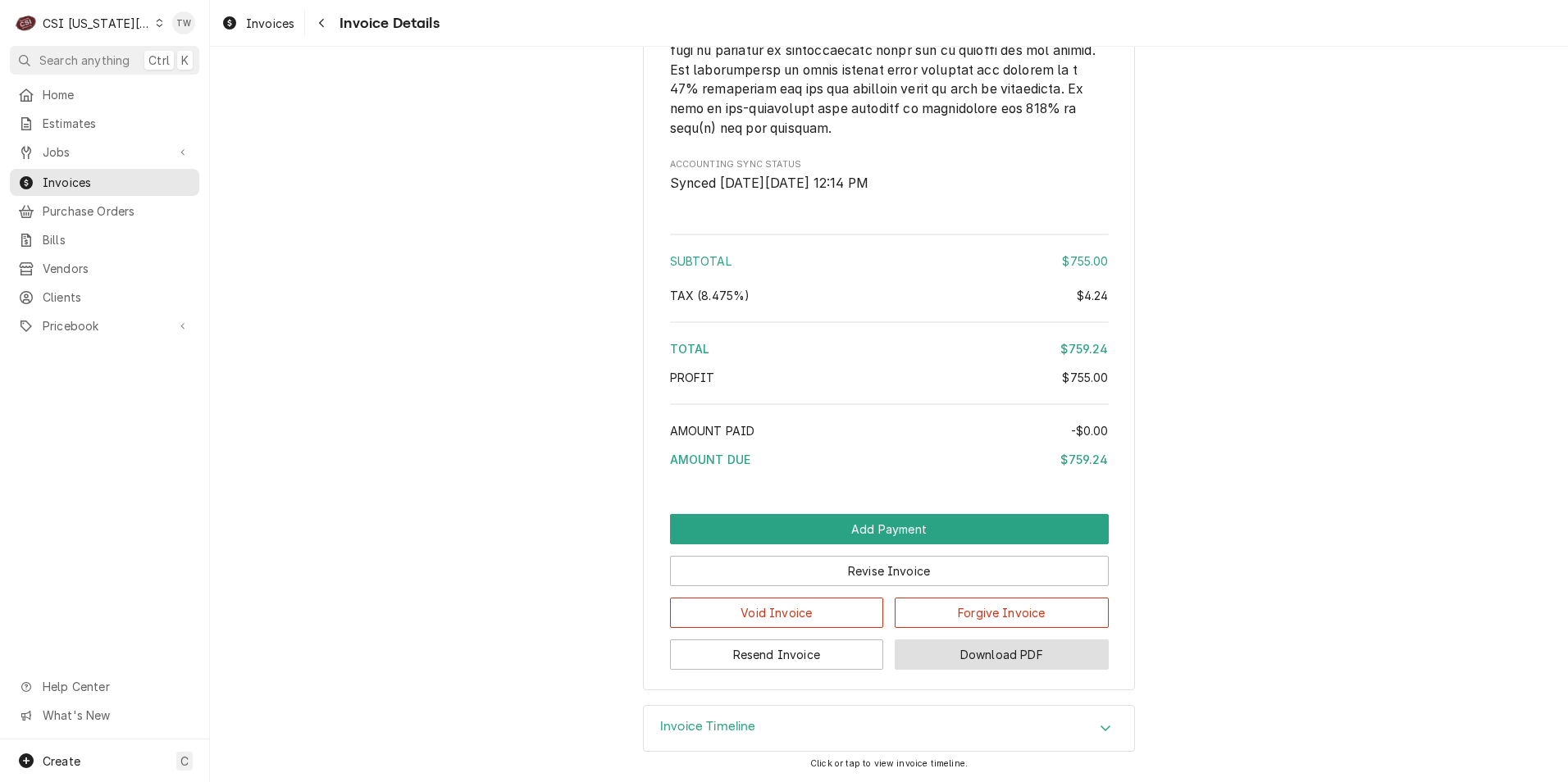
click at [1024, 647] on button "Download PDF" at bounding box center [1001, 654] width 214 height 30
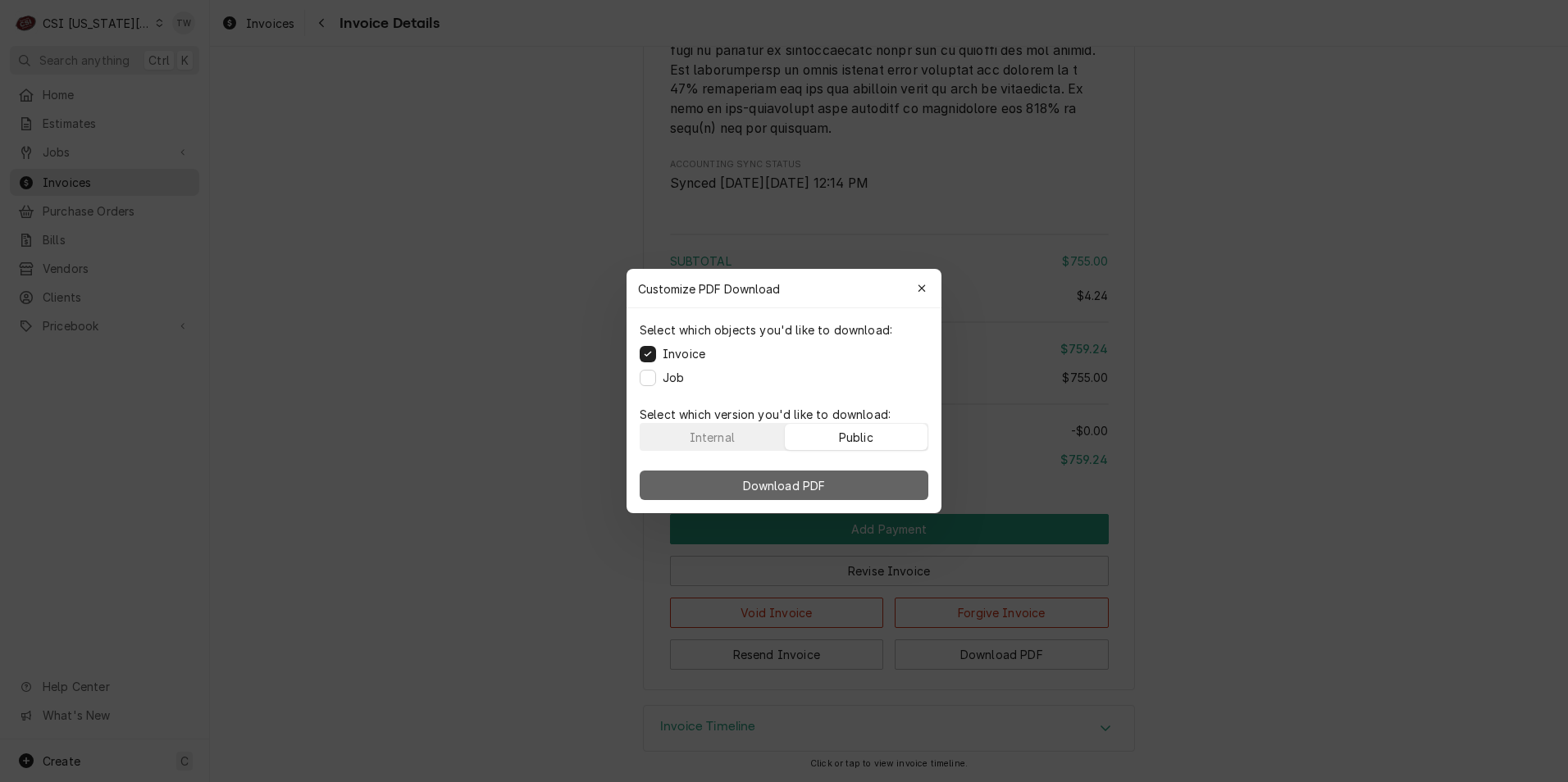
click at [785, 490] on span "Download PDF" at bounding box center [784, 486] width 89 height 17
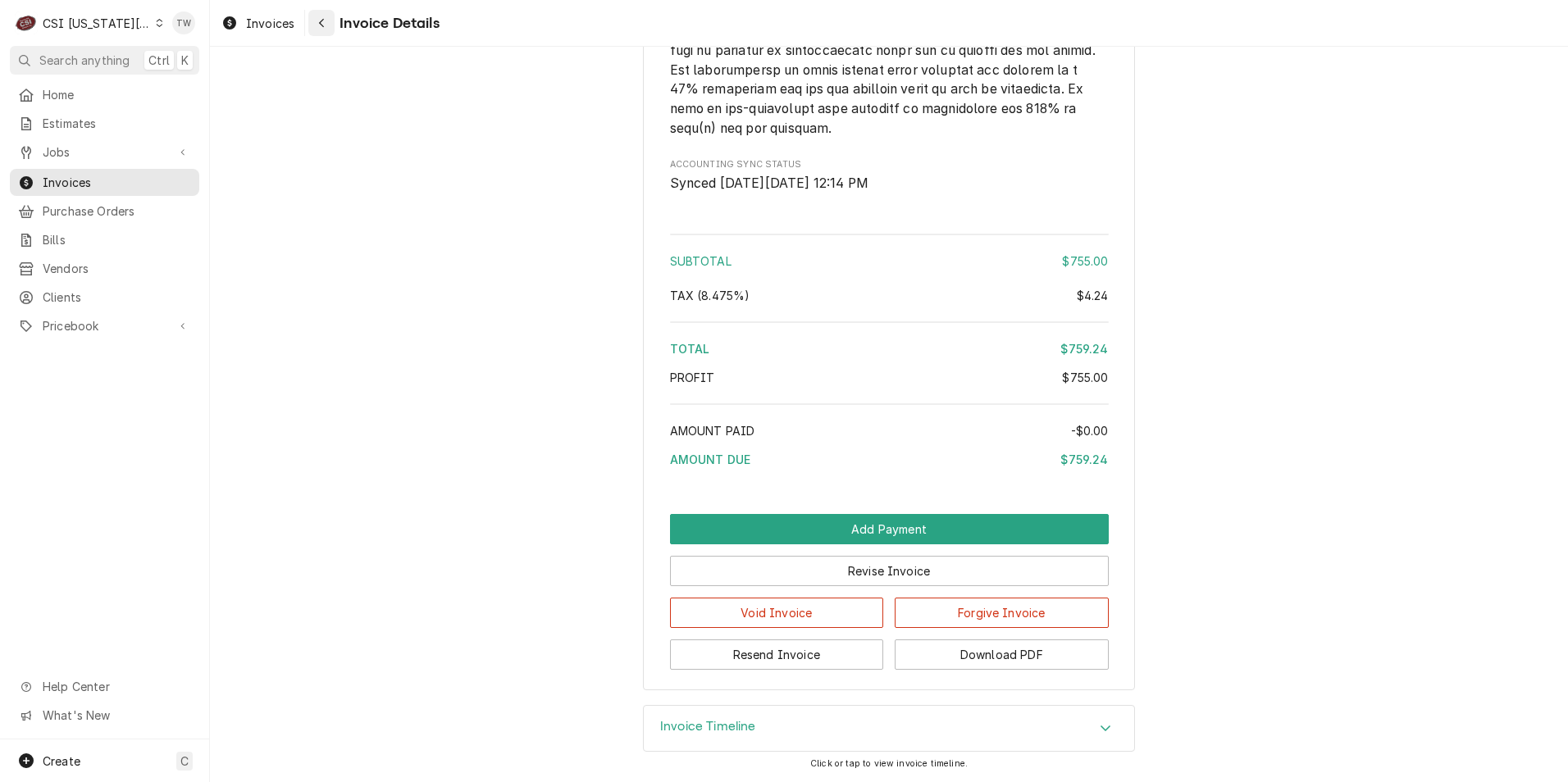
drag, startPoint x: 356, startPoint y: 25, endPoint x: 330, endPoint y: 28, distance: 26.2
click at [358, 25] on span "Invoice Details" at bounding box center [386, 23] width 104 height 23
click at [323, 28] on icon "Navigate back" at bounding box center [321, 23] width 8 height 11
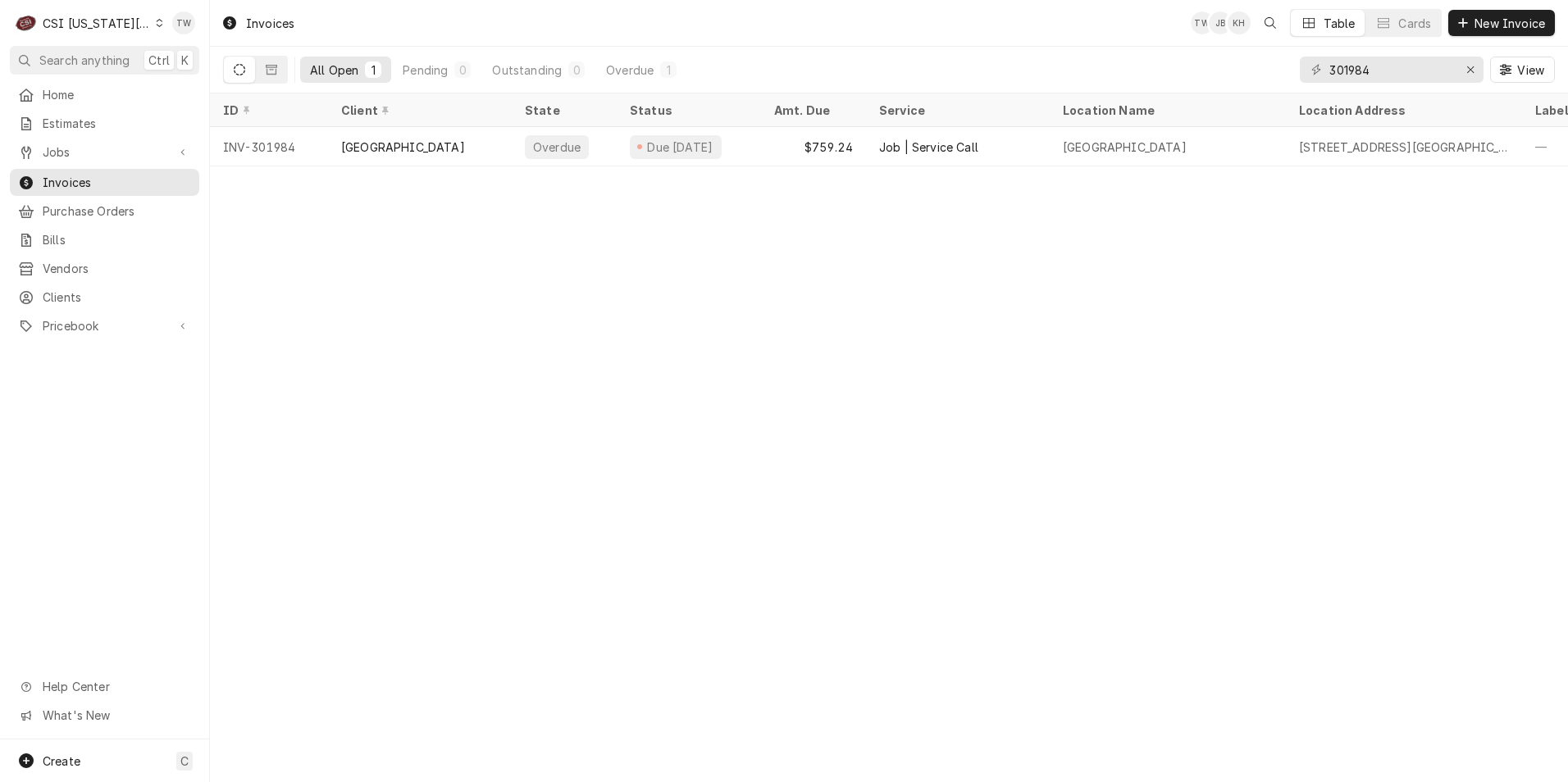
drag, startPoint x: 1384, startPoint y: 54, endPoint x: 1383, endPoint y: 63, distance: 9.1
click at [1384, 54] on div "301984 View" at bounding box center [1427, 69] width 255 height 46
click at [1383, 63] on input "301984" at bounding box center [1391, 69] width 123 height 26
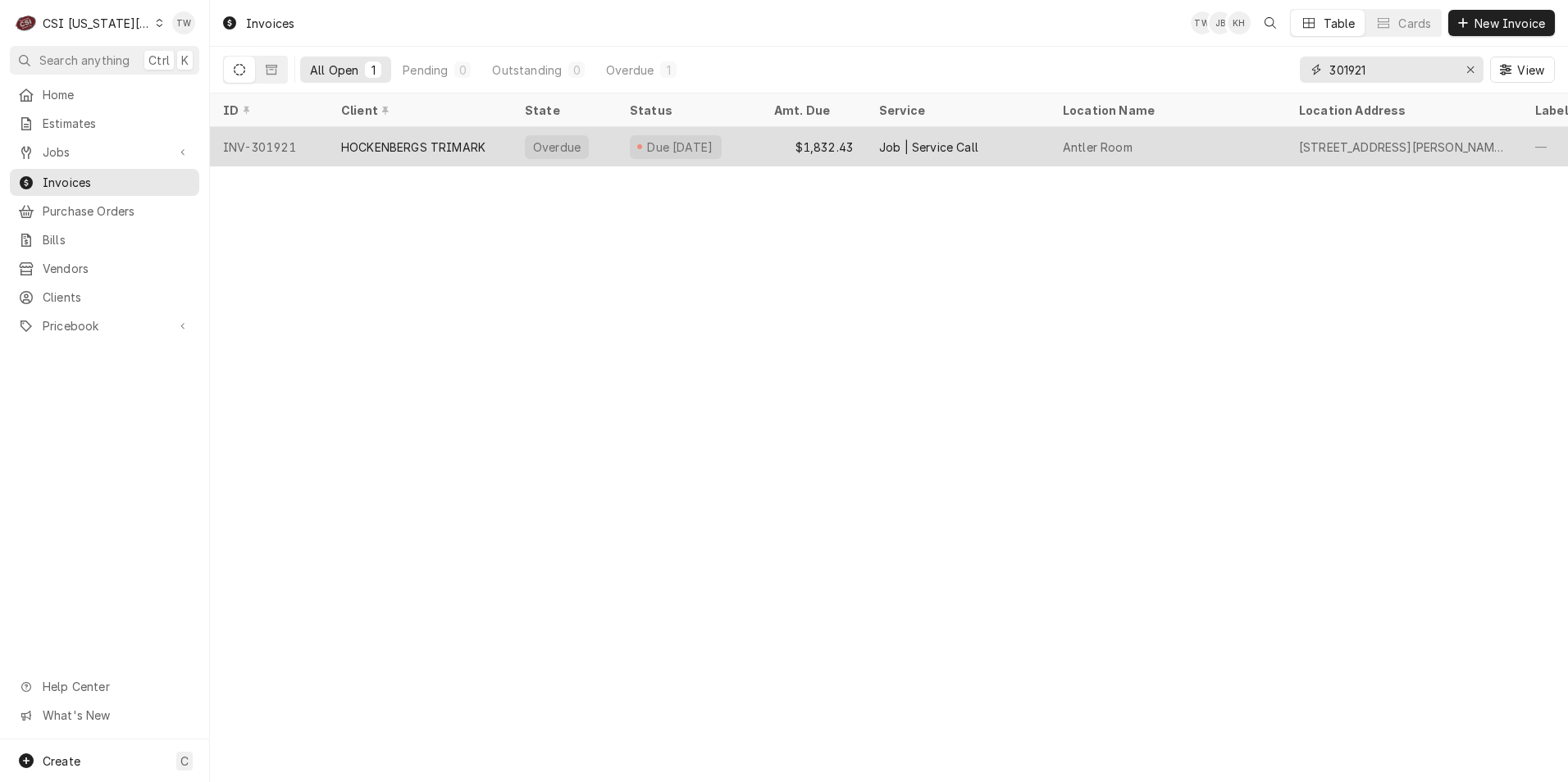
type input "301921"
click at [503, 155] on div "HOCKENBERGS TRIMARK" at bounding box center [420, 146] width 184 height 39
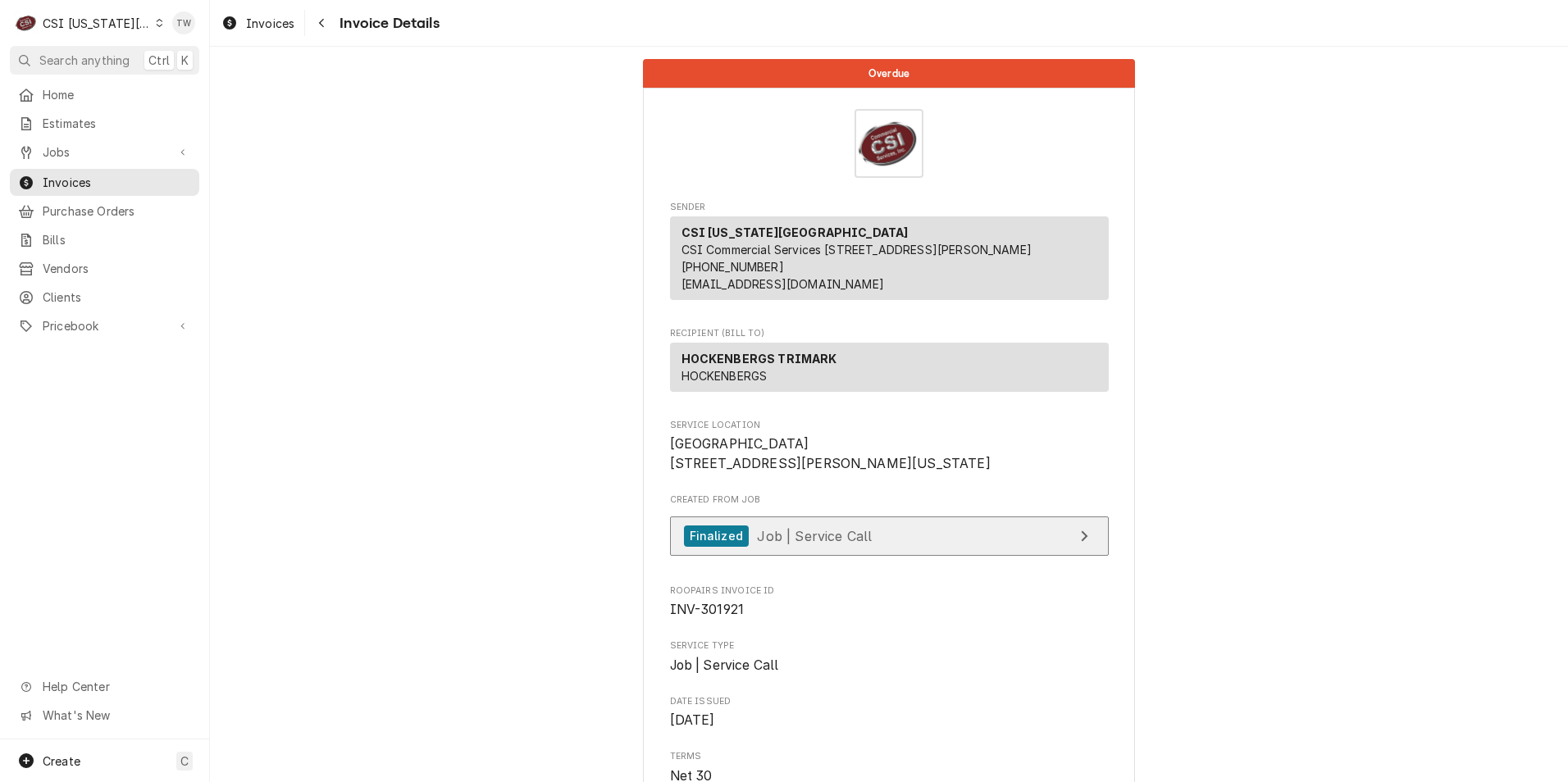
click at [826, 543] on span "Job | Service Call" at bounding box center [814, 535] width 115 height 16
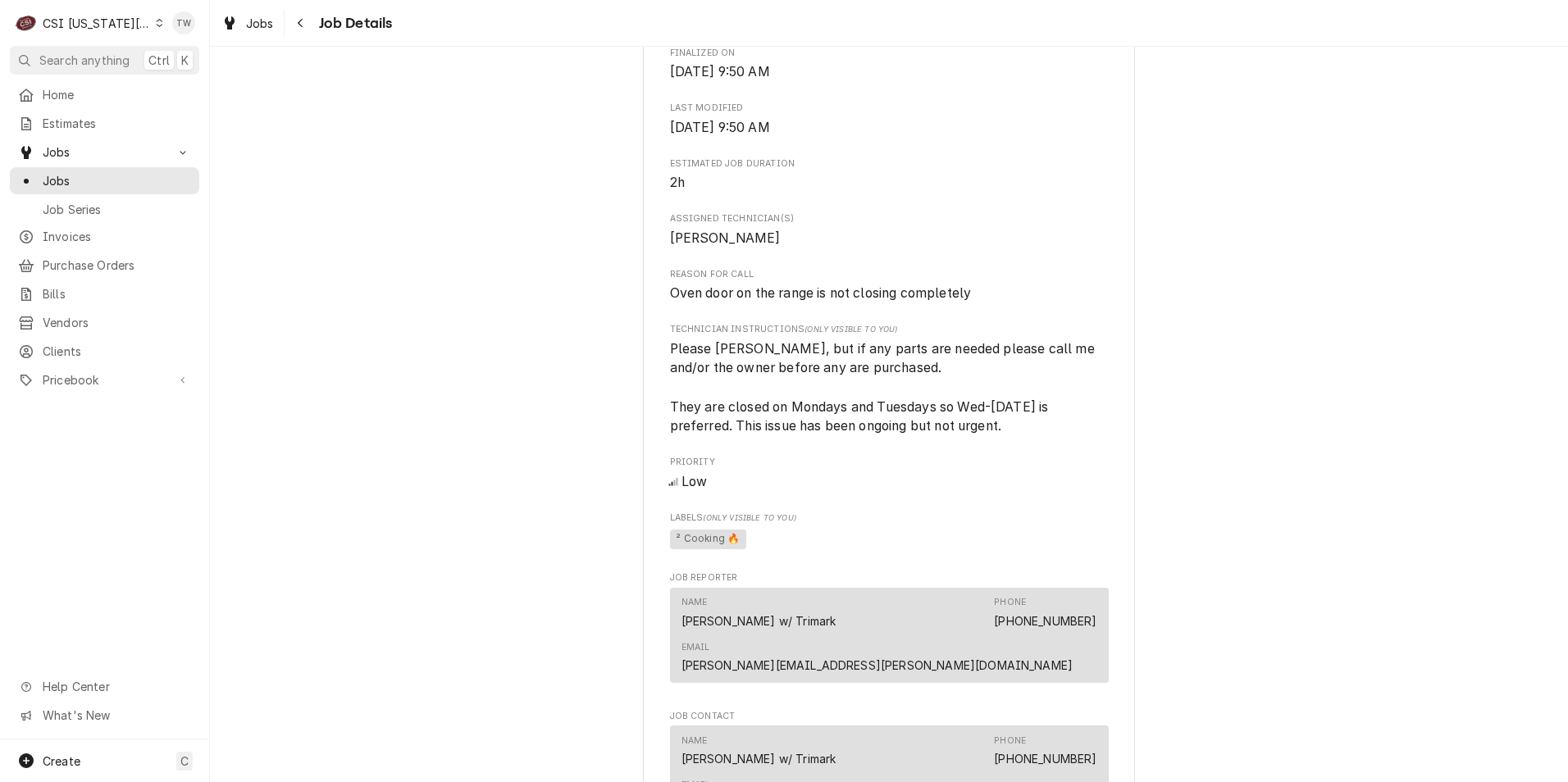
scroll to position [410, 0]
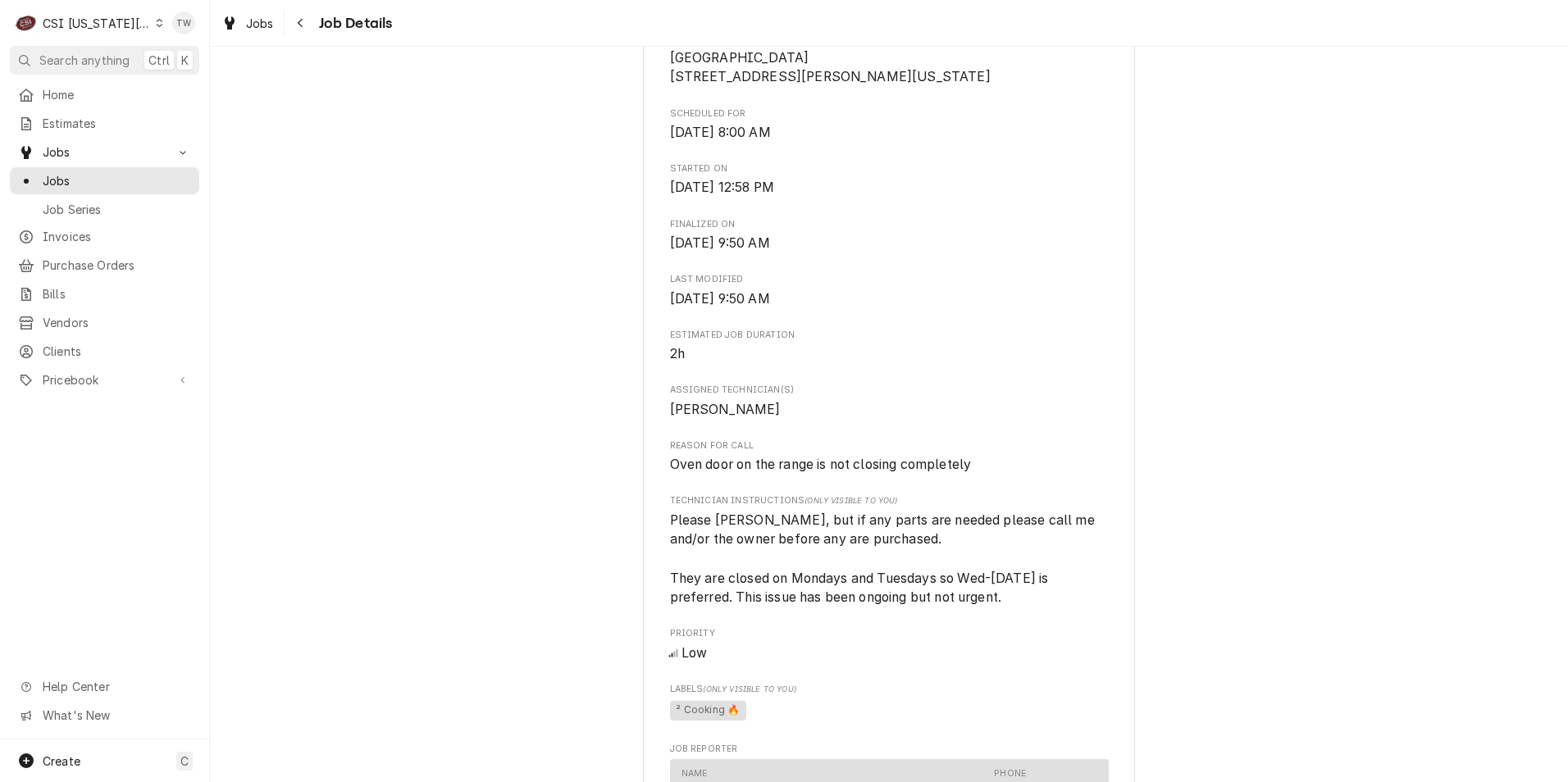
click at [327, 20] on span "Job Details" at bounding box center [353, 23] width 79 height 23
click at [314, 23] on span "Job Details" at bounding box center [353, 23] width 79 height 23
click at [310, 24] on button "Navigate back" at bounding box center [301, 23] width 26 height 26
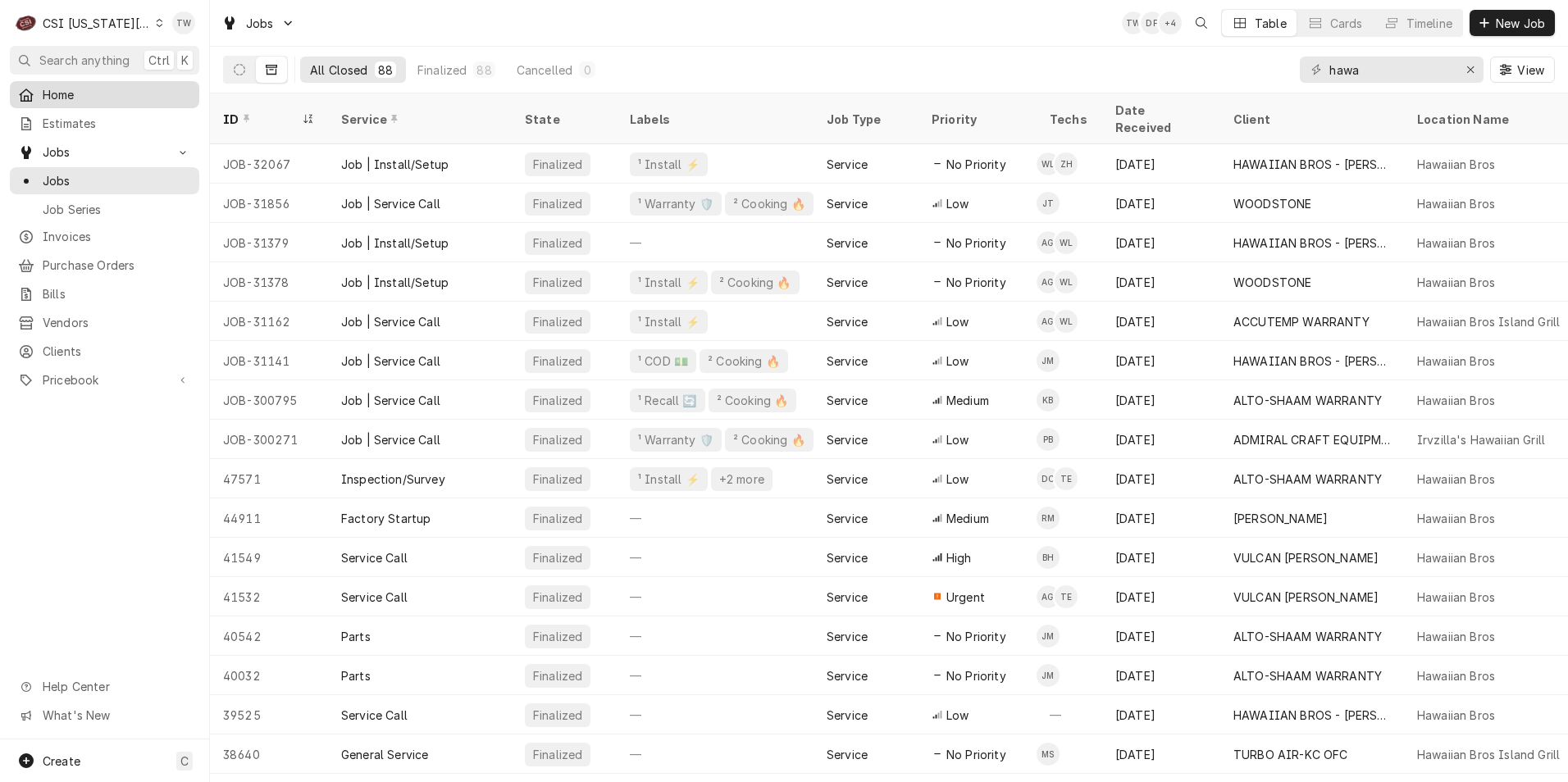
click at [67, 94] on span "Home" at bounding box center [116, 95] width 148 height 17
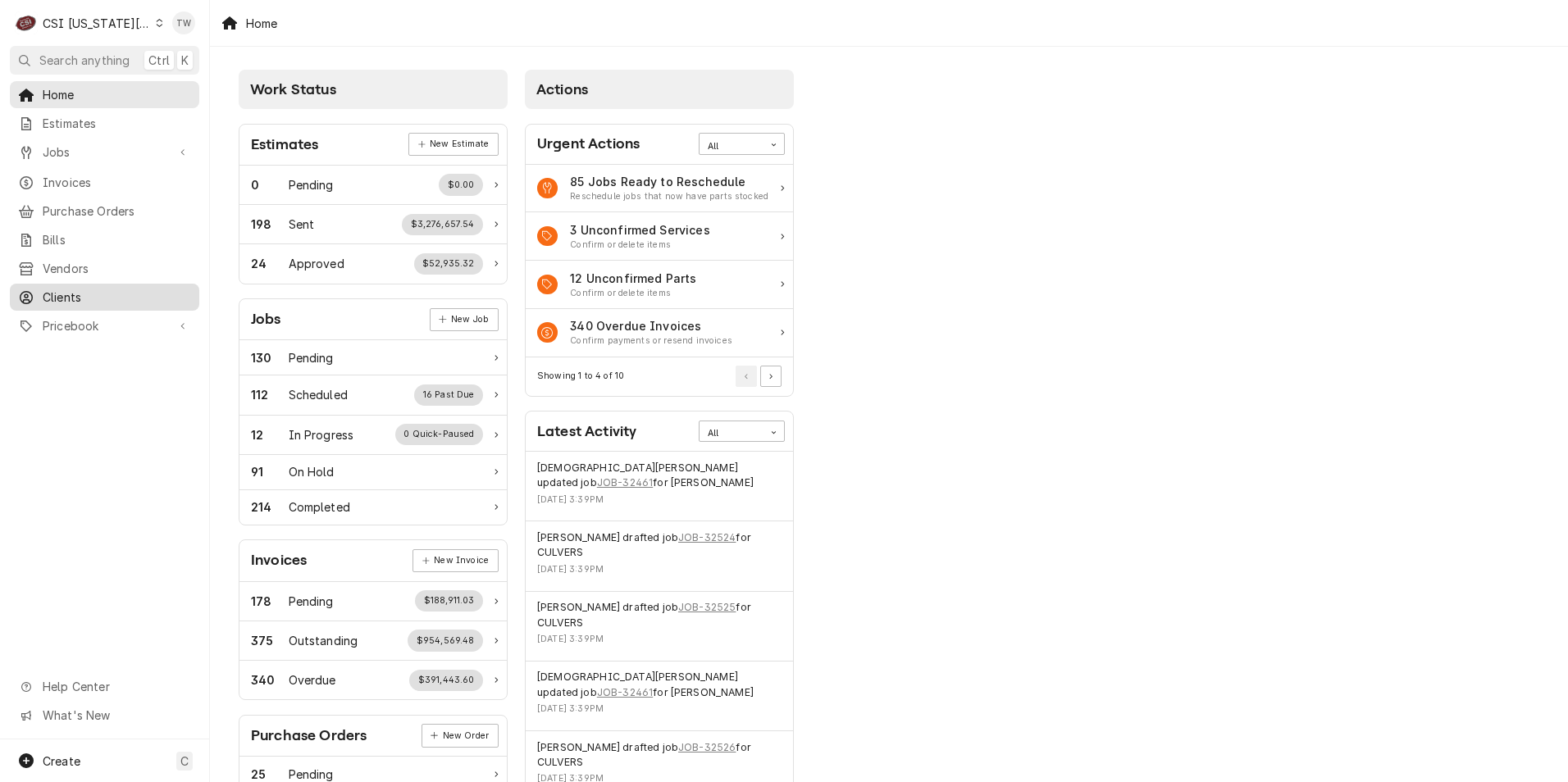
click at [109, 288] on span "Clients" at bounding box center [116, 297] width 148 height 17
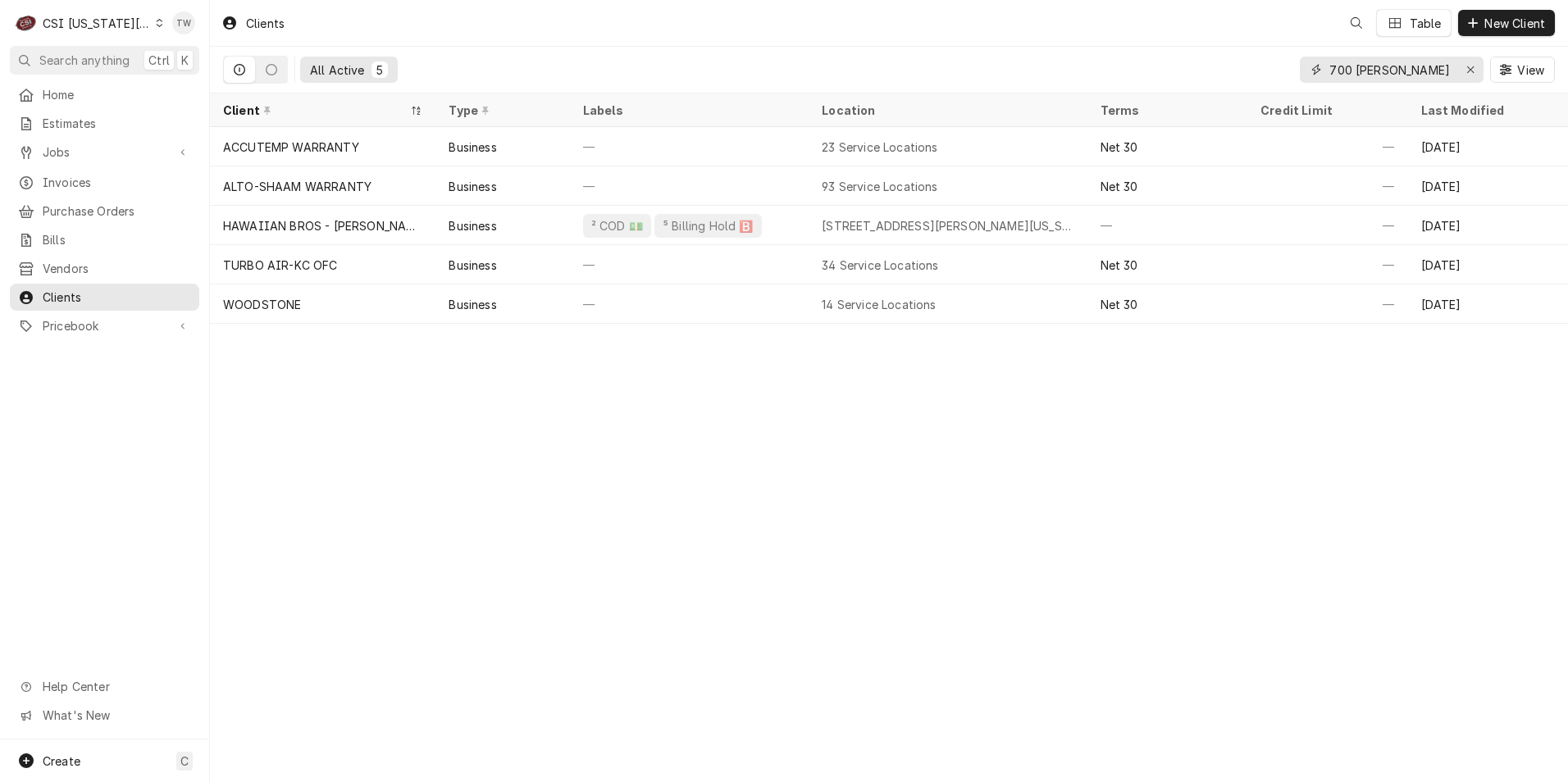
drag, startPoint x: 1408, startPoint y: 72, endPoint x: 1130, endPoint y: 41, distance: 279.7
click at [1176, 54] on div "All Active 5 700 [PERSON_NAME] View" at bounding box center [889, 69] width 1332 height 46
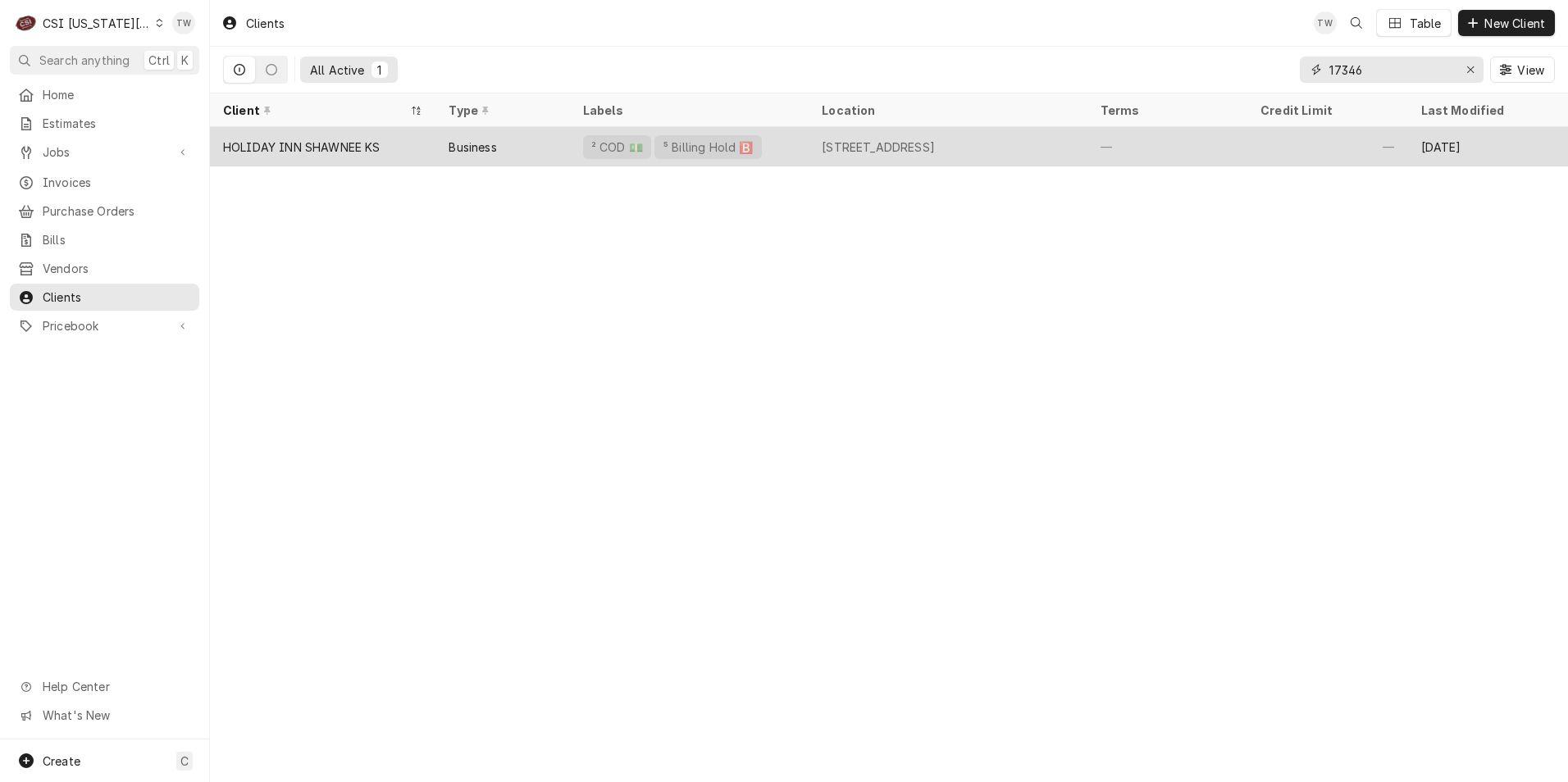
type input "17346"
click at [830, 147] on div "[STREET_ADDRESS]" at bounding box center [878, 148] width 113 height 17
